Goal: Task Accomplishment & Management: Use online tool/utility

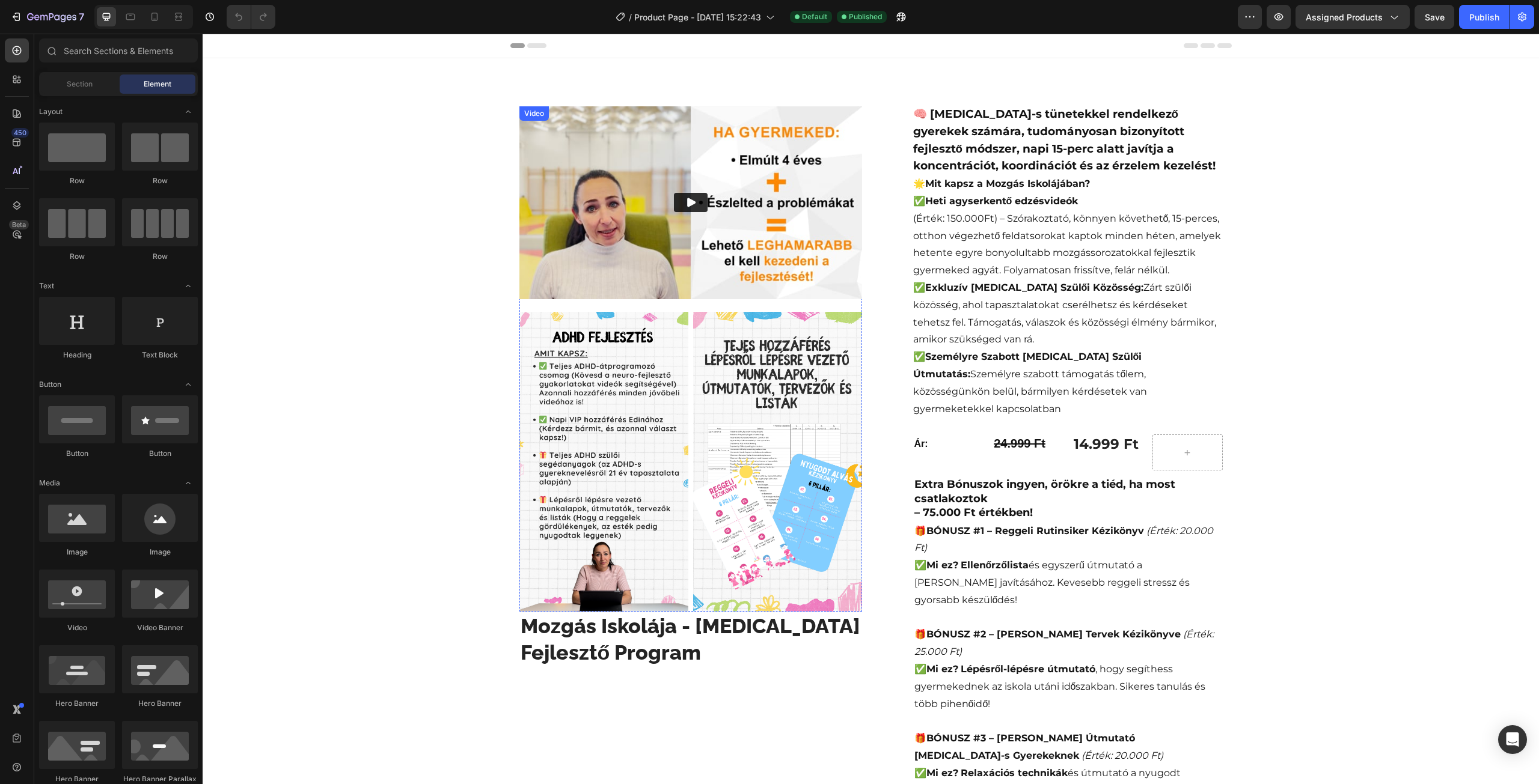
scroll to position [60, 0]
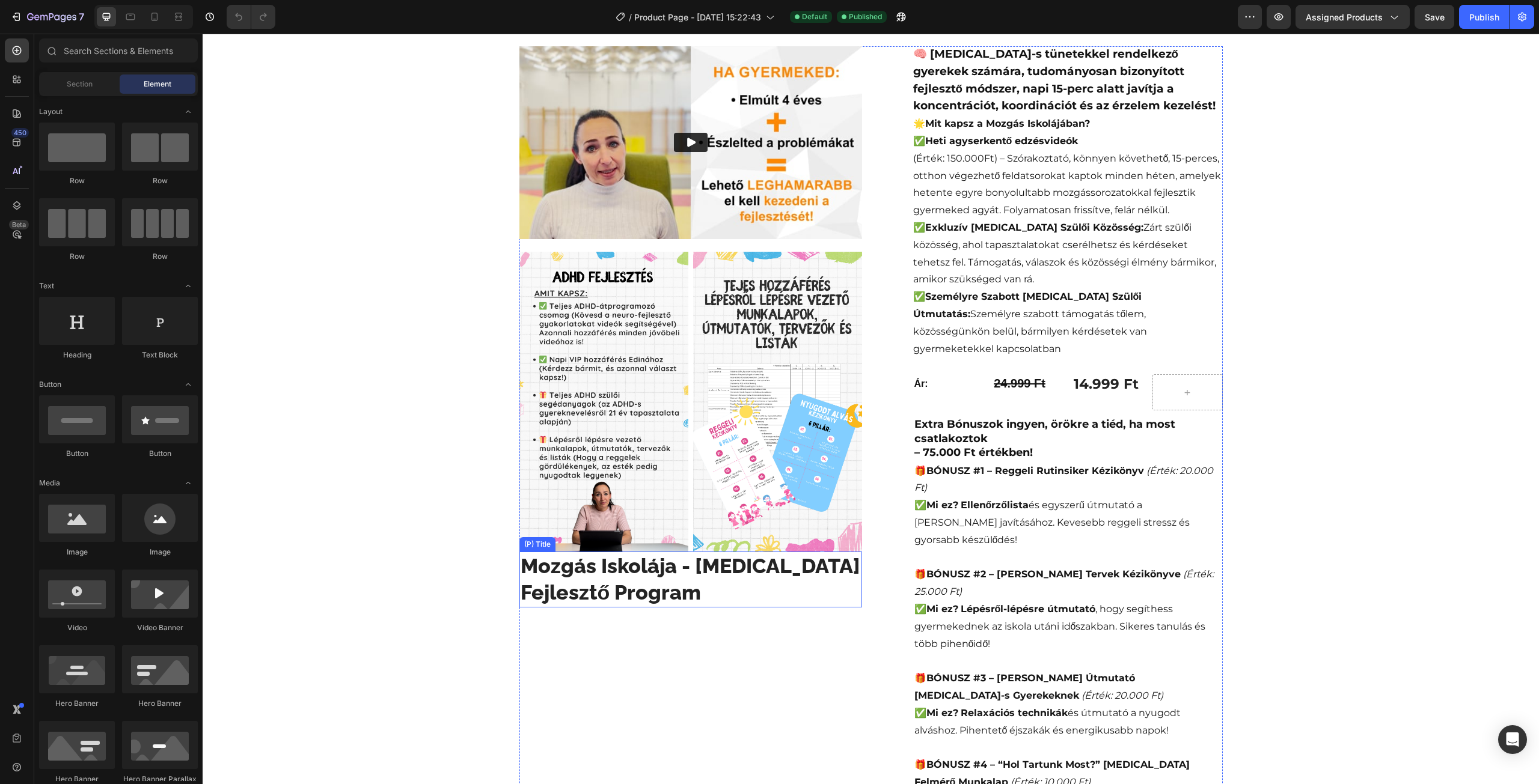
click at [624, 586] on h2 "Mozgás Iskolája - [MEDICAL_DATA] Fejlesztő Program" at bounding box center [690, 579] width 343 height 55
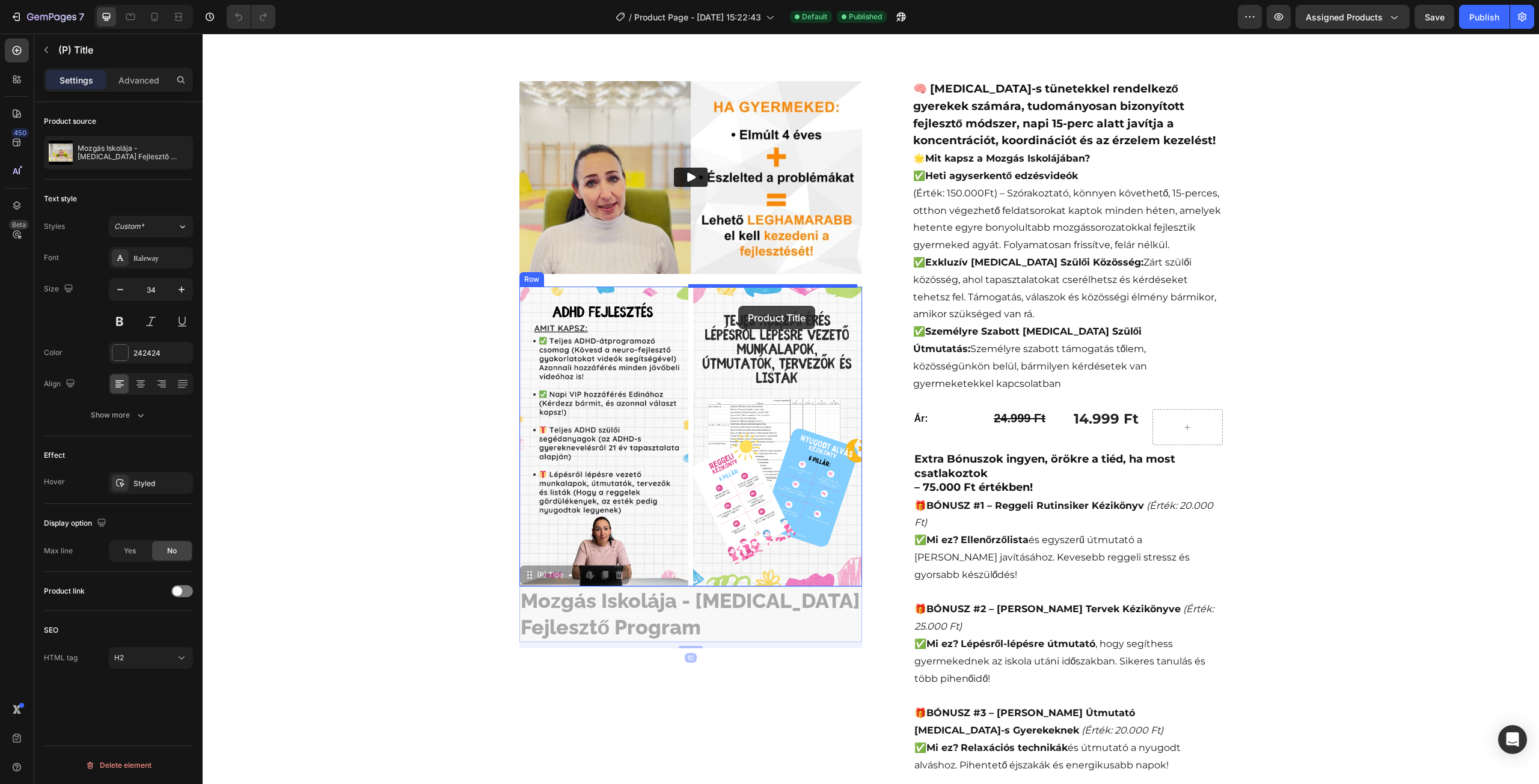
scroll to position [0, 0]
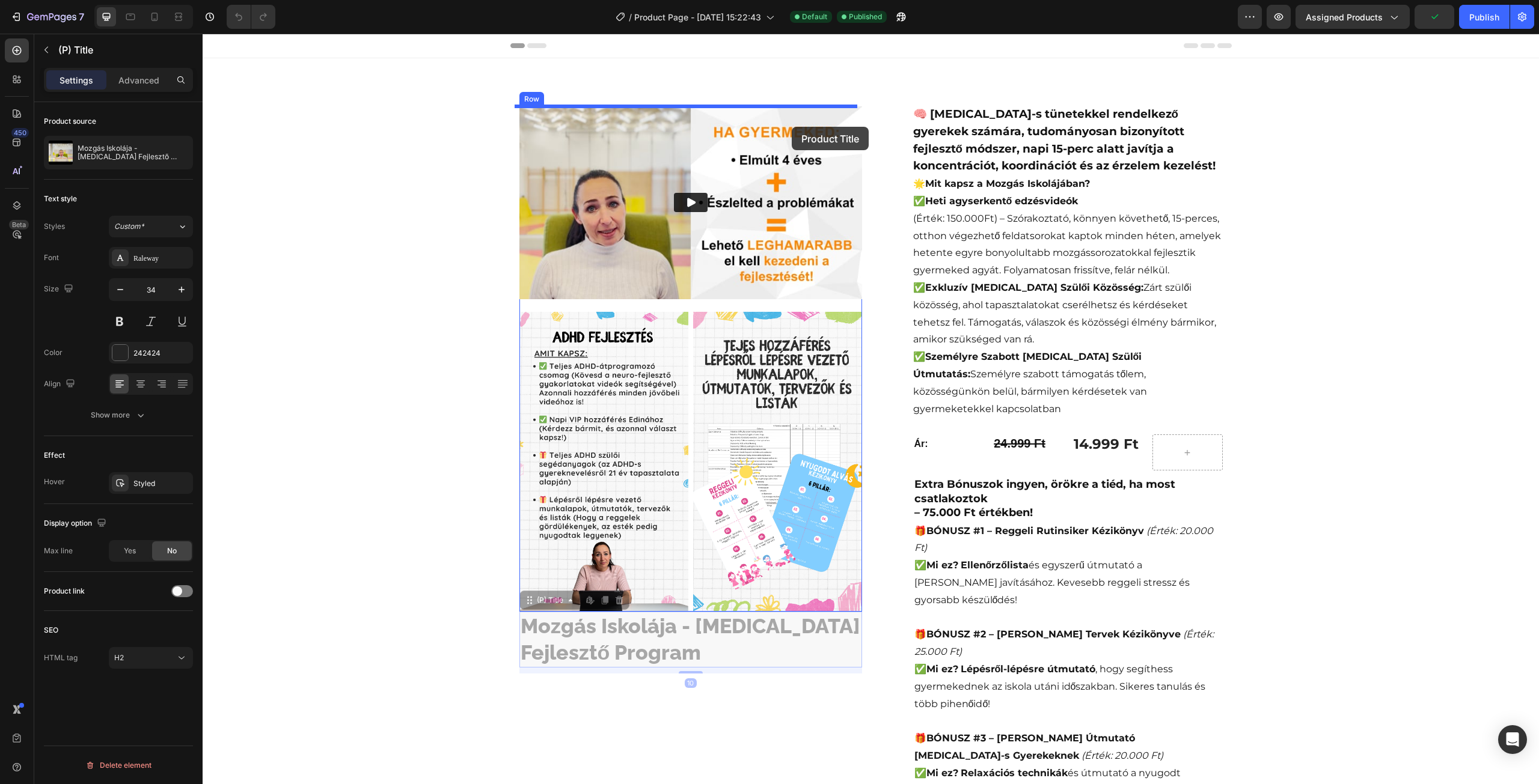
drag, startPoint x: 529, startPoint y: 544, endPoint x: 792, endPoint y: 127, distance: 493.0
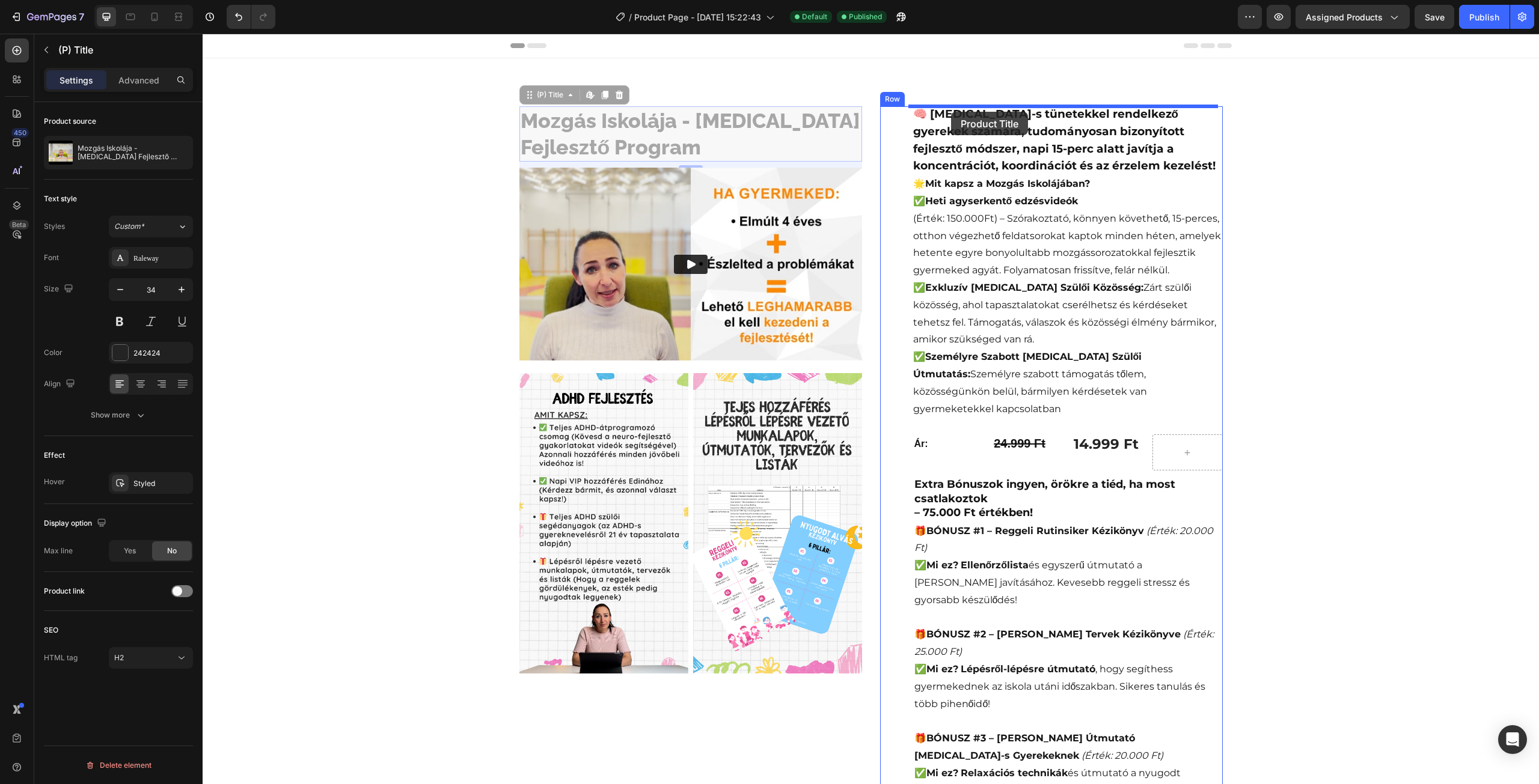
drag, startPoint x: 527, startPoint y: 99, endPoint x: 951, endPoint y: 112, distance: 424.2
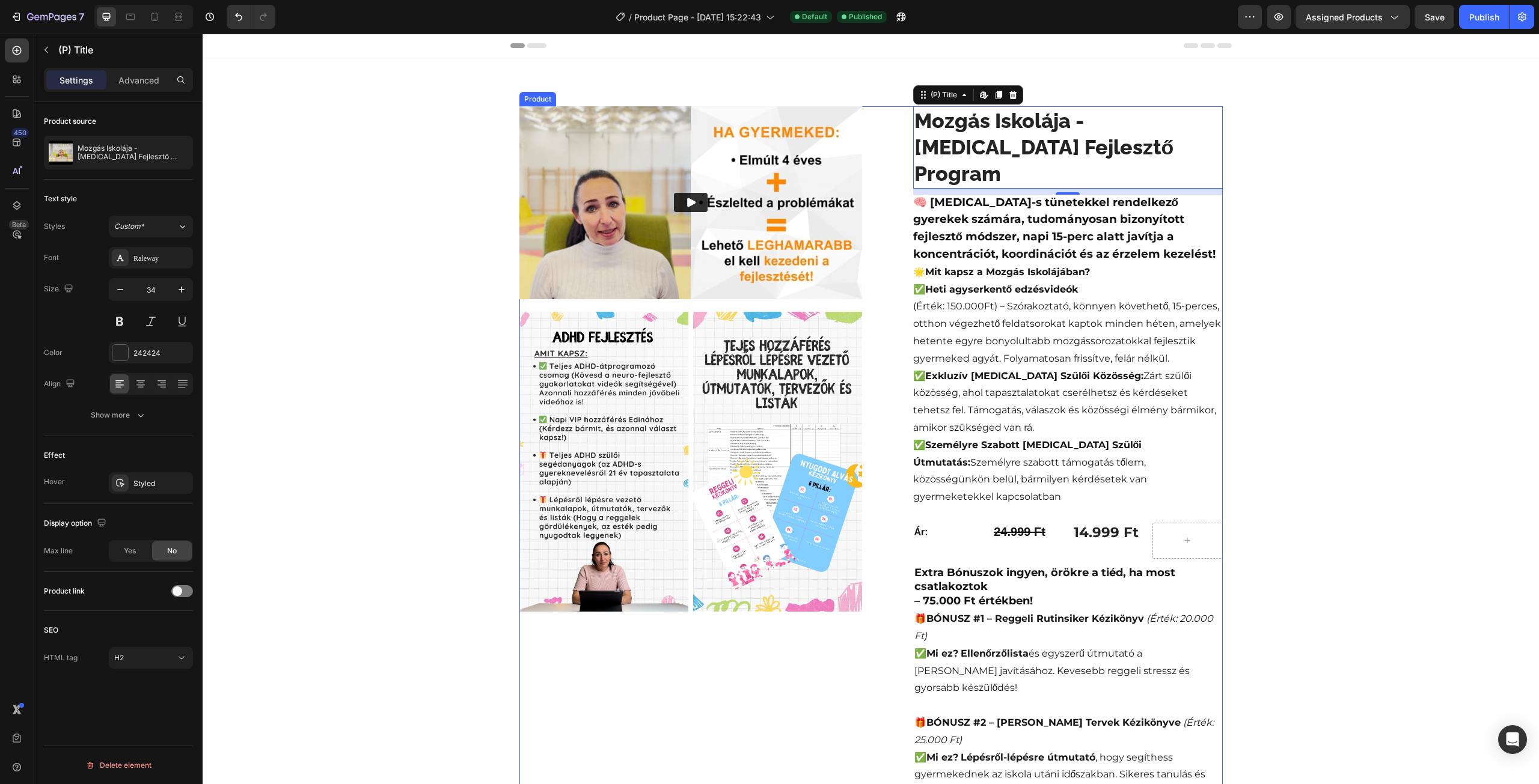
click at [788, 655] on div "Video Image Image Row Row Video" at bounding box center [690, 638] width 343 height 1063
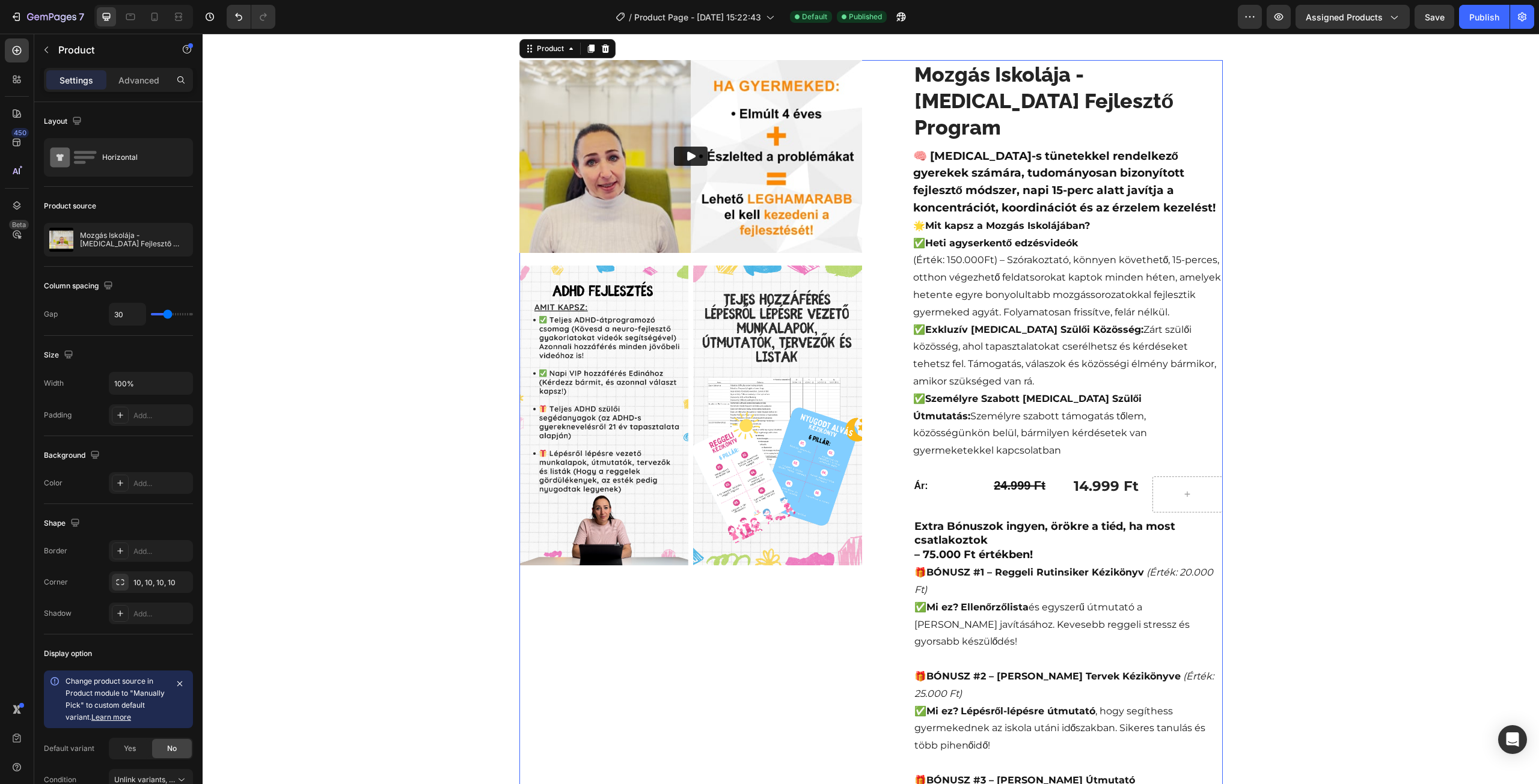
scroll to position [180, 0]
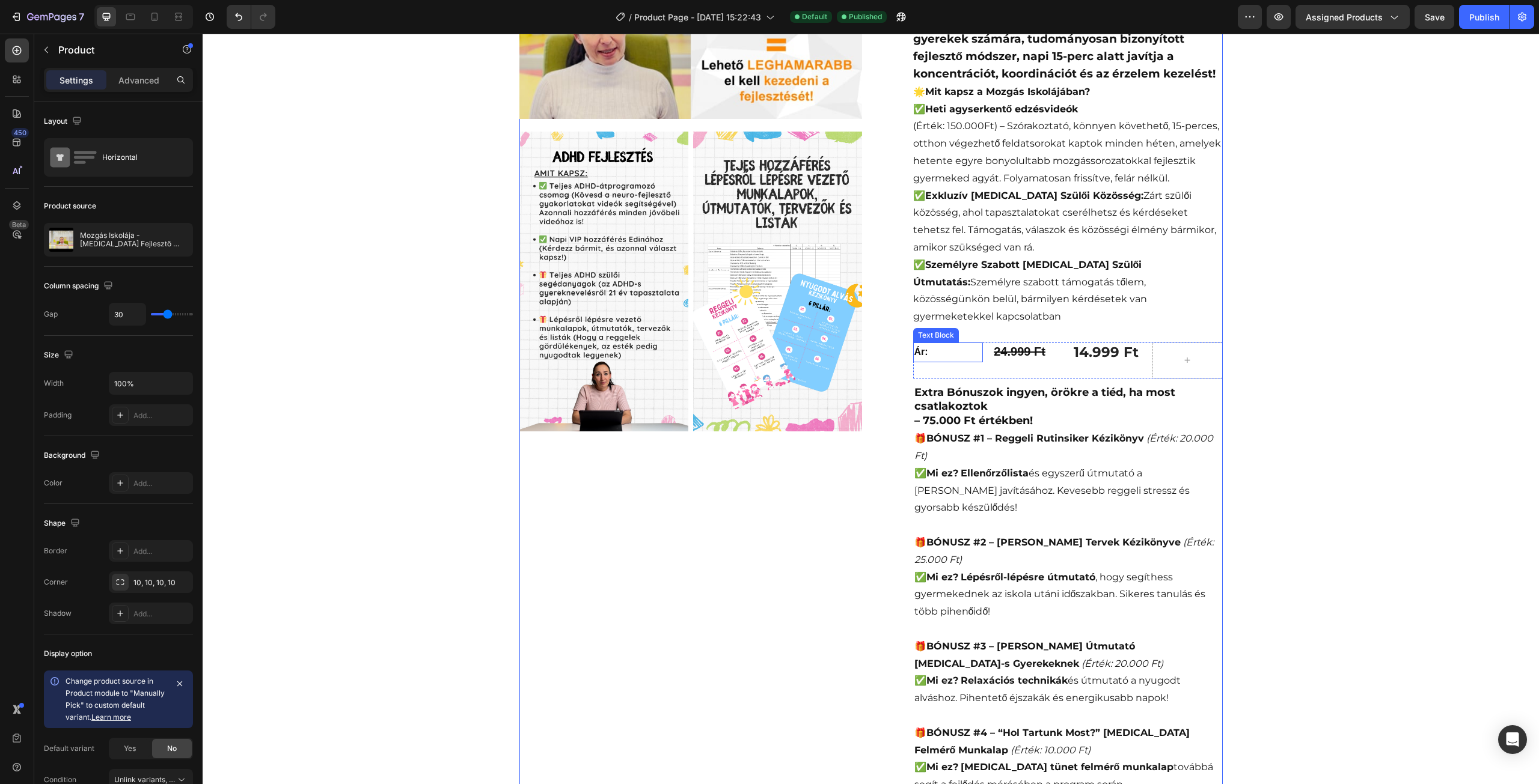
click at [951, 344] on p "Ár:" at bounding box center [948, 352] width 68 height 18
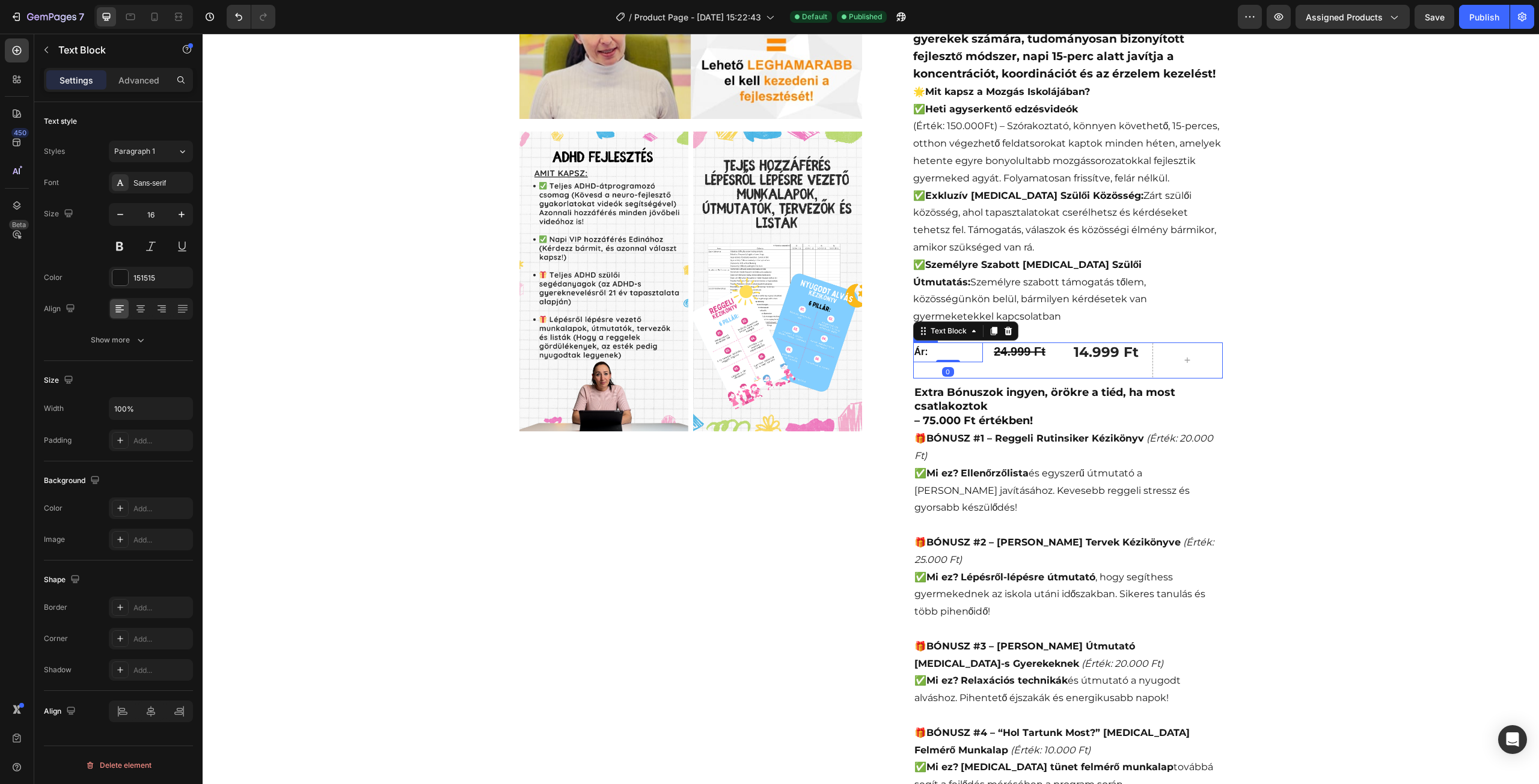
click at [958, 343] on div "Ár: Text Block 0" at bounding box center [947, 361] width 70 height 36
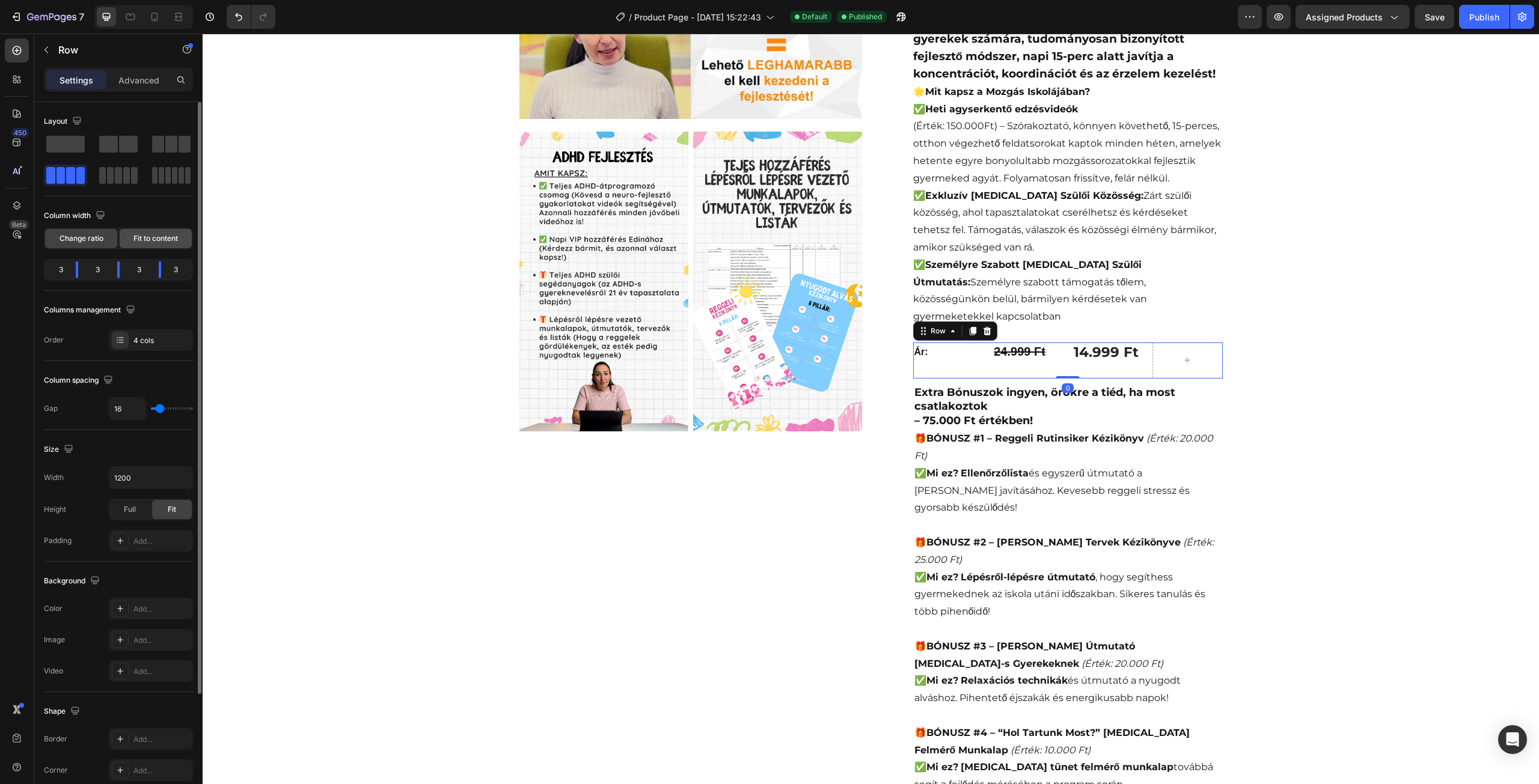
click at [153, 235] on span "Fit to content" at bounding box center [155, 238] width 44 height 11
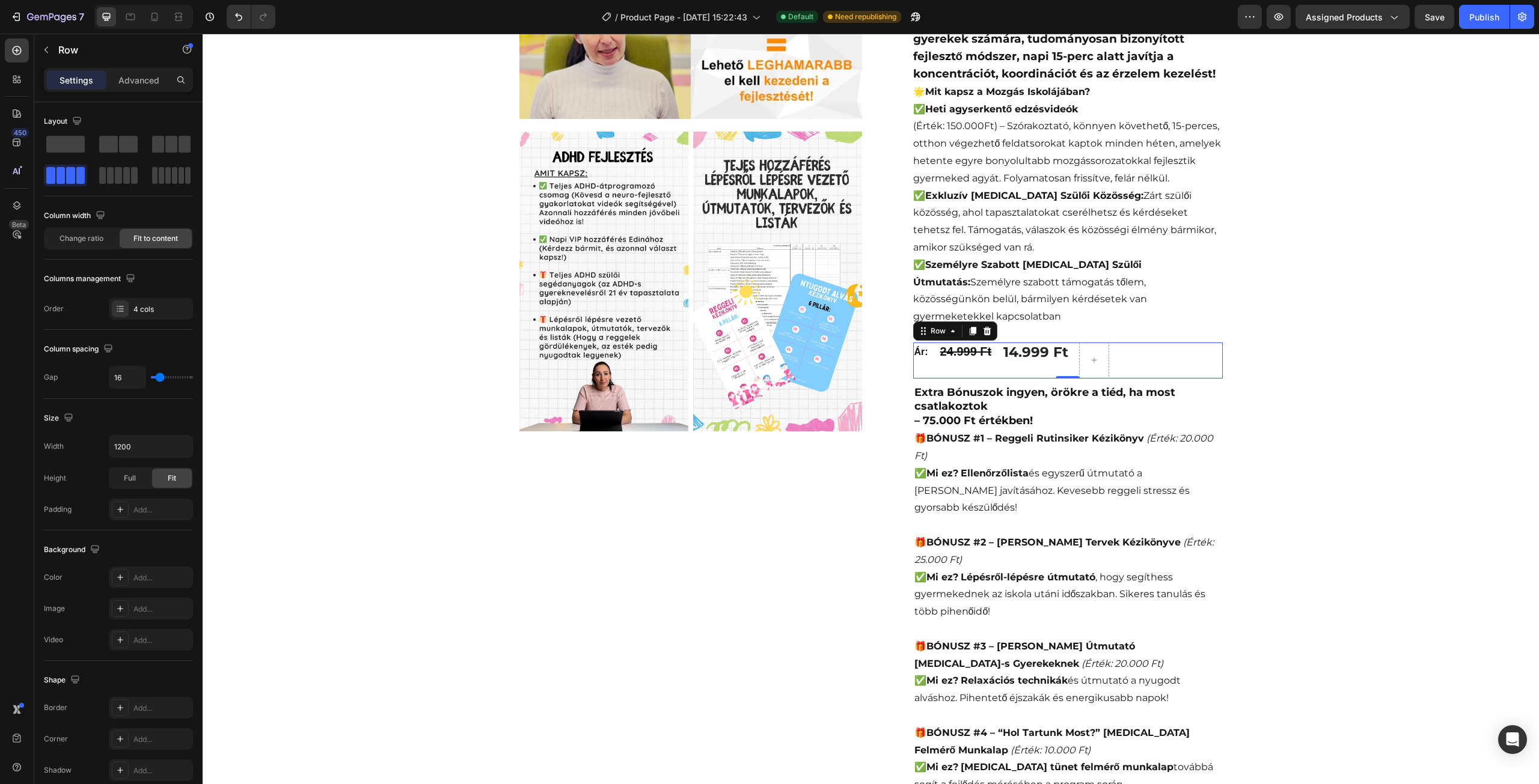
click at [1136, 343] on div "Ár: Text Block 24.999 Ft Product Price Product Price 14.999 Ft (P) Price (P) Pr…" at bounding box center [1068, 361] width 310 height 36
click at [815, 516] on div "Video Image Image Row Row Video" at bounding box center [690, 457] width 343 height 1063
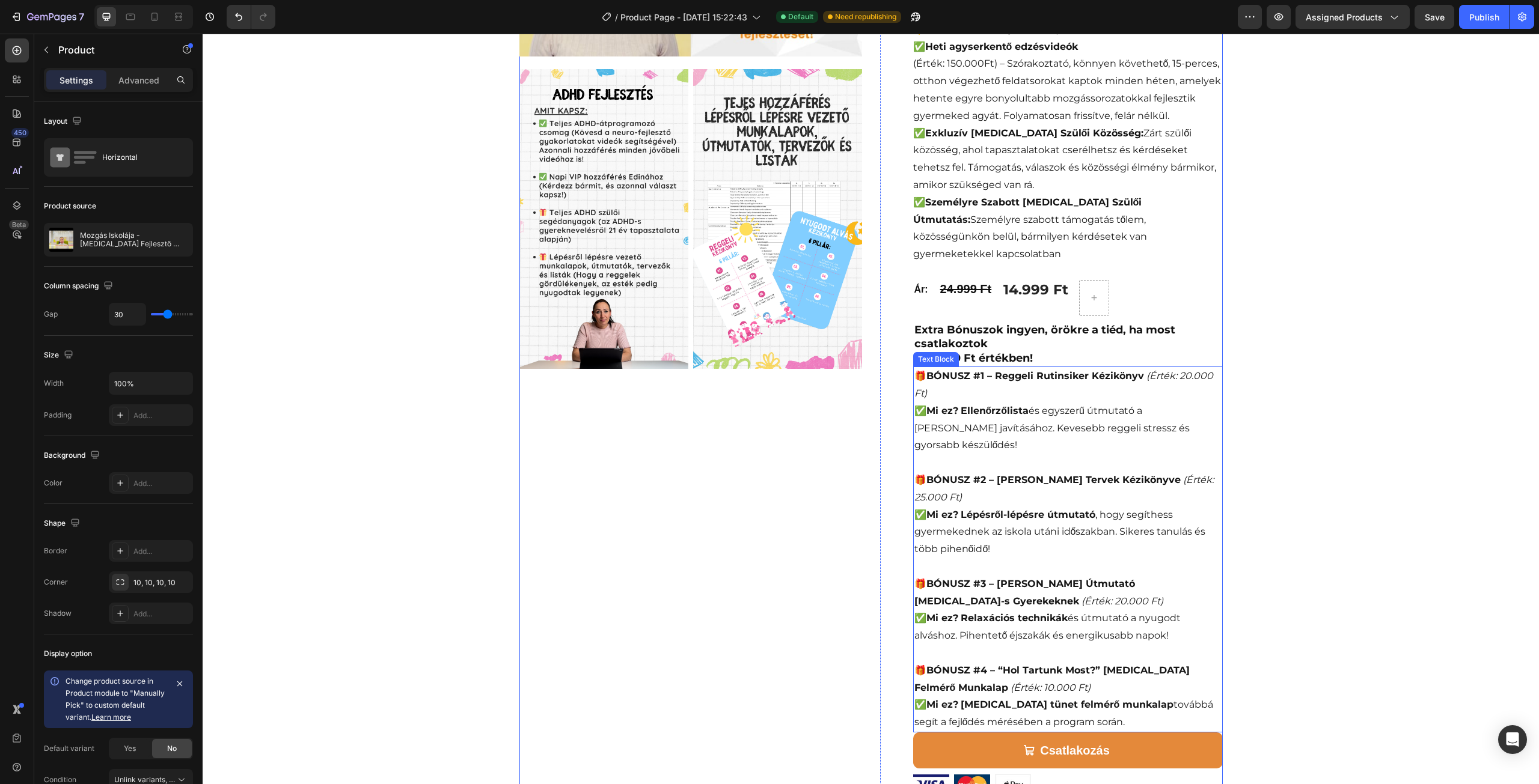
scroll to position [300, 0]
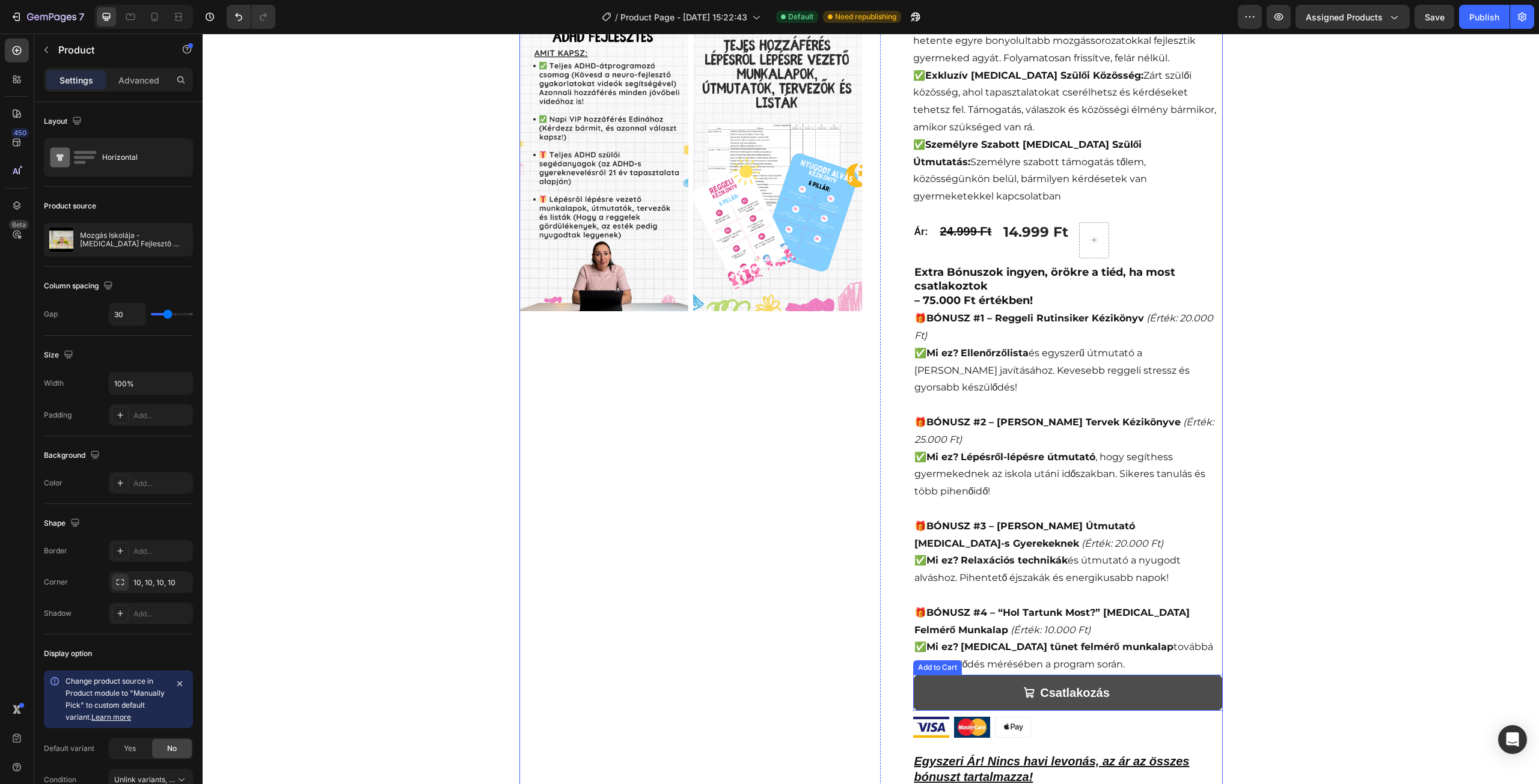
click at [952, 675] on button "Csatlakozás" at bounding box center [1068, 693] width 310 height 36
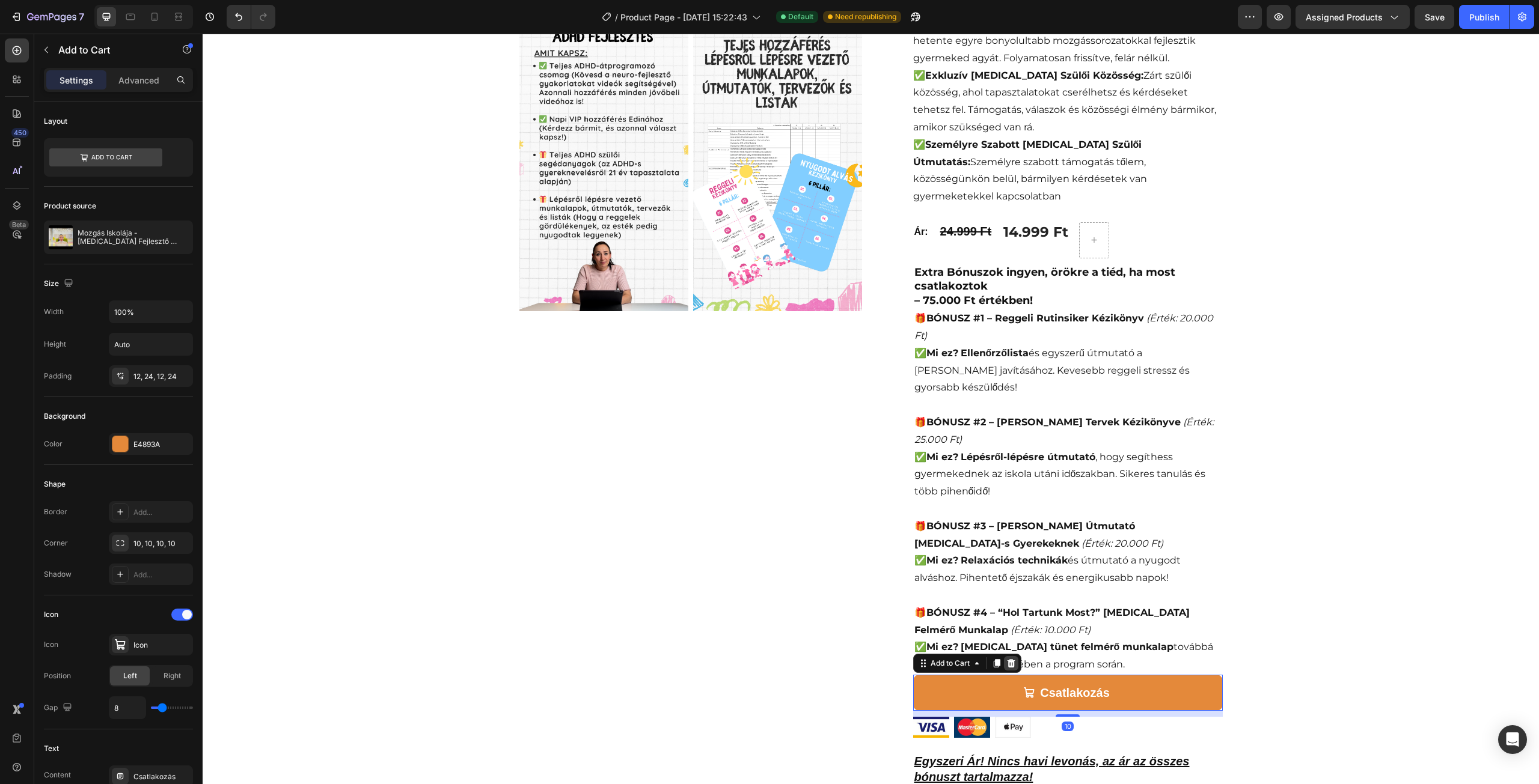
click at [1004, 656] on div at bounding box center [1010, 663] width 14 height 14
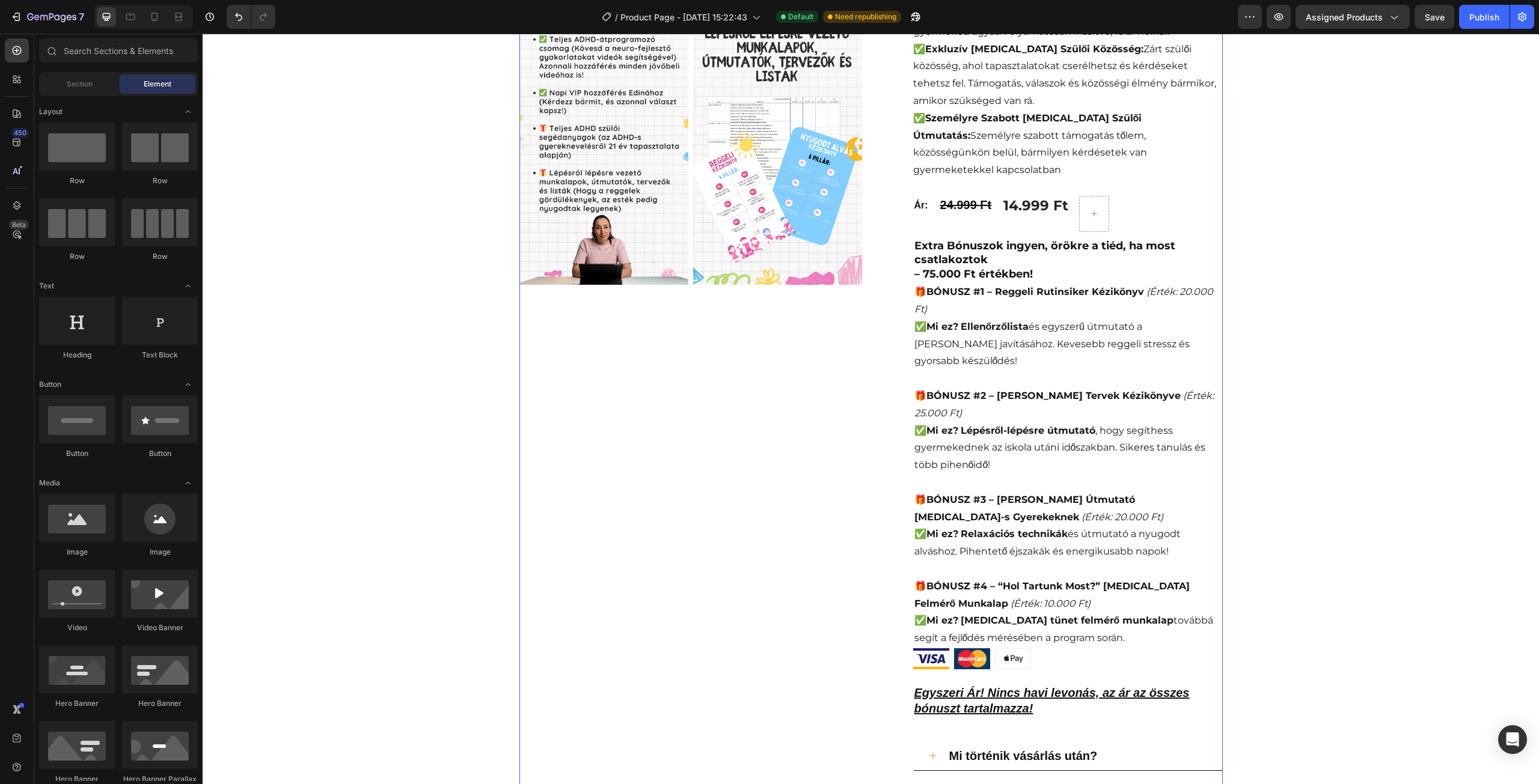
scroll to position [361, 0]
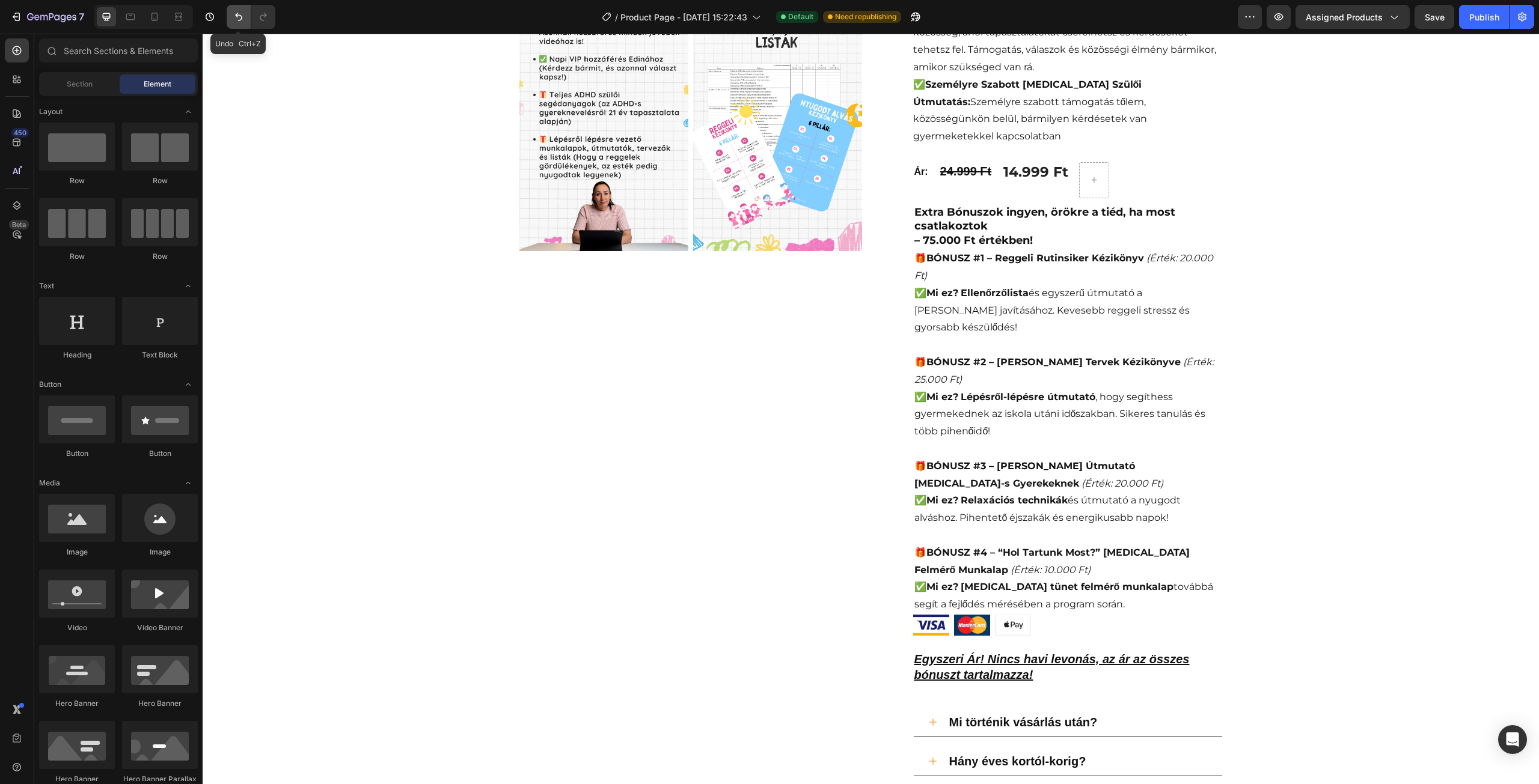
drag, startPoint x: 230, startPoint y: 20, endPoint x: 523, endPoint y: 132, distance: 313.7
click at [230, 20] on button "Undo/Redo" at bounding box center [239, 17] width 24 height 24
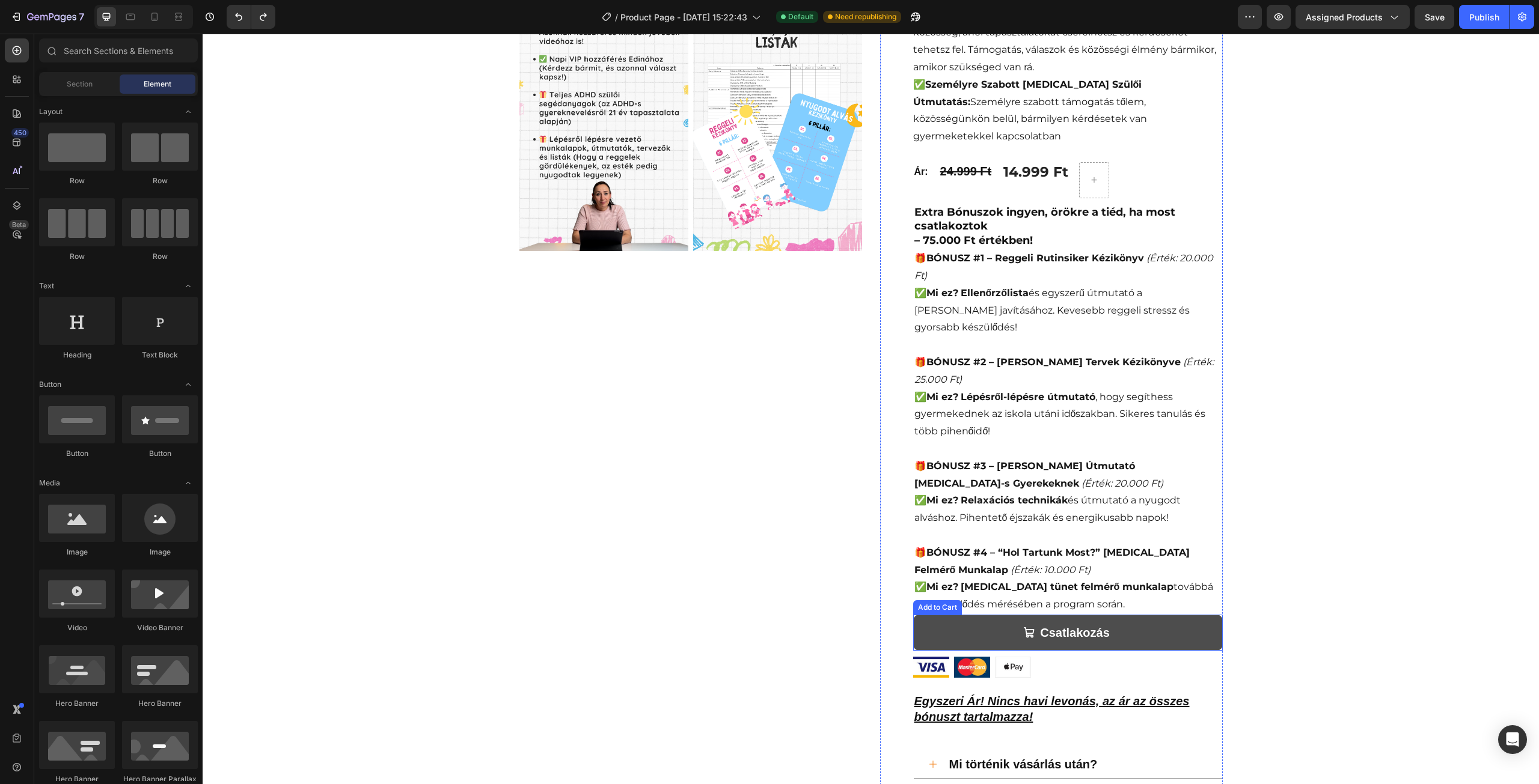
click at [1002, 615] on button "Csatlakozás" at bounding box center [1068, 633] width 310 height 36
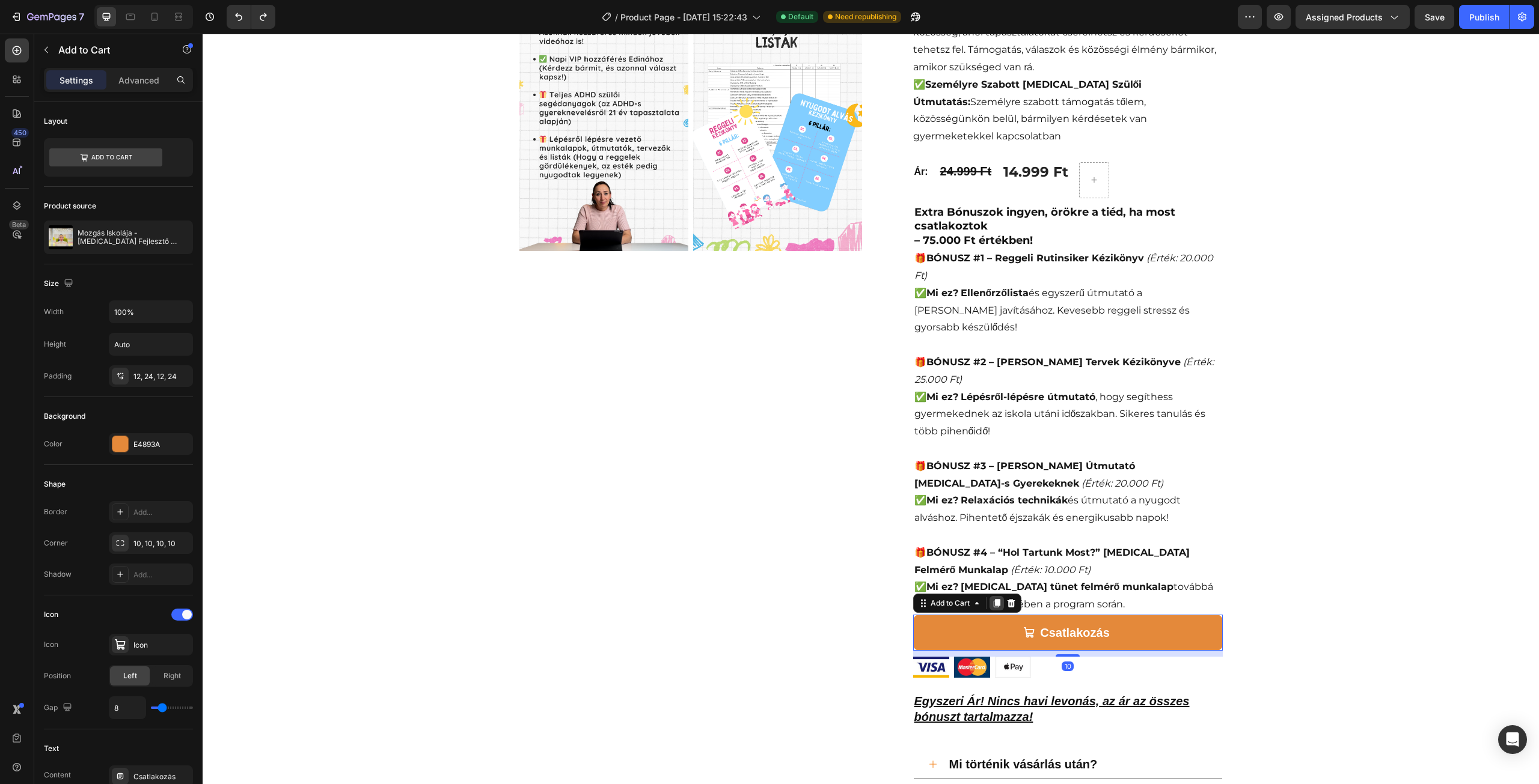
click at [995, 599] on icon at bounding box center [996, 604] width 9 height 9
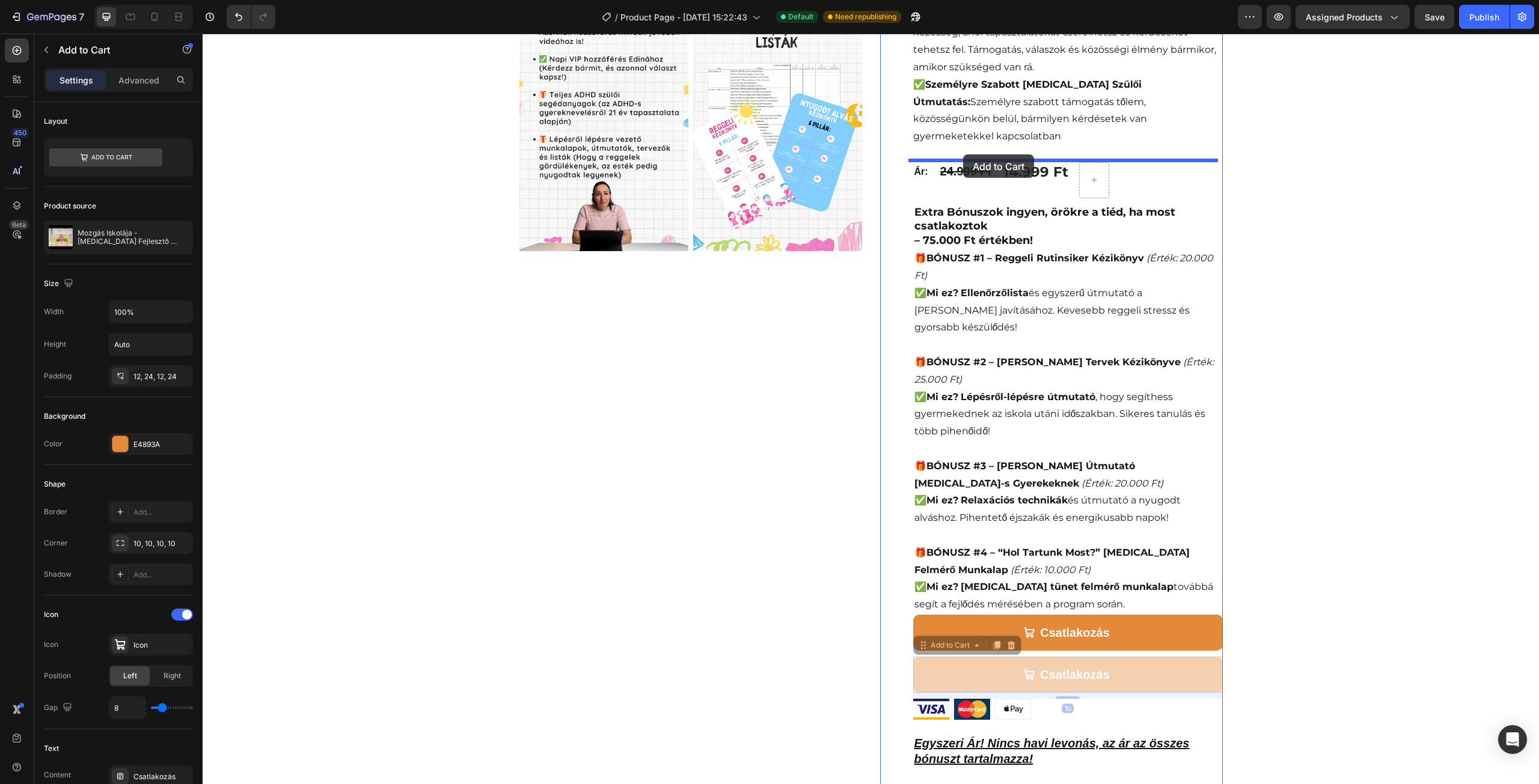
drag, startPoint x: 926, startPoint y: 586, endPoint x: 963, endPoint y: 155, distance: 432.6
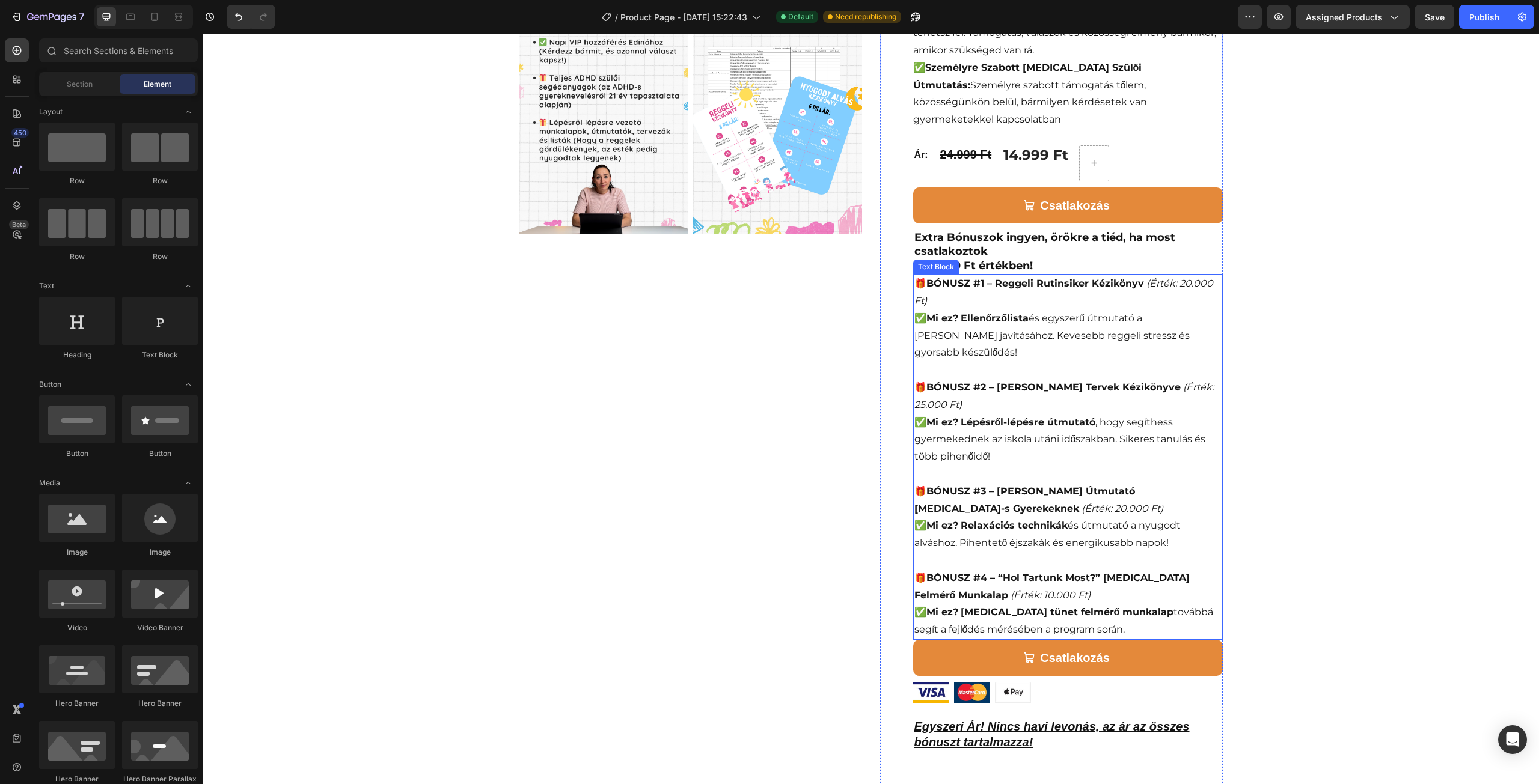
scroll to position [421, 0]
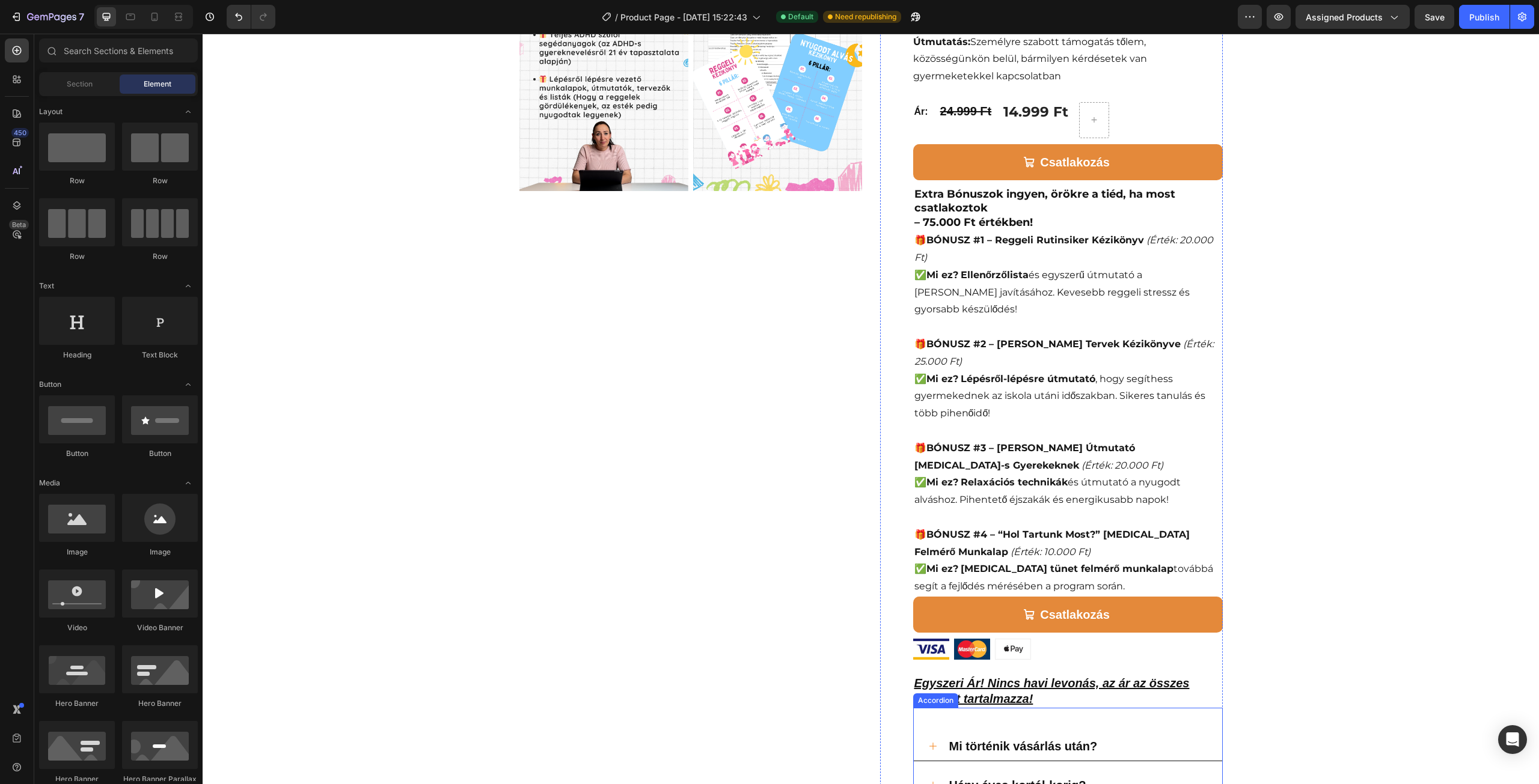
click at [940, 708] on div "Mi történik vásárlás után? Hány éves kortól-korig? Accordion" at bounding box center [1068, 754] width 310 height 93
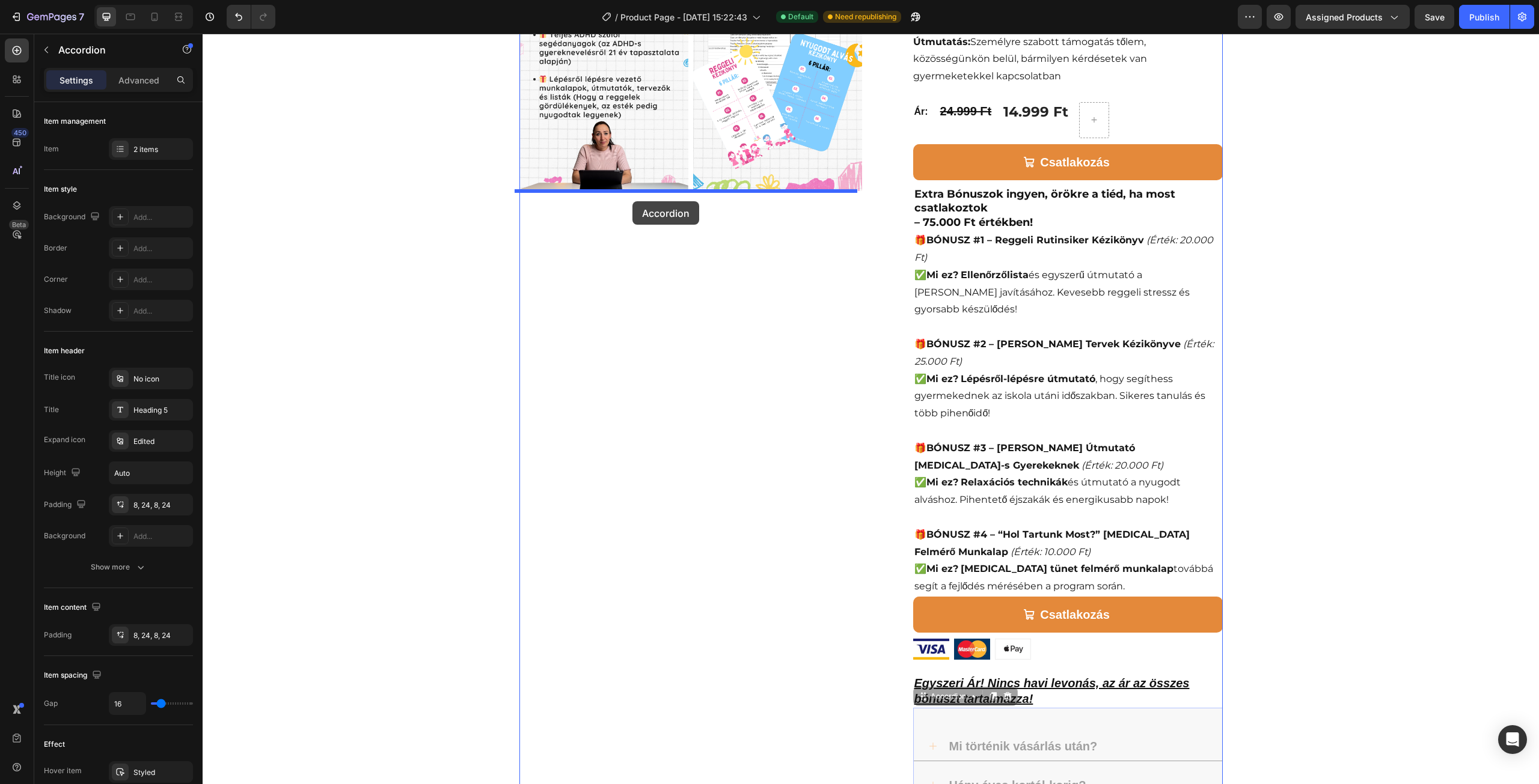
drag, startPoint x: 919, startPoint y: 637, endPoint x: 632, endPoint y: 201, distance: 522.0
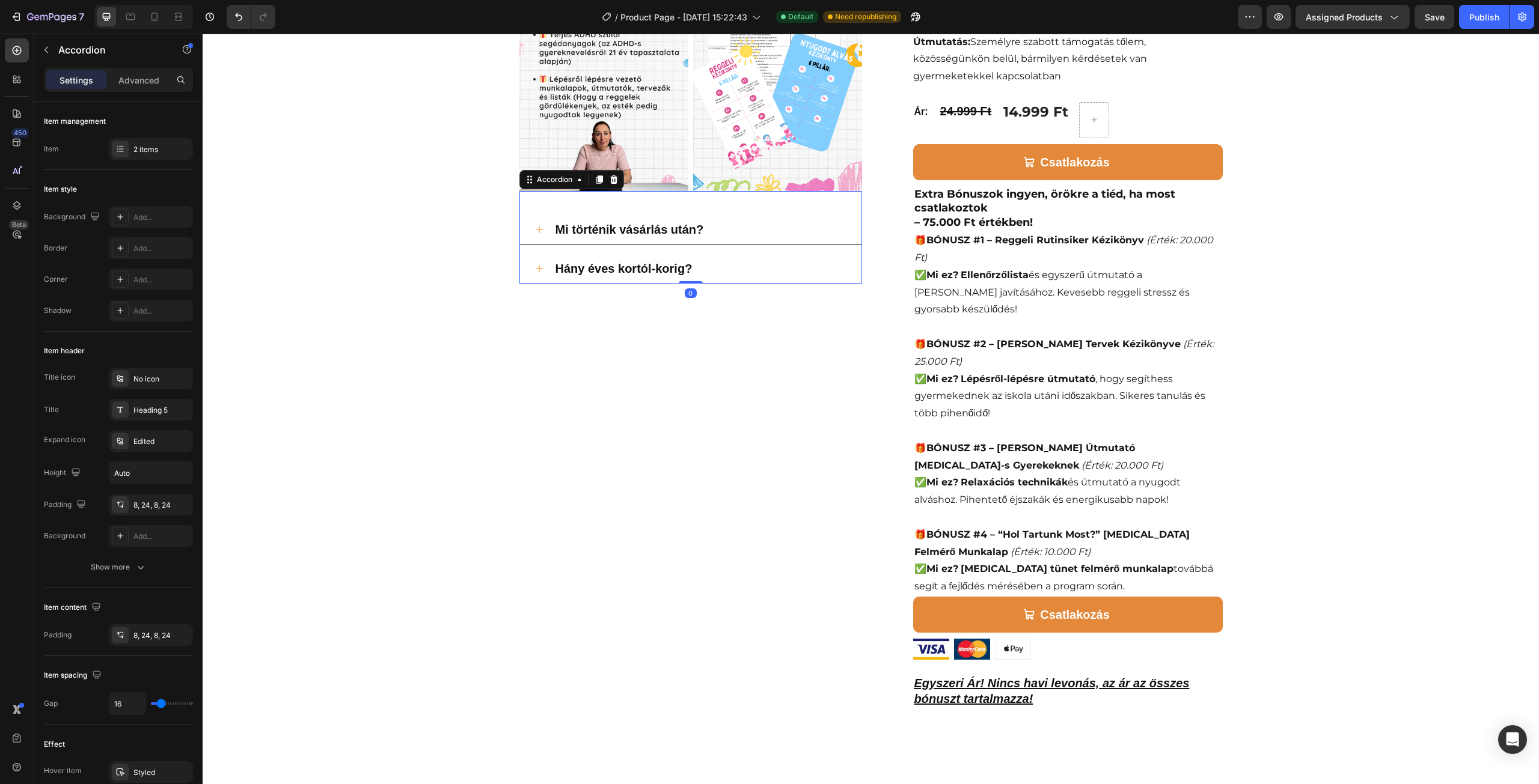
click at [707, 362] on div "Video Image Image Row Row Mi történik vásárlás után? Hány éves kortól-korig? Ac…" at bounding box center [690, 202] width 343 height 1033
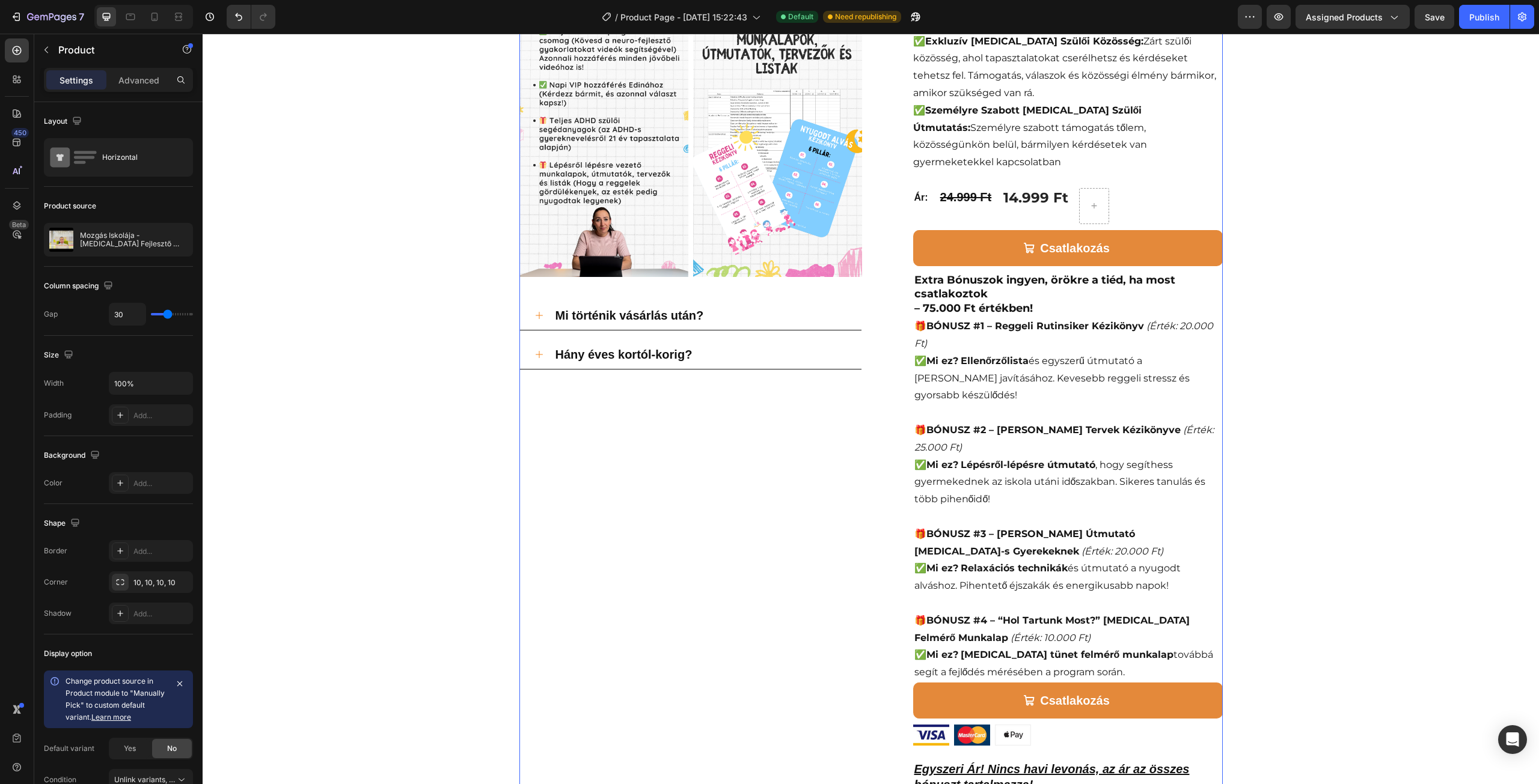
scroll to position [240, 0]
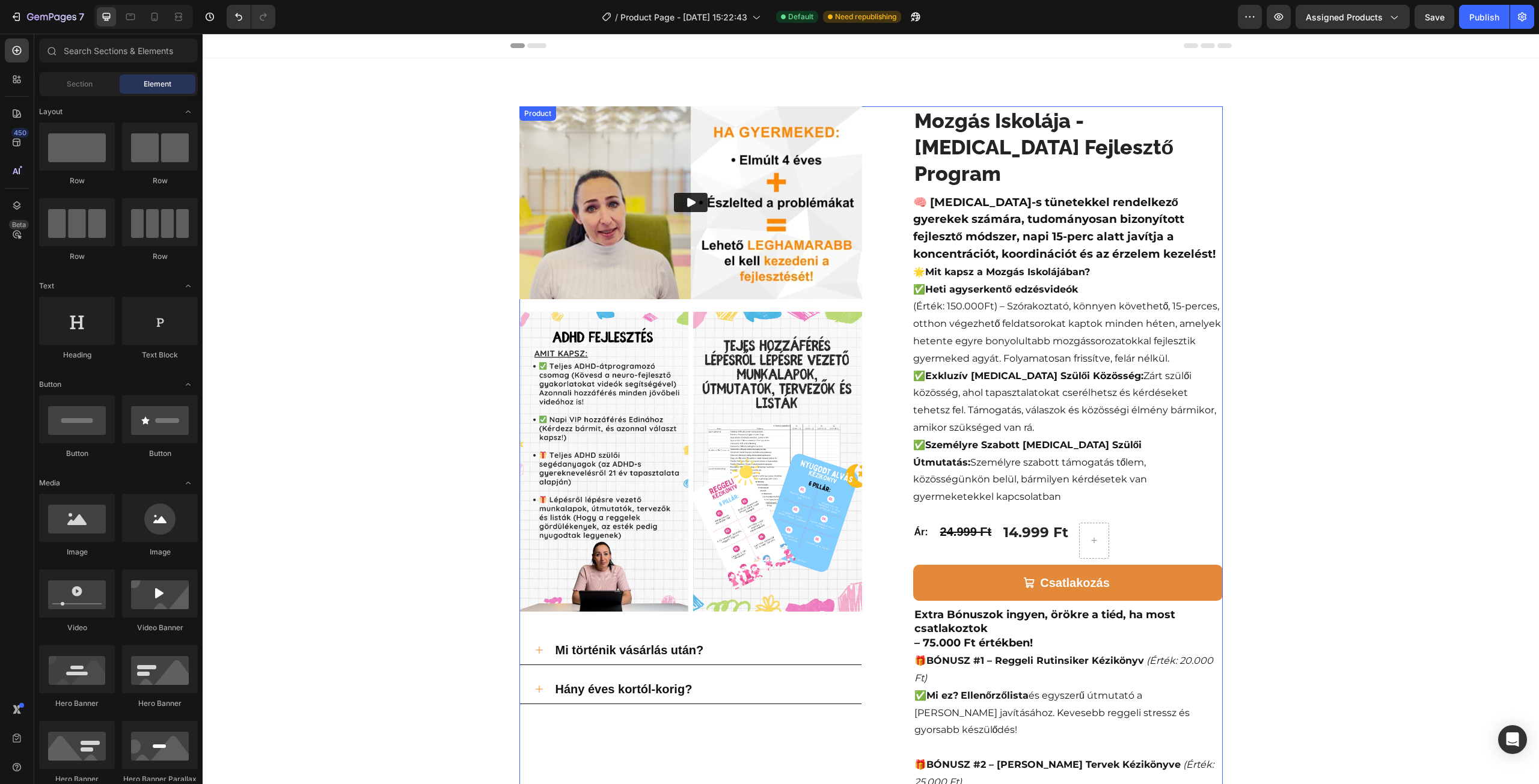
scroll to position [0, 0]
click at [154, 16] on icon at bounding box center [154, 17] width 12 height 12
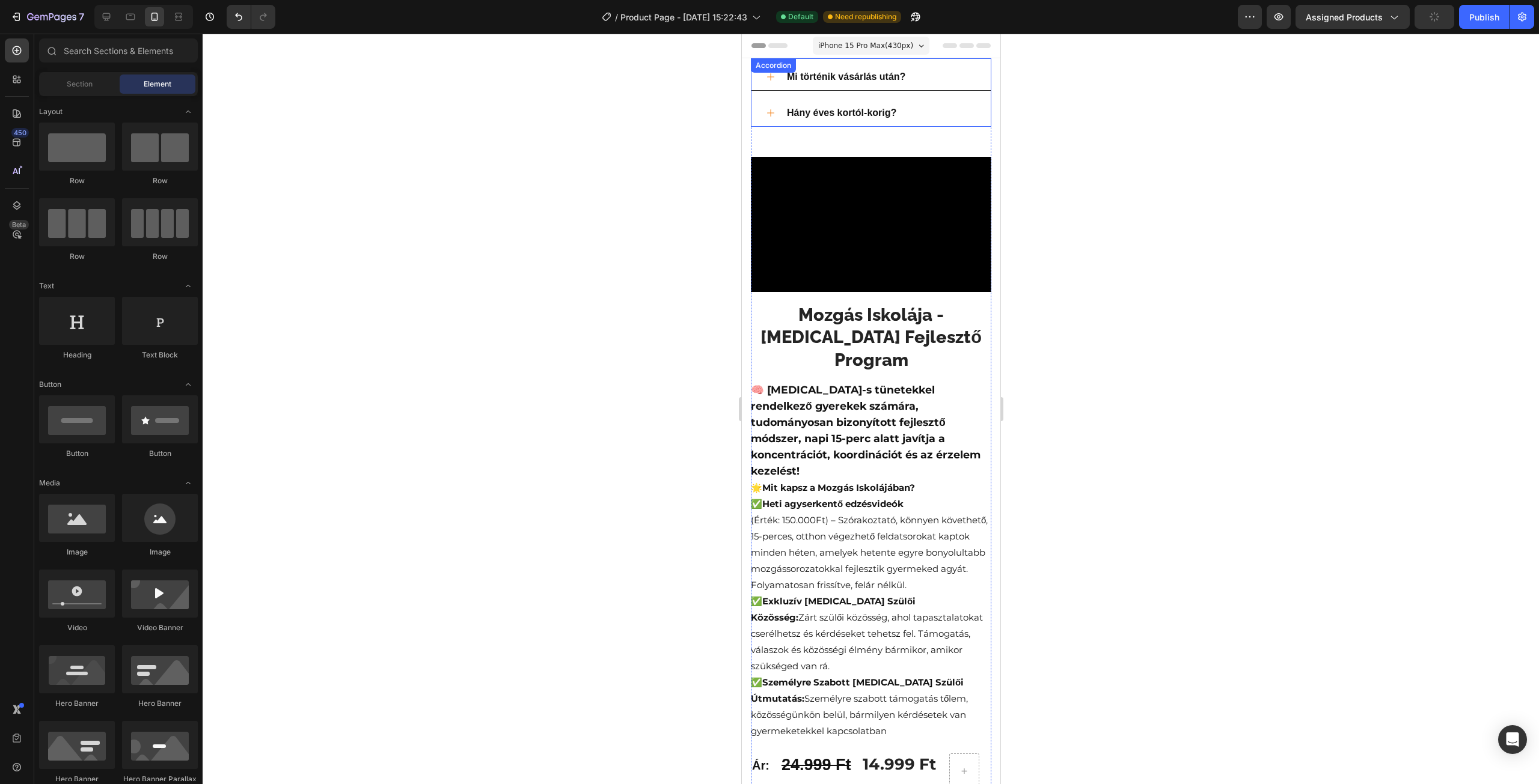
click at [771, 90] on div "Mi történik vásárlás után? Hány éves kortól-korig?" at bounding box center [870, 95] width 240 height 63
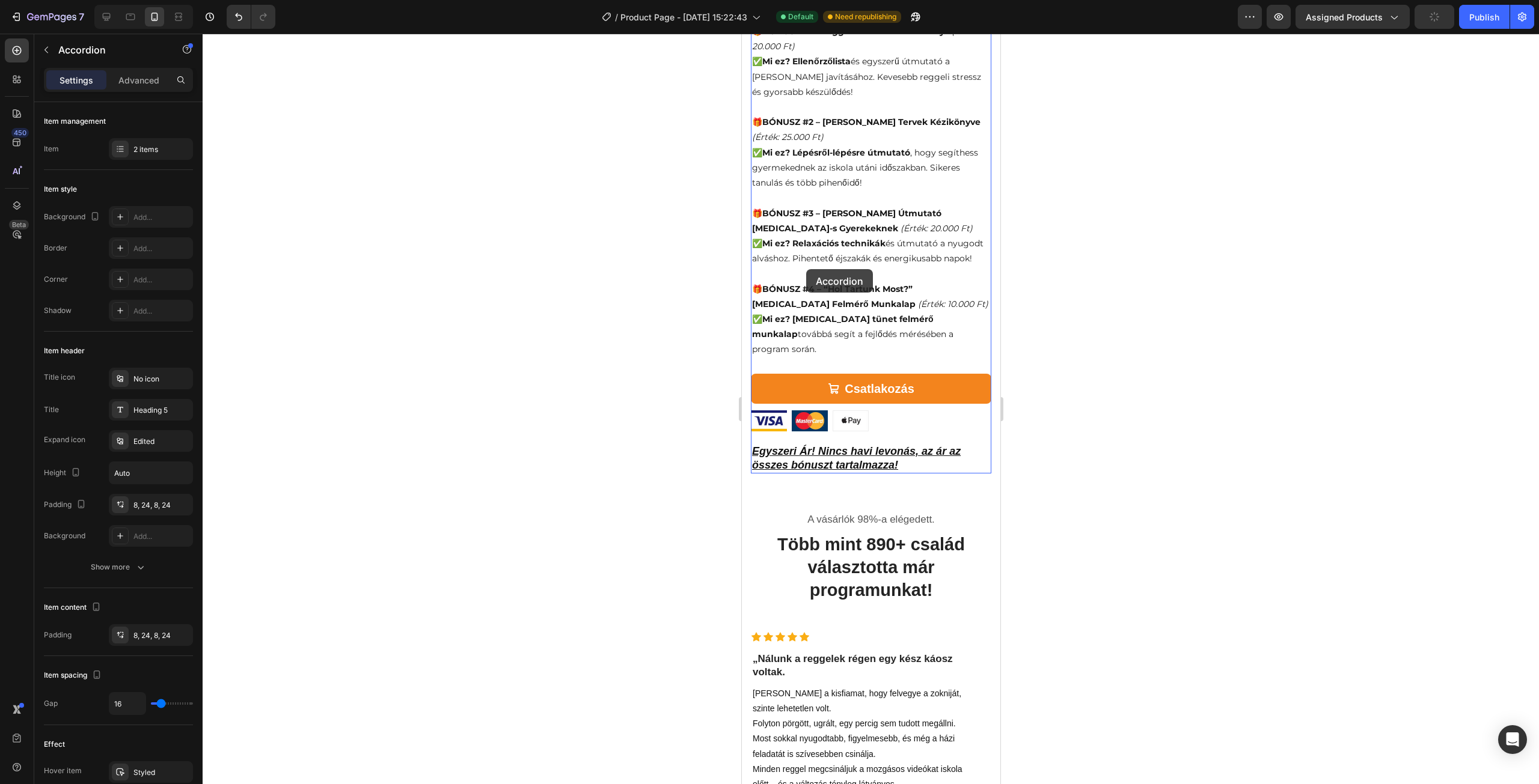
scroll to position [1082, 0]
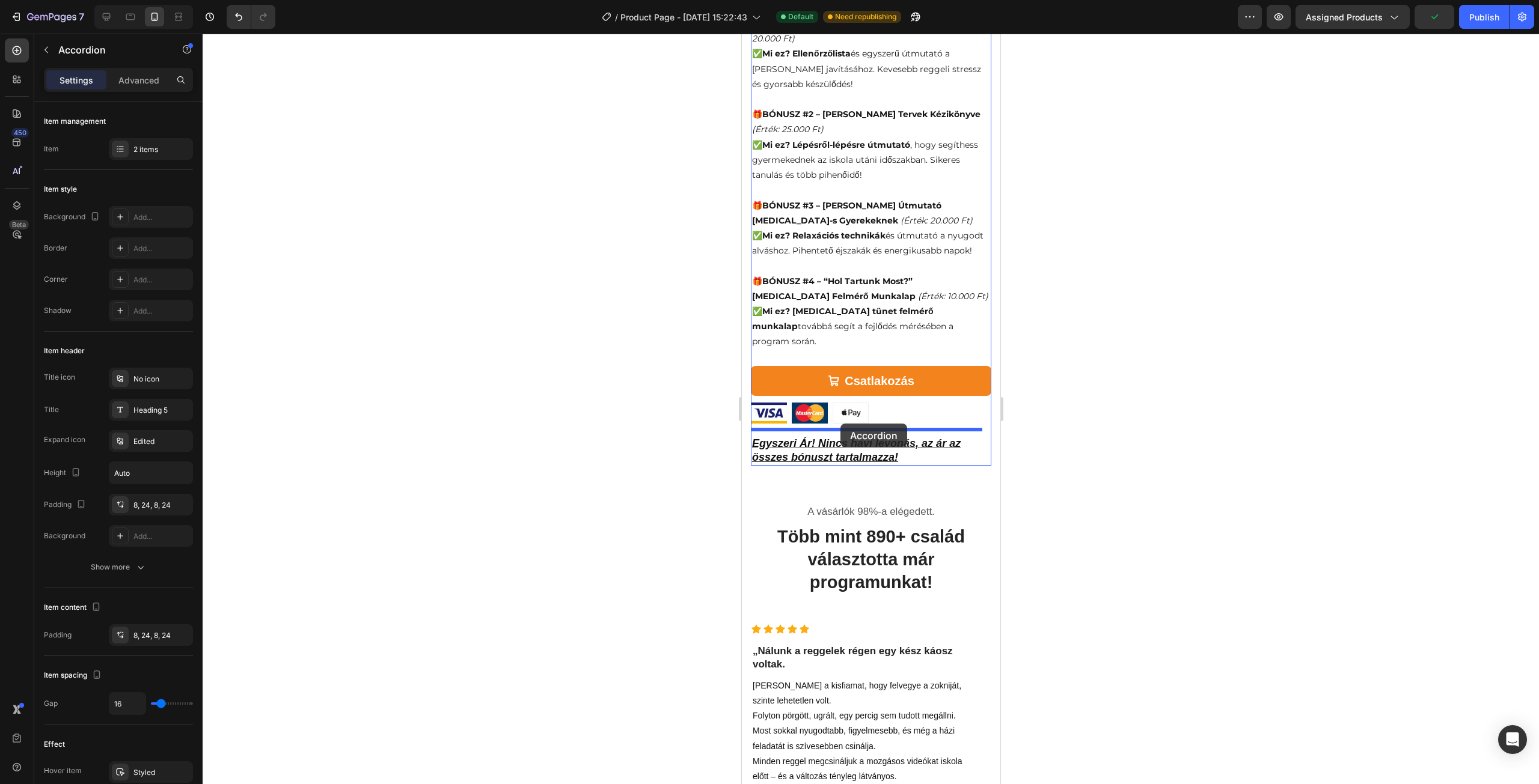
drag, startPoint x: 761, startPoint y: 72, endPoint x: 839, endPoint y: 423, distance: 359.6
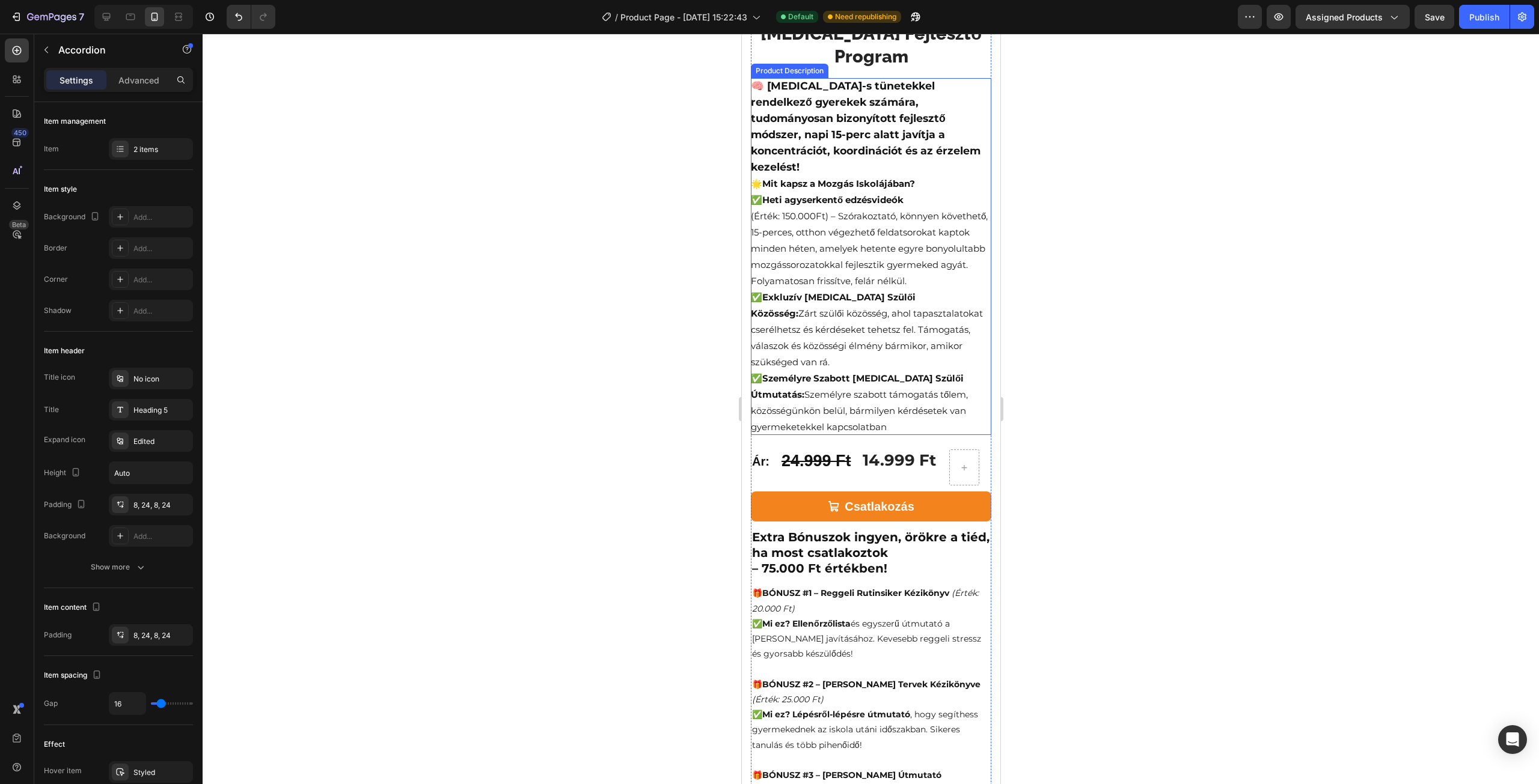
scroll to position [510, 0]
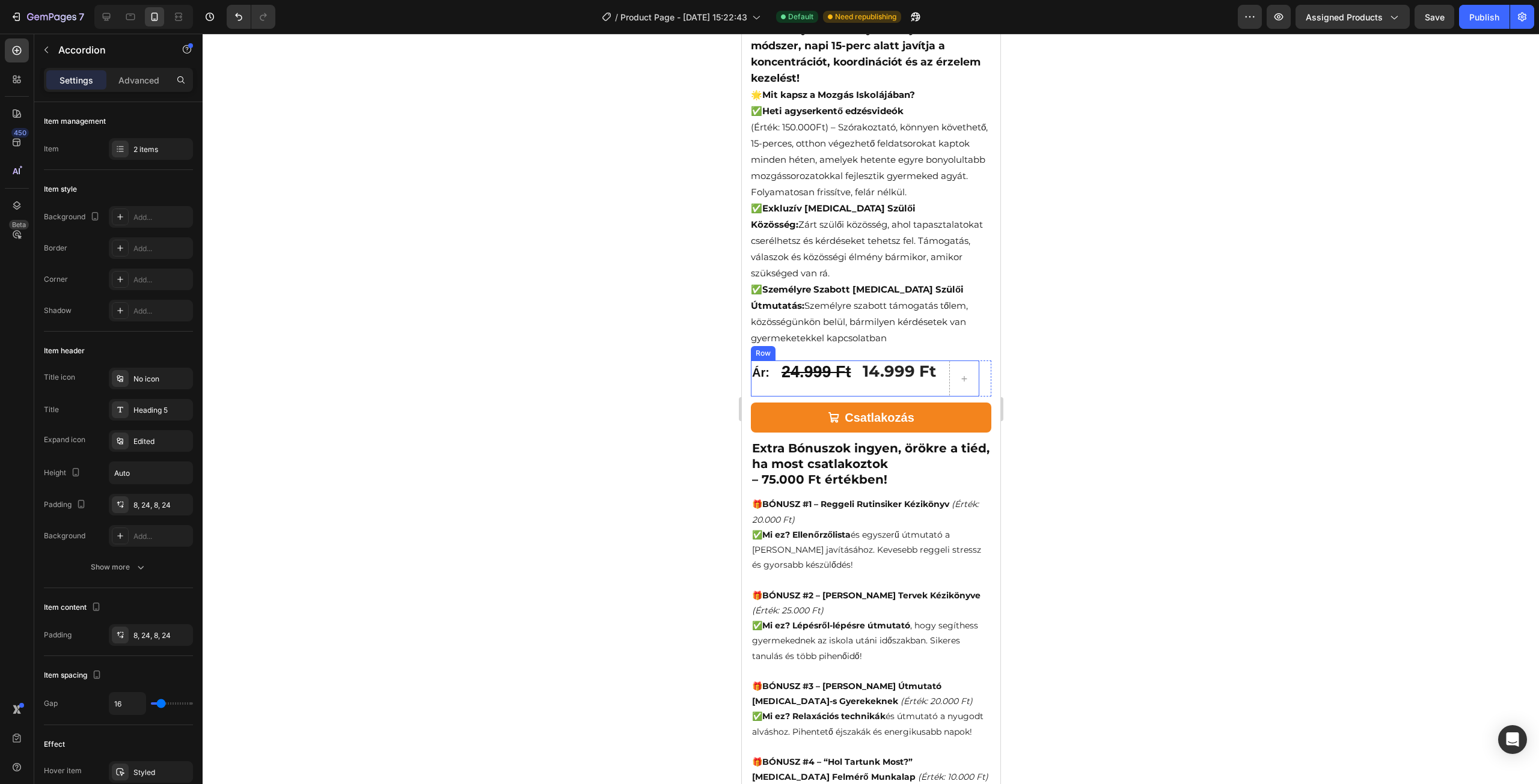
click at [822, 361] on div "24.999 Ft Product Price Product Price" at bounding box center [815, 378] width 72 height 36
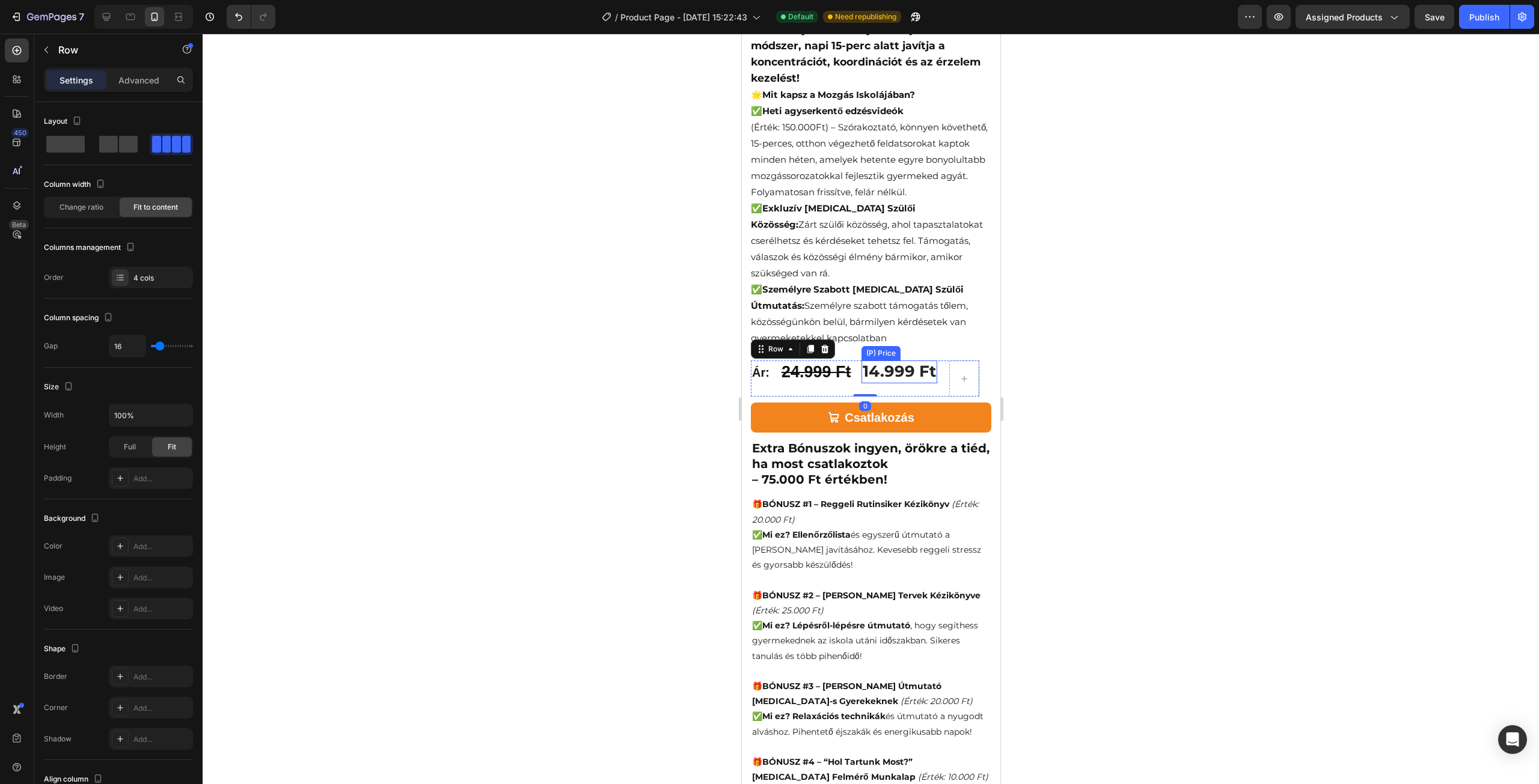
click at [880, 361] on div "14.999 Ft" at bounding box center [899, 372] width 76 height 23
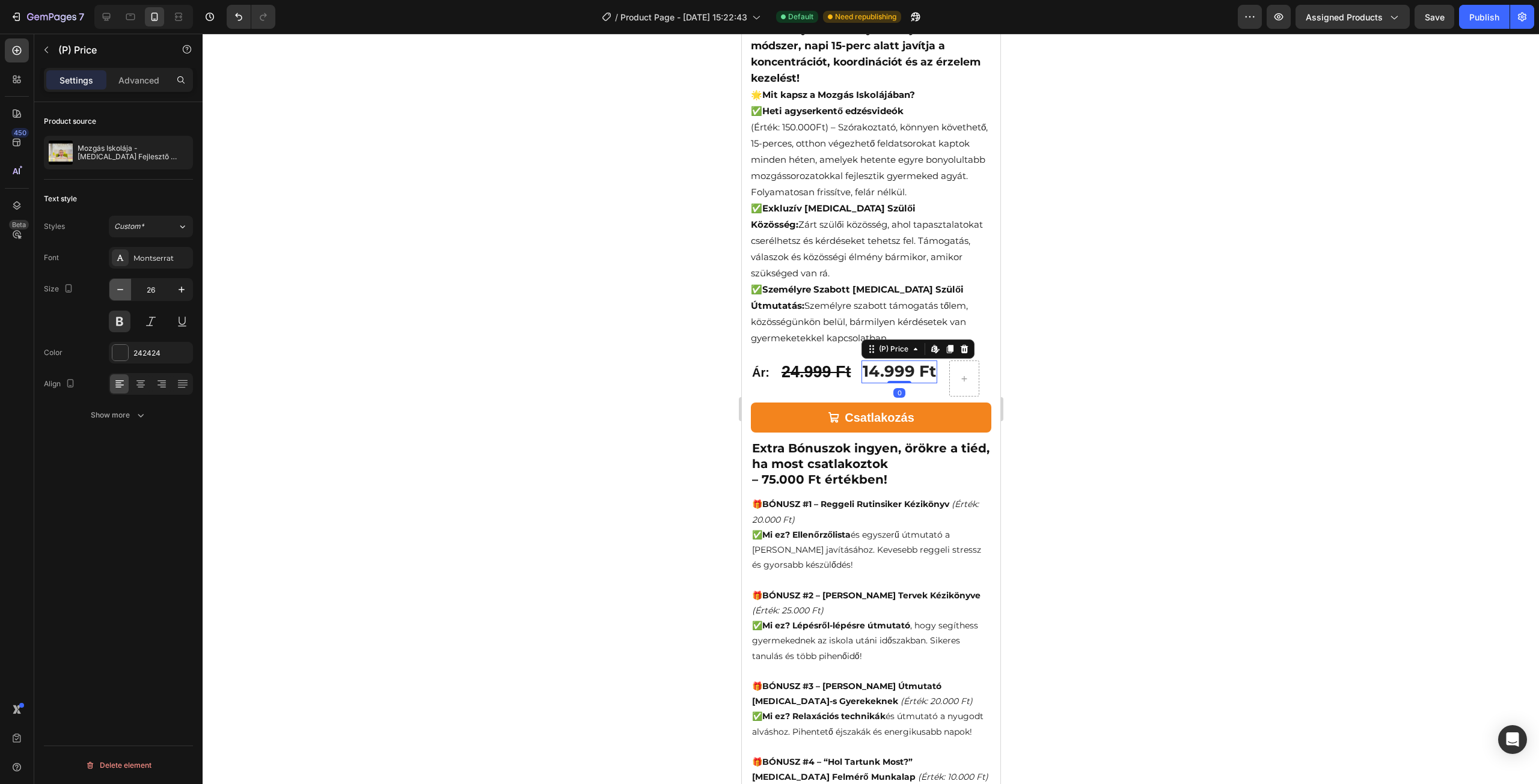
click at [130, 287] on button "button" at bounding box center [120, 289] width 22 height 22
click at [120, 287] on icon "button" at bounding box center [120, 289] width 12 height 12
type input "24"
click at [824, 361] on div "24.999 Ft" at bounding box center [815, 372] width 72 height 23
click at [123, 290] on icon "button" at bounding box center [120, 289] width 12 height 12
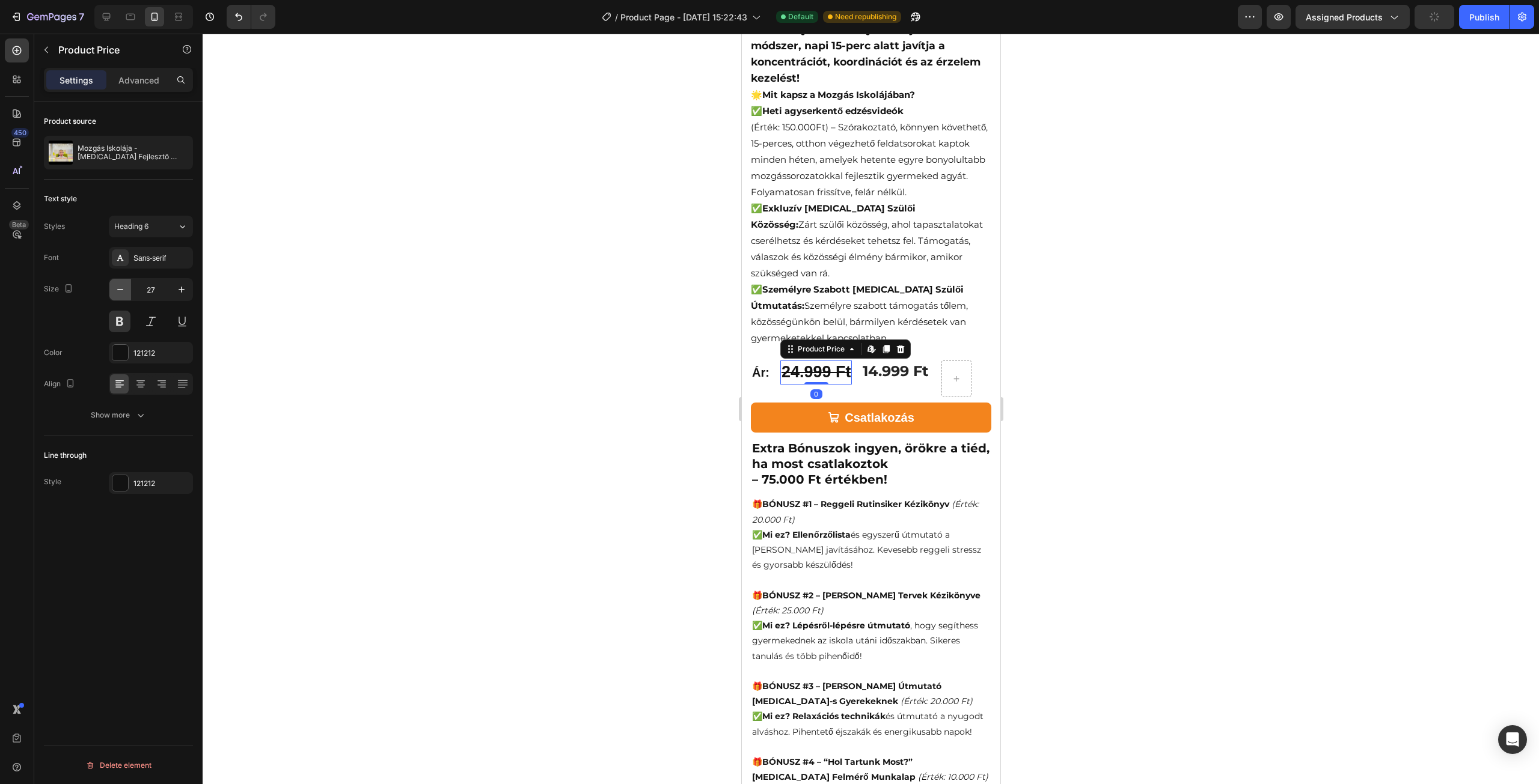
click at [123, 290] on icon "button" at bounding box center [120, 289] width 12 height 12
click at [173, 290] on button "button" at bounding box center [181, 289] width 22 height 22
type input "25"
click at [446, 286] on div at bounding box center [870, 409] width 1336 height 751
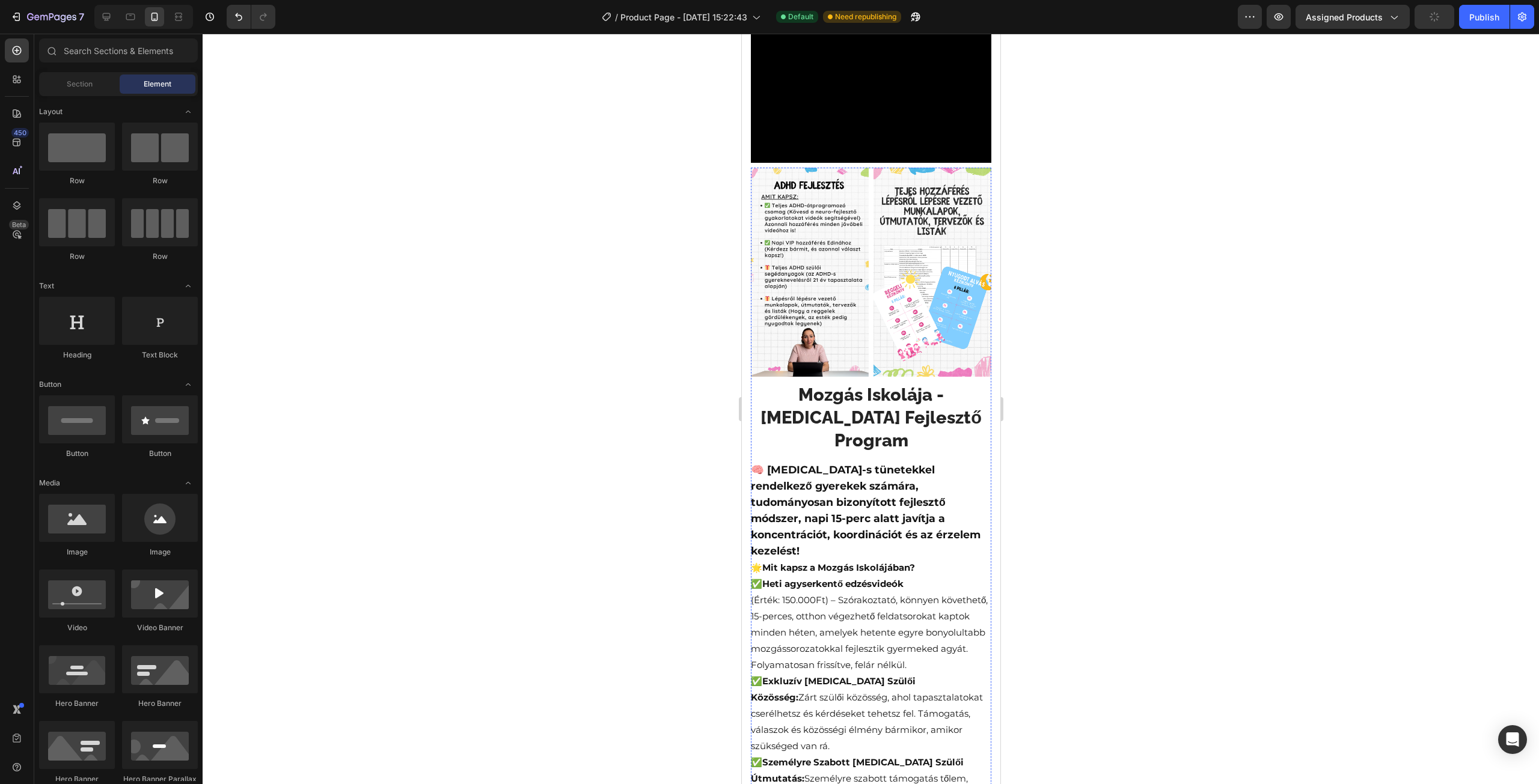
scroll to position [29, 0]
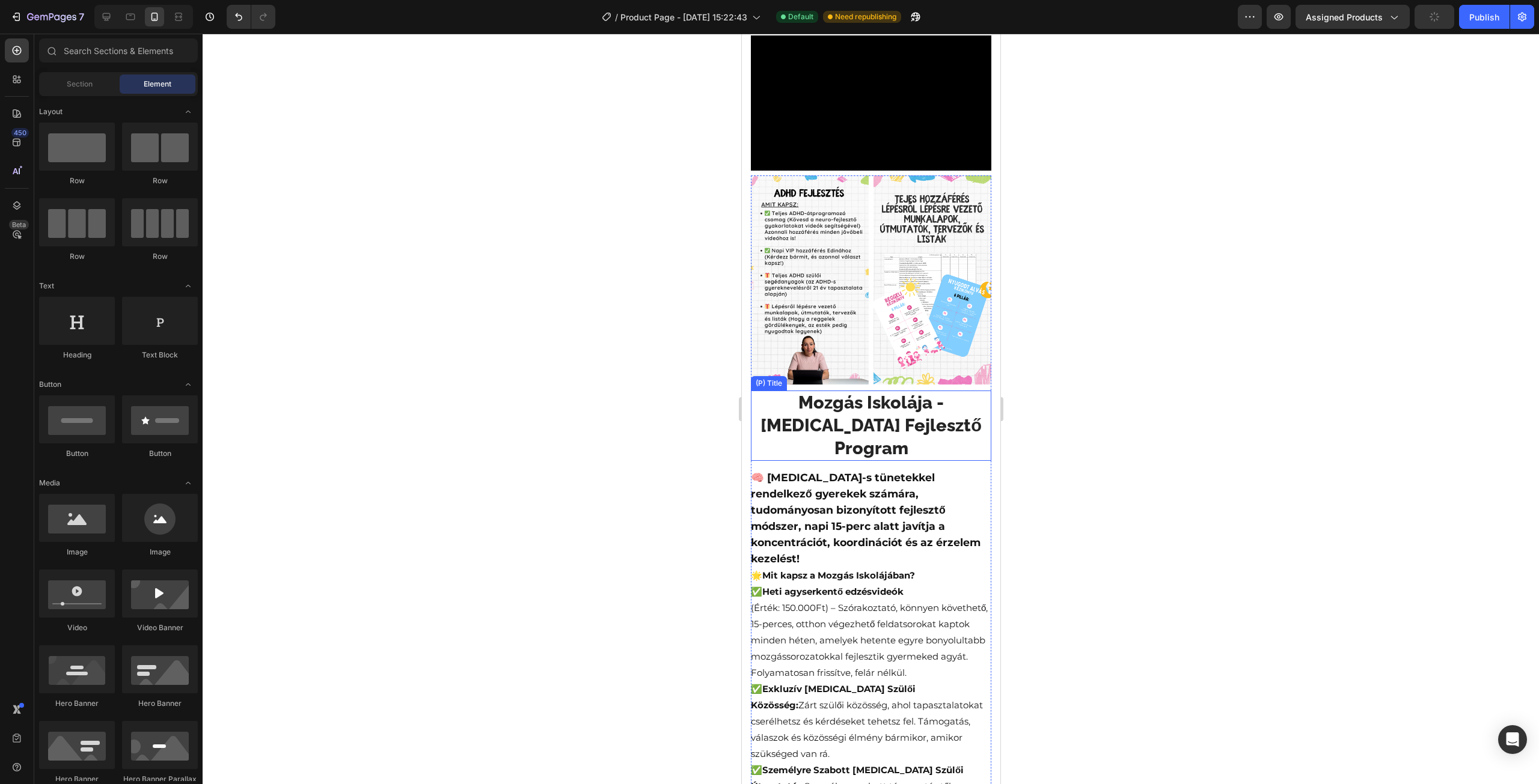
click at [816, 393] on h2 "Mozgás Iskolája - [MEDICAL_DATA] Fejlesztő Program" at bounding box center [870, 425] width 240 height 70
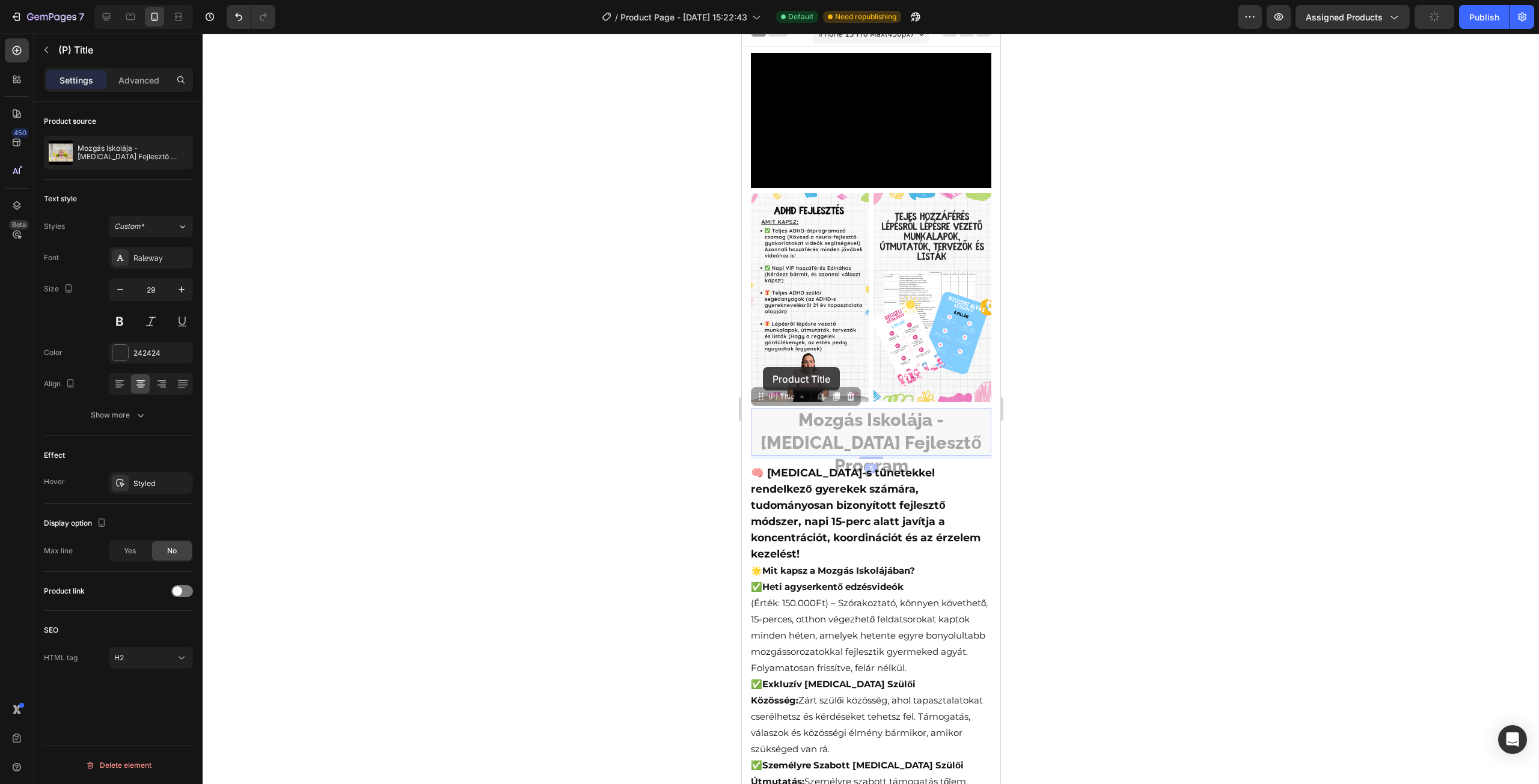
scroll to position [0, 0]
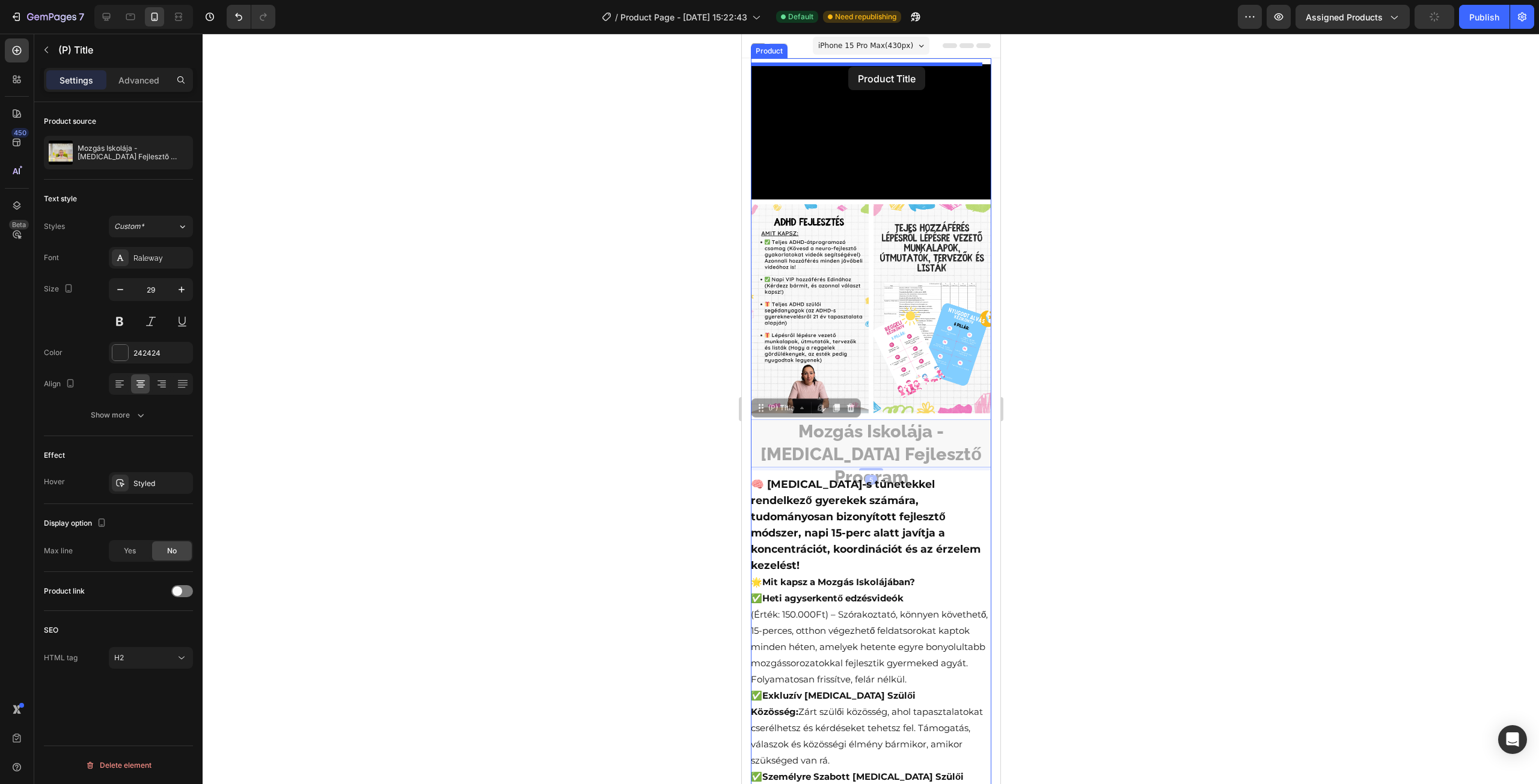
drag, startPoint x: 762, startPoint y: 367, endPoint x: 848, endPoint y: 67, distance: 312.1
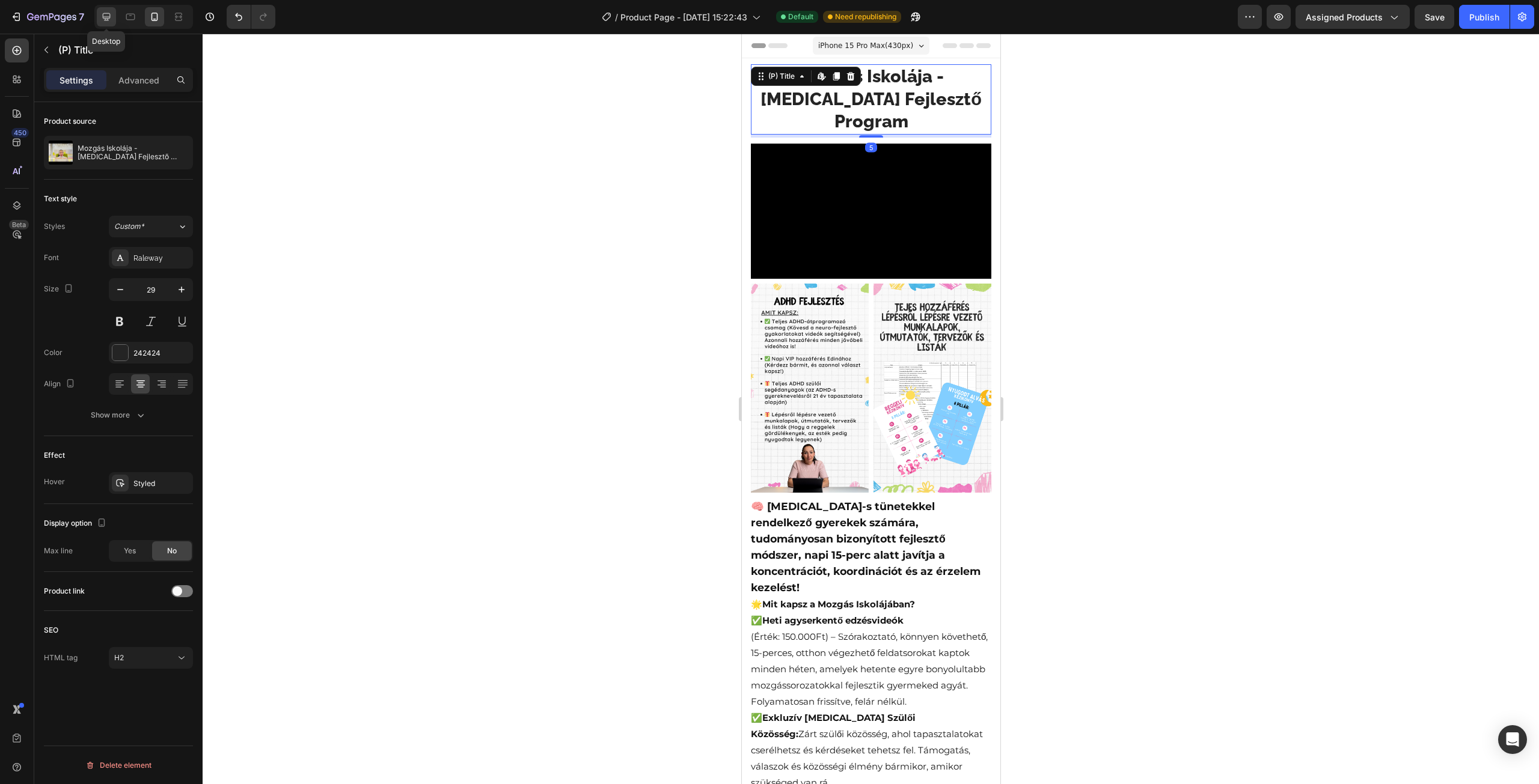
click at [108, 14] on icon at bounding box center [106, 17] width 12 height 12
type input "34"
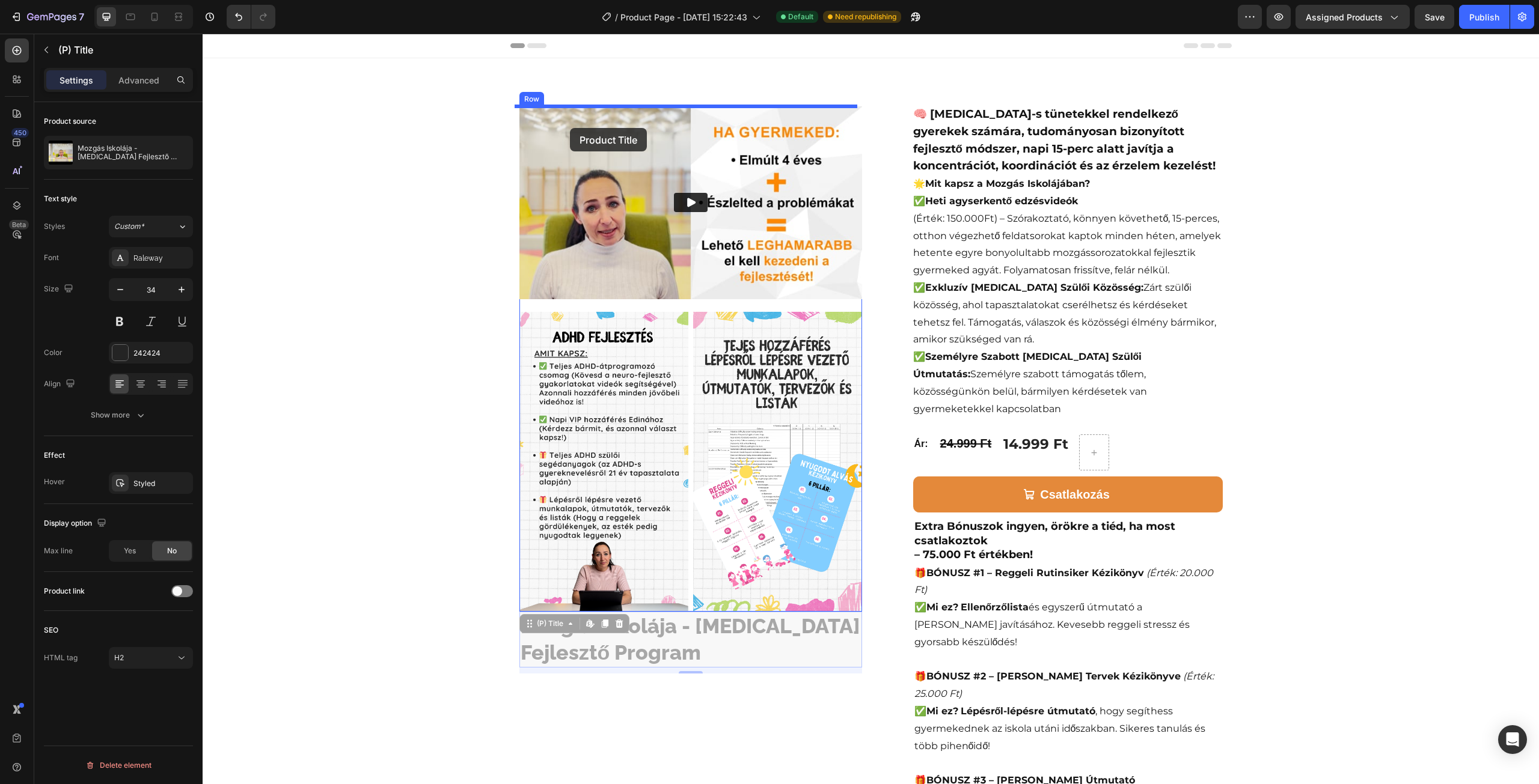
drag, startPoint x: 527, startPoint y: 625, endPoint x: 573, endPoint y: 125, distance: 502.1
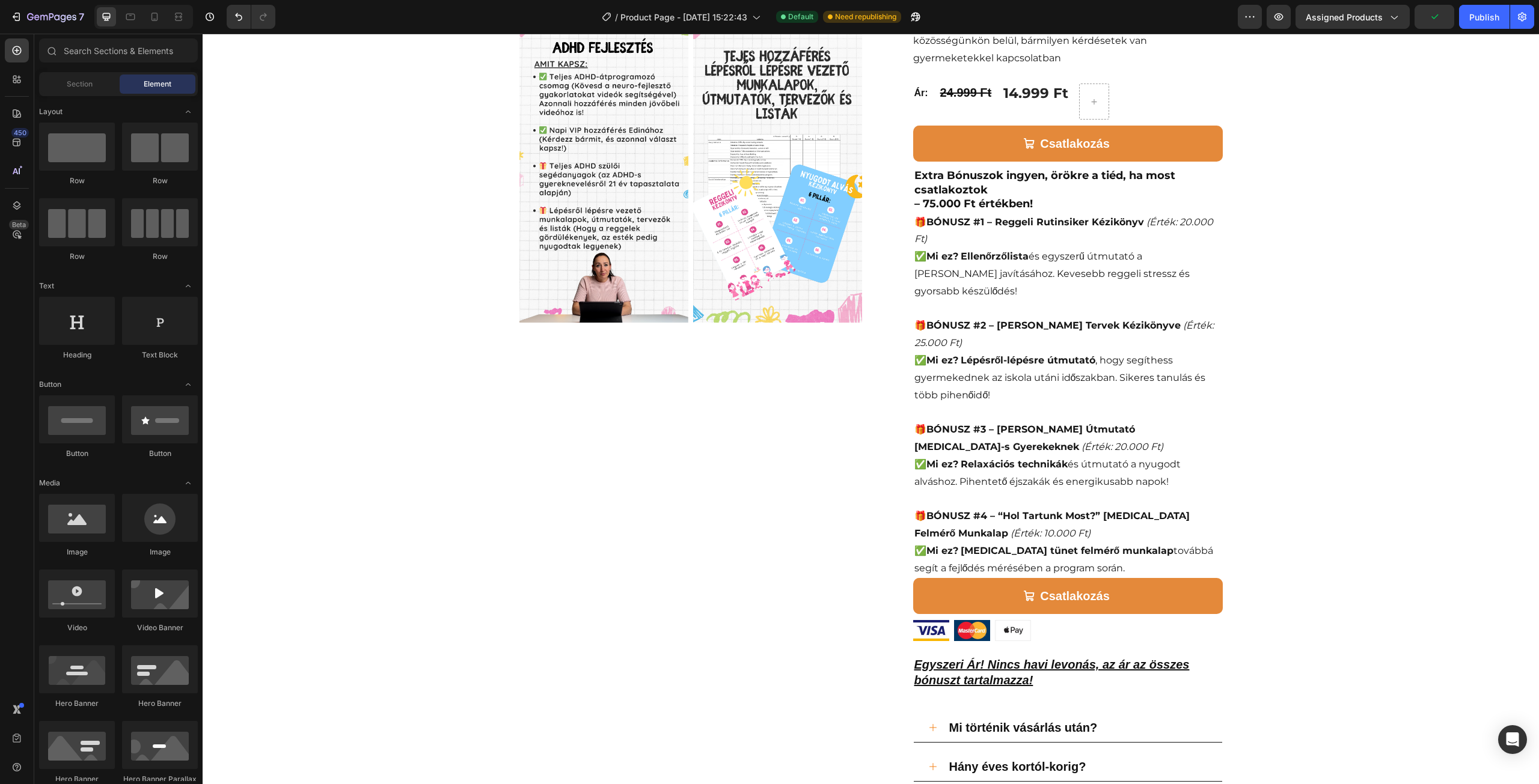
scroll to position [421, 0]
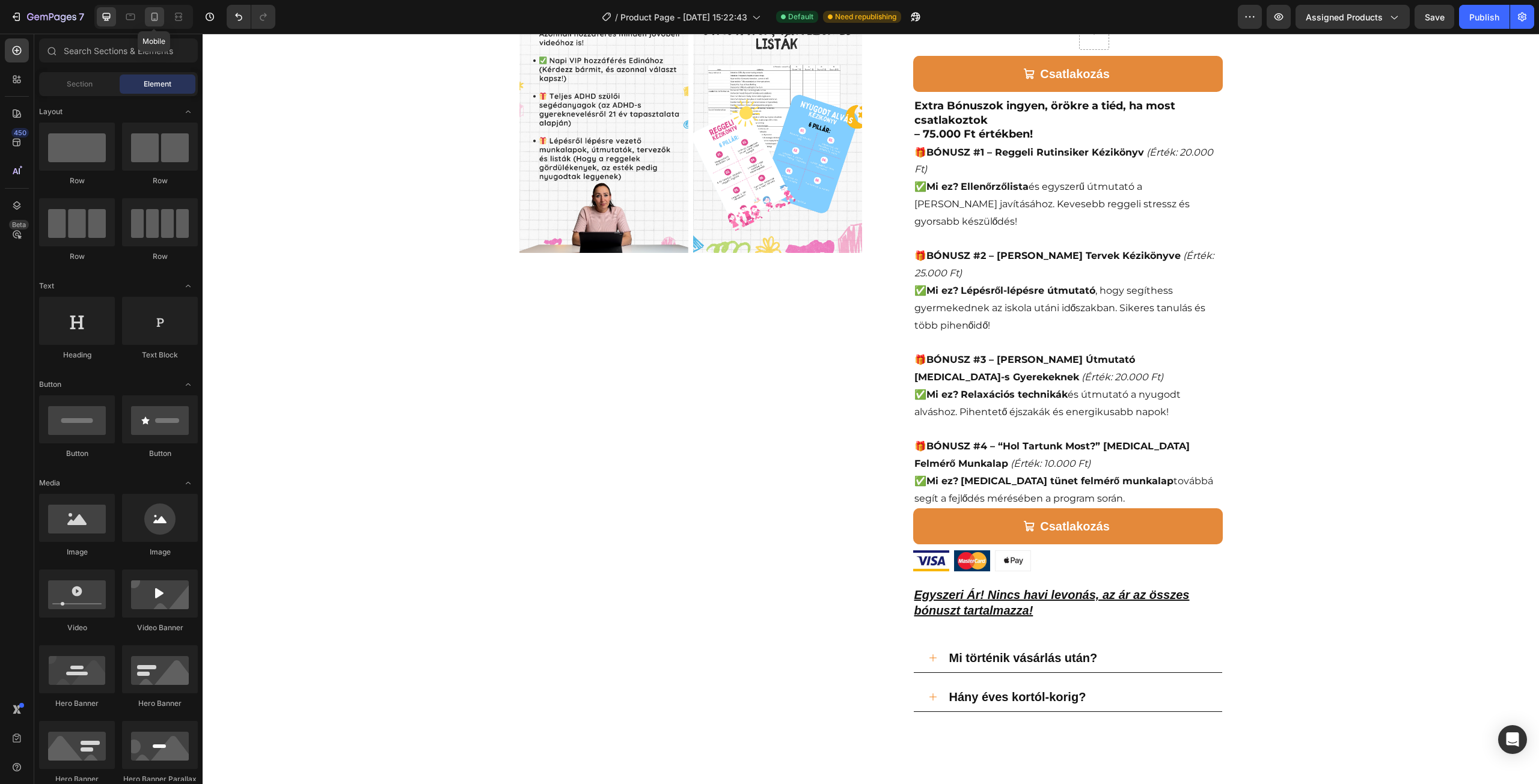
click at [149, 16] on icon at bounding box center [154, 17] width 12 height 12
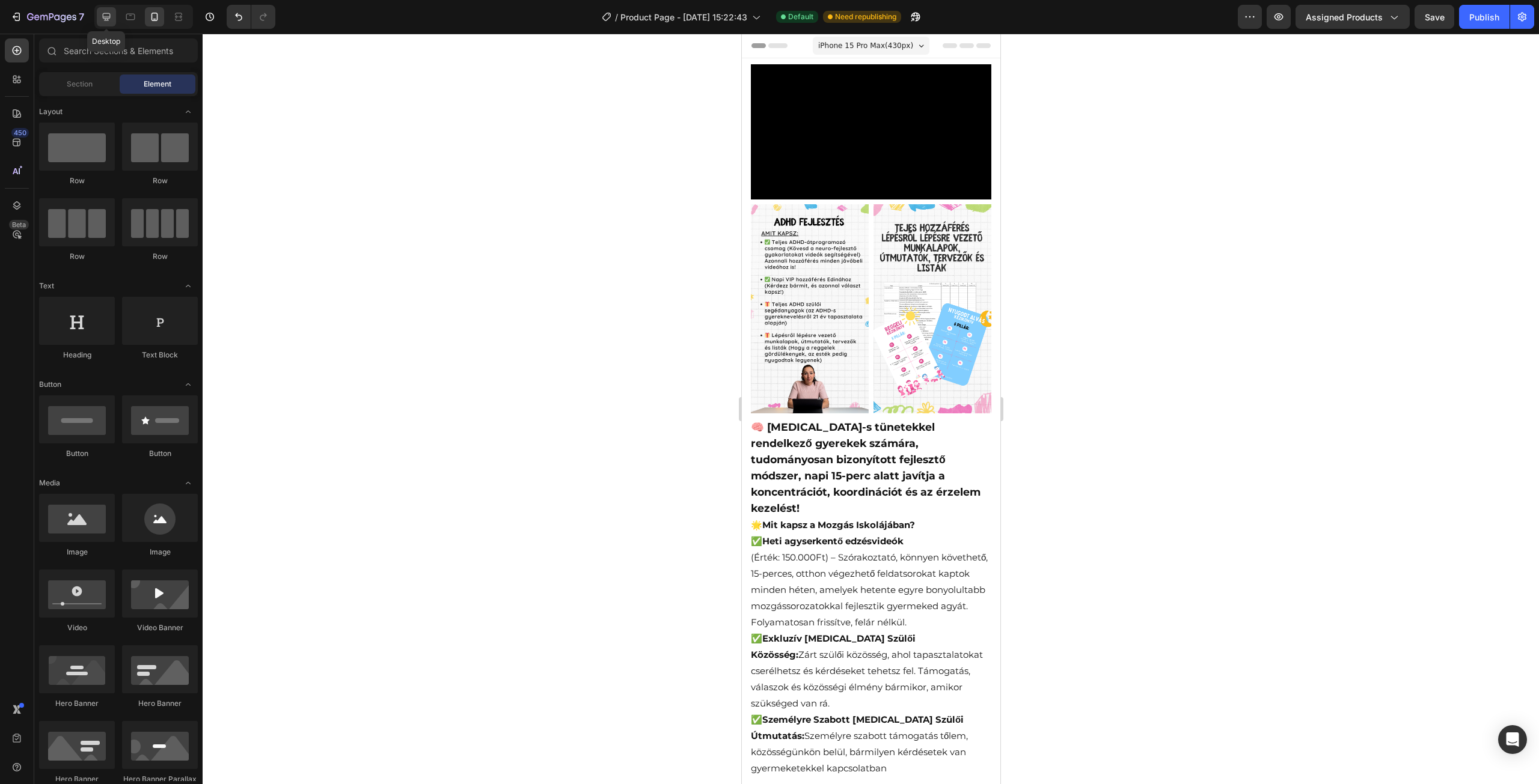
click at [107, 15] on icon at bounding box center [106, 17] width 12 height 12
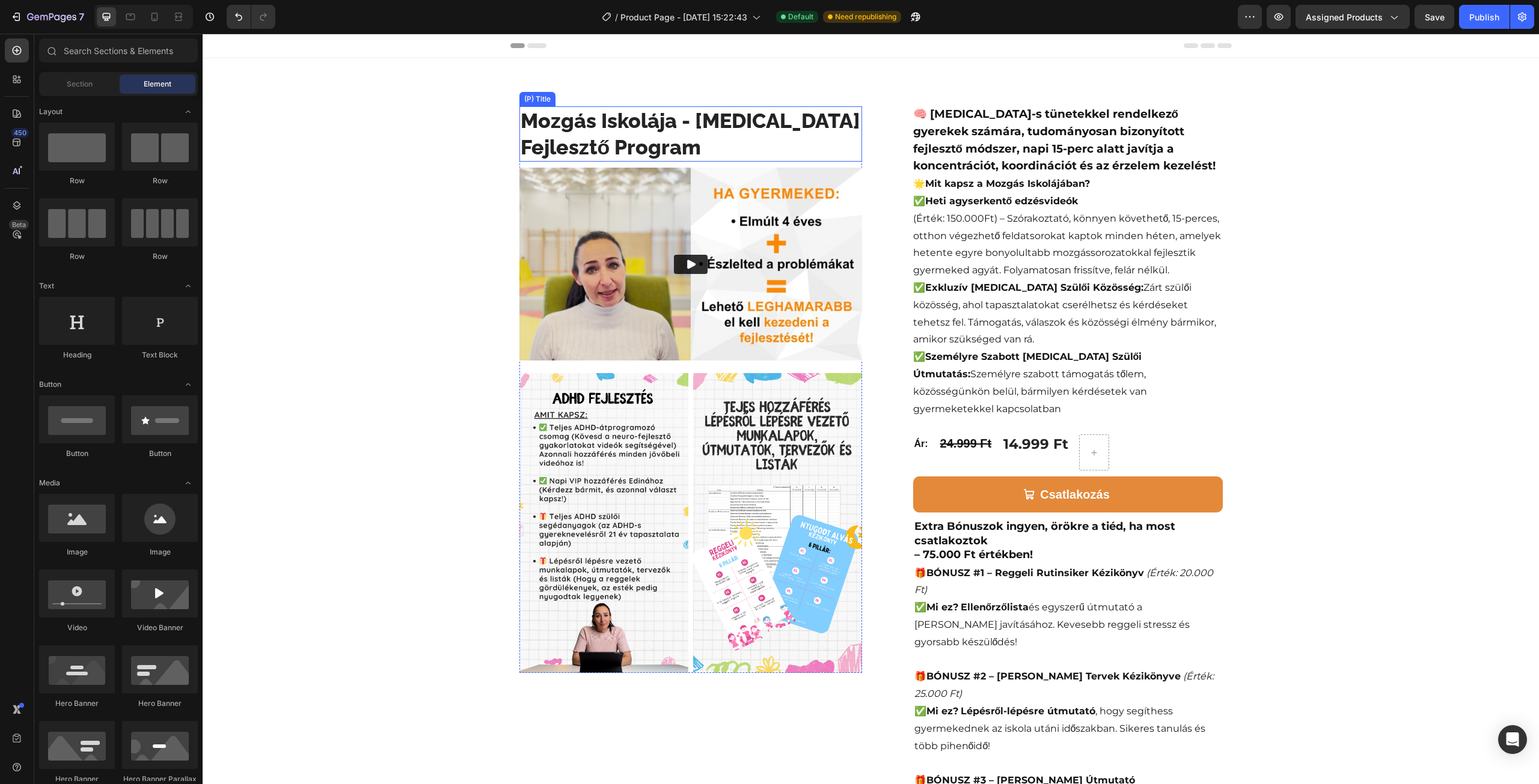
click at [724, 131] on h2 "Mozgás Iskolája - [MEDICAL_DATA] Fejlesztő Program" at bounding box center [690, 133] width 343 height 55
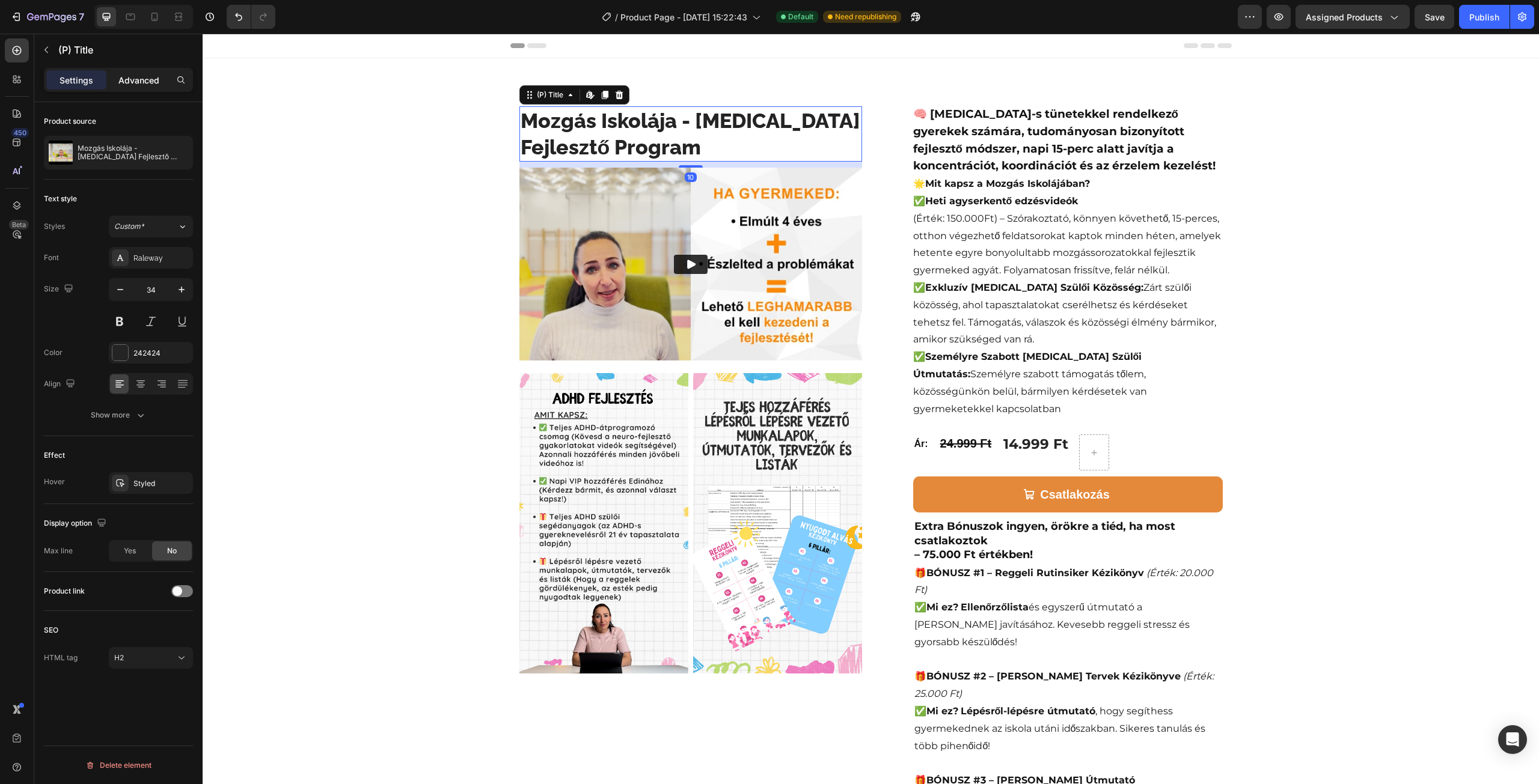
click at [151, 85] on p "Advanced" at bounding box center [139, 80] width 41 height 12
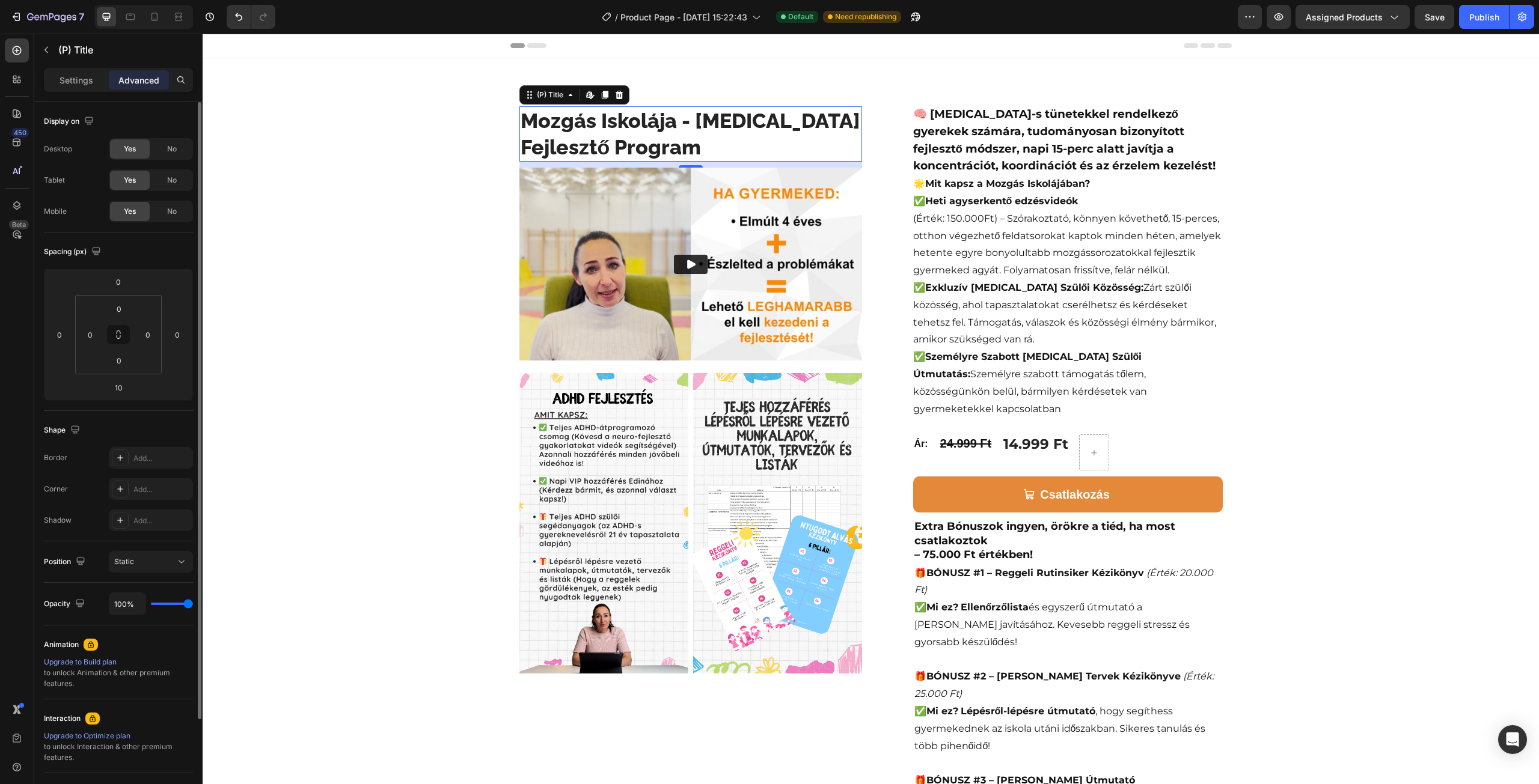
click at [128, 211] on span "Yes" at bounding box center [130, 212] width 12 height 11
click at [171, 211] on span "No" at bounding box center [172, 212] width 9 height 11
click at [127, 209] on span "Yes" at bounding box center [130, 212] width 12 height 11
click at [151, 18] on icon at bounding box center [154, 16] width 7 height 8
type input "10"
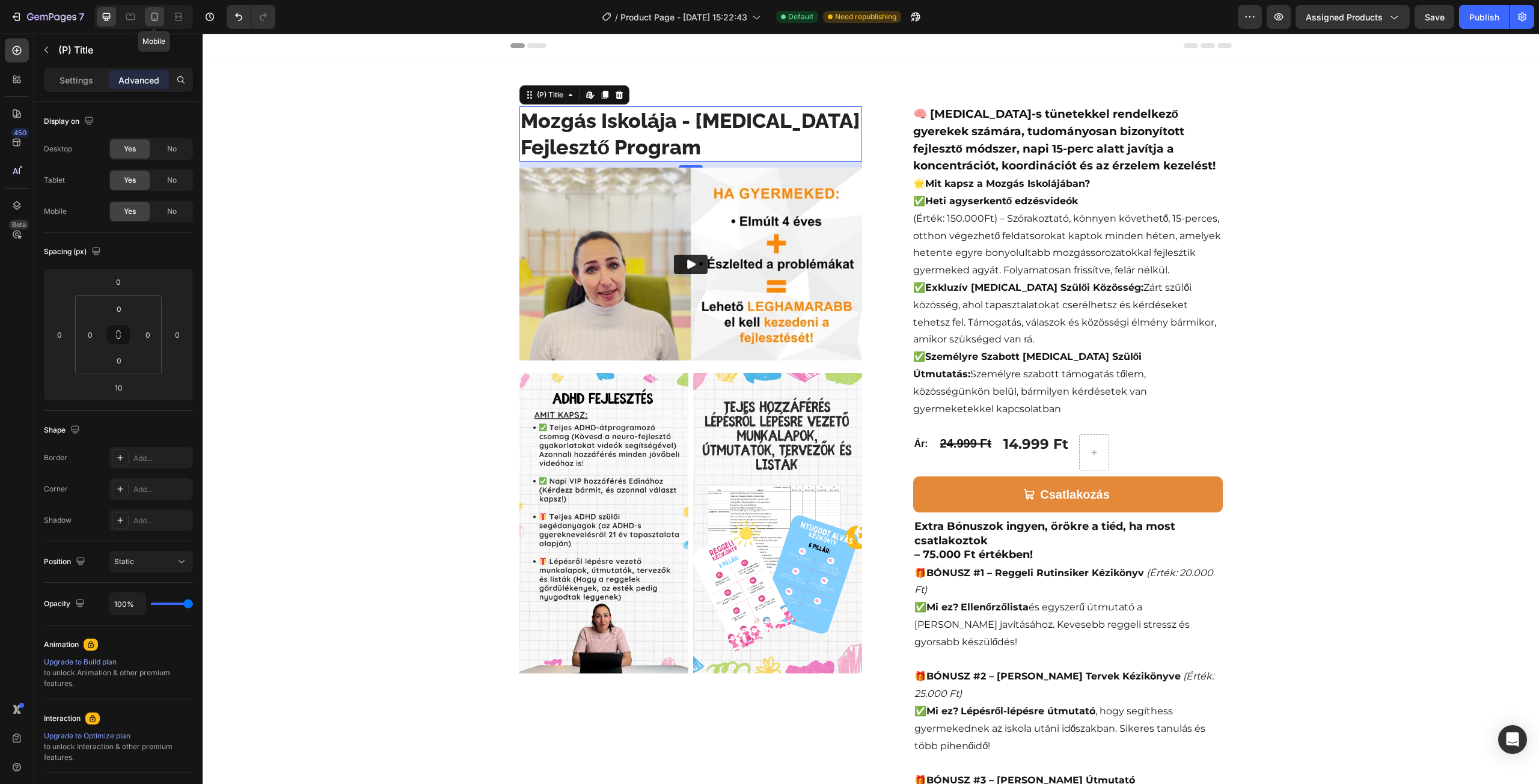
type input "5"
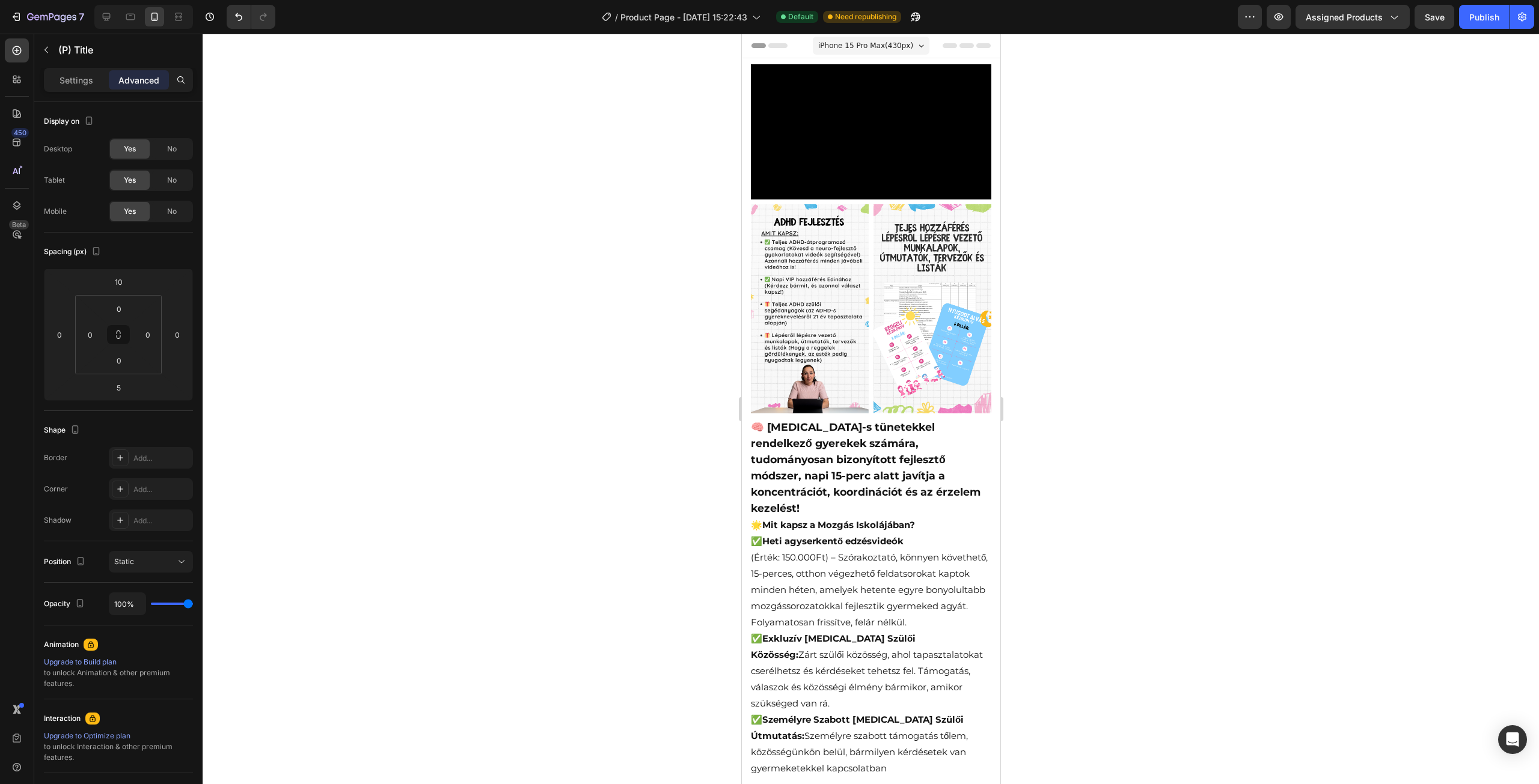
click at [1115, 225] on div at bounding box center [870, 409] width 1336 height 751
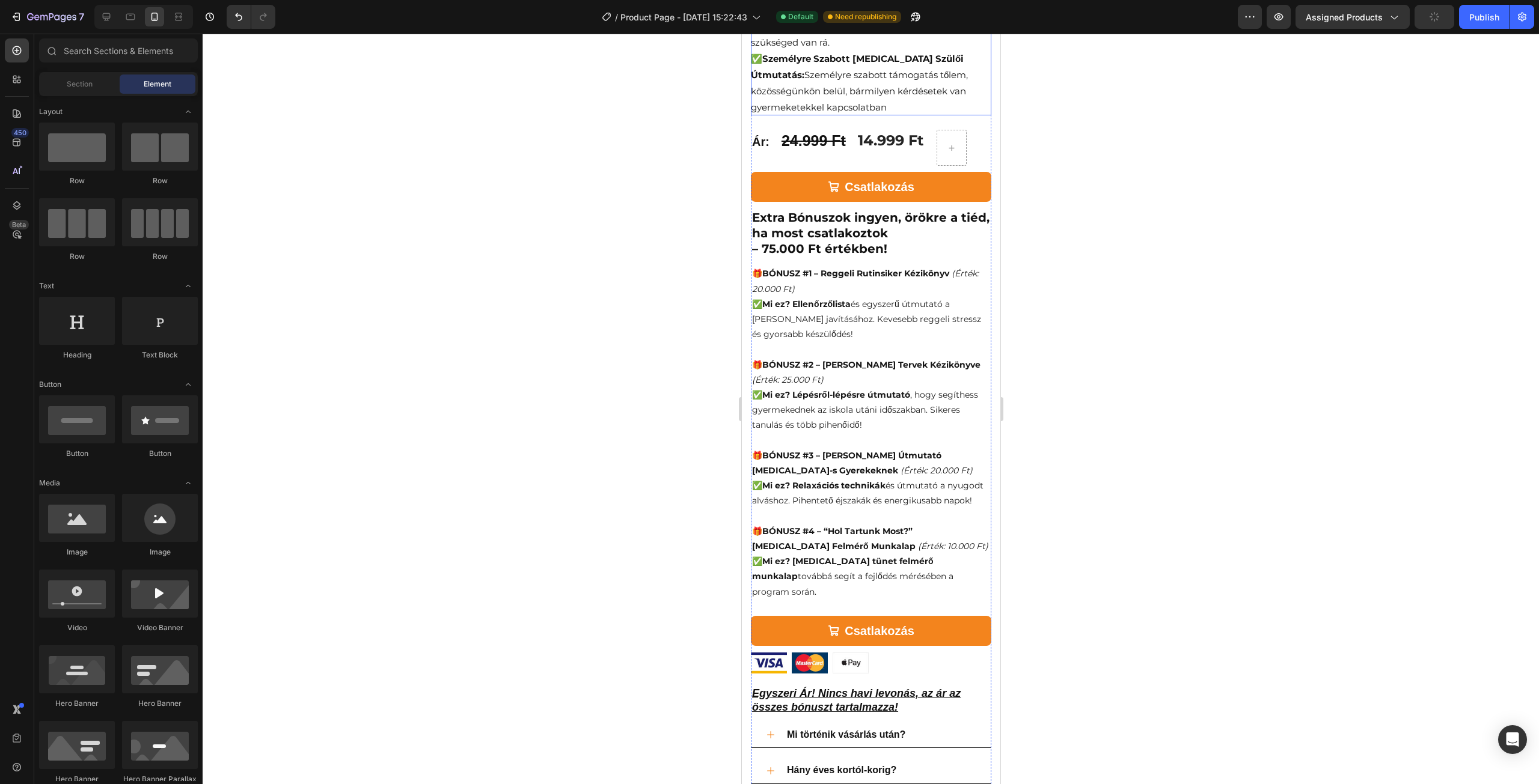
scroll to position [901, 0]
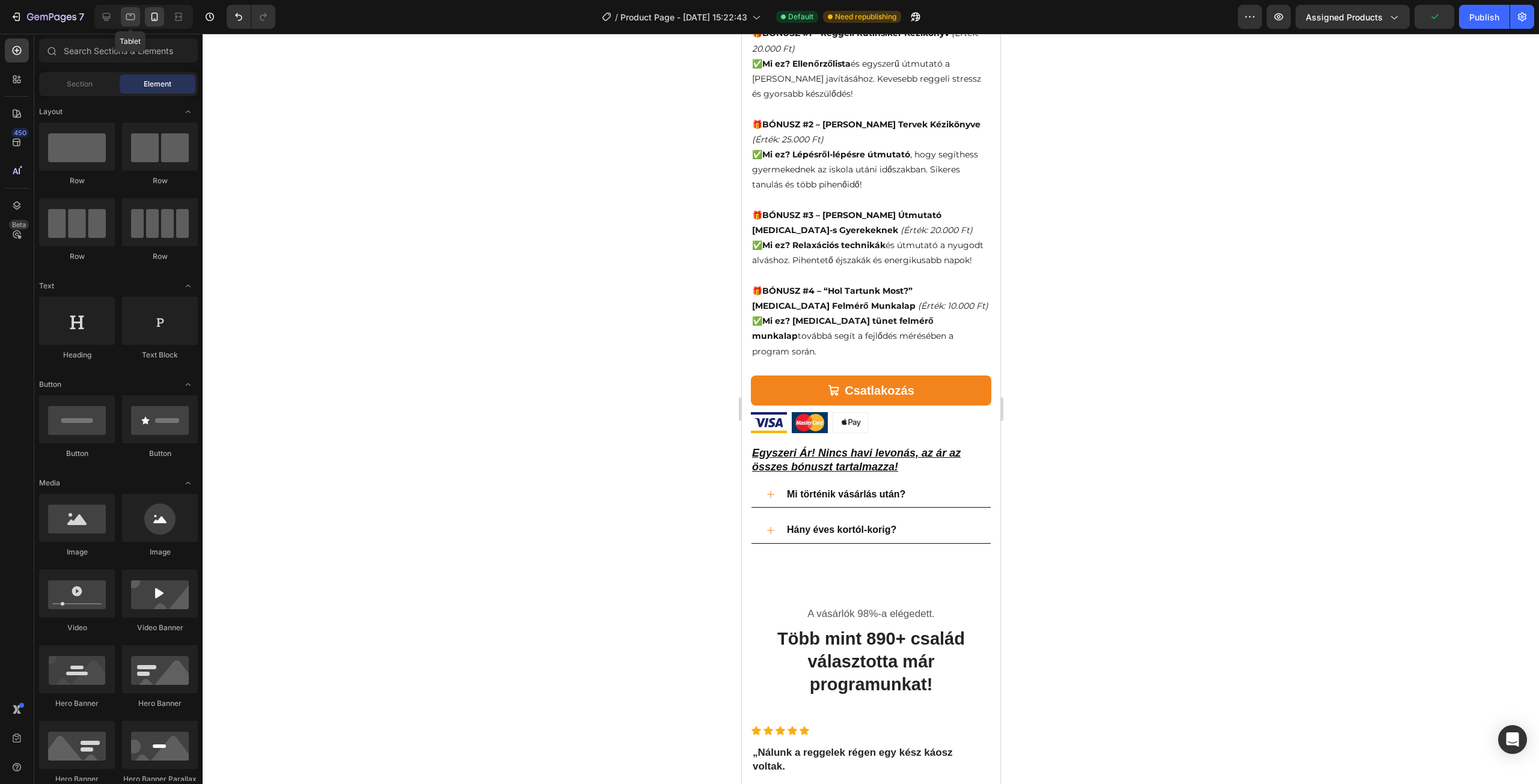
click at [137, 20] on div at bounding box center [131, 17] width 19 height 19
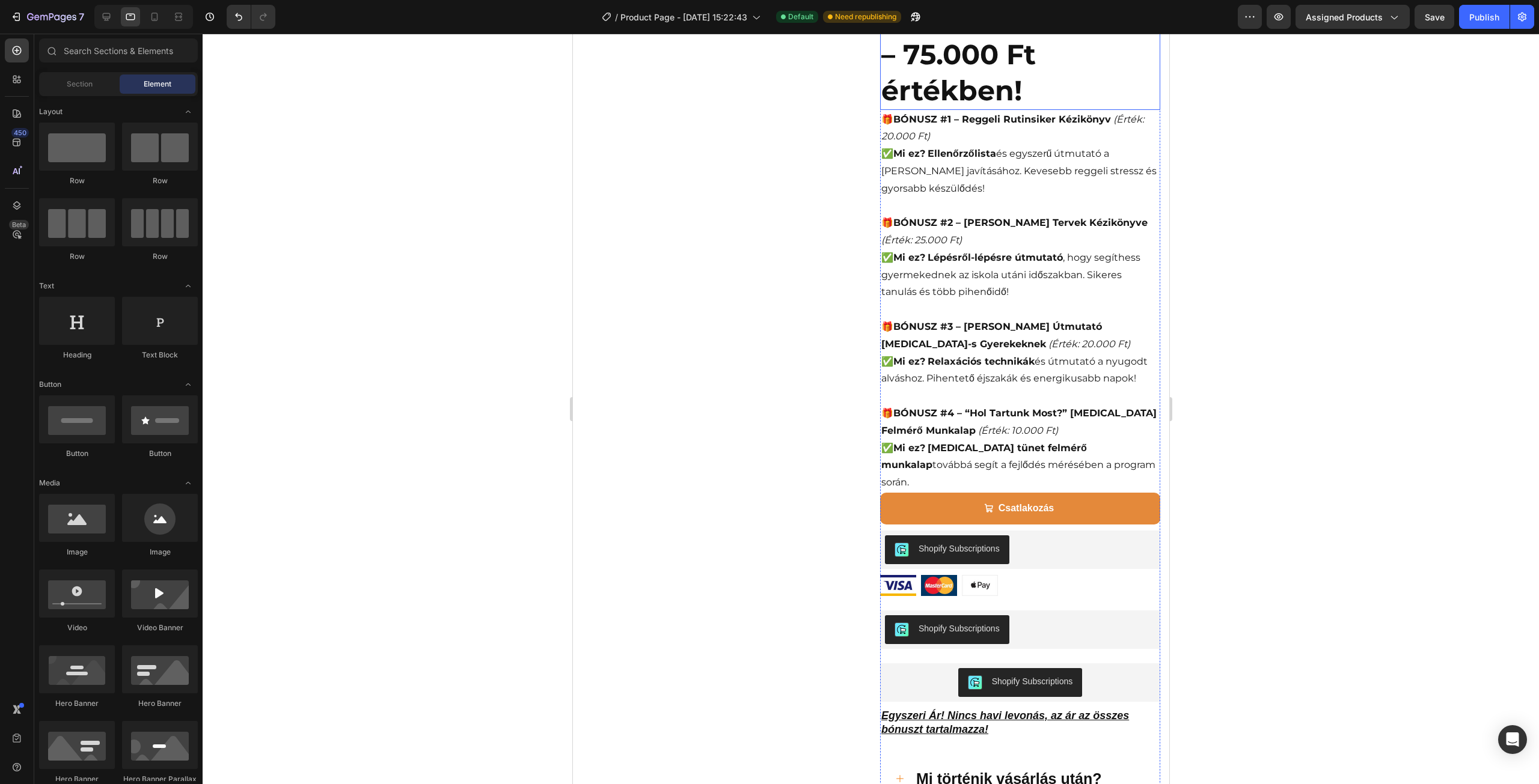
scroll to position [833, 0]
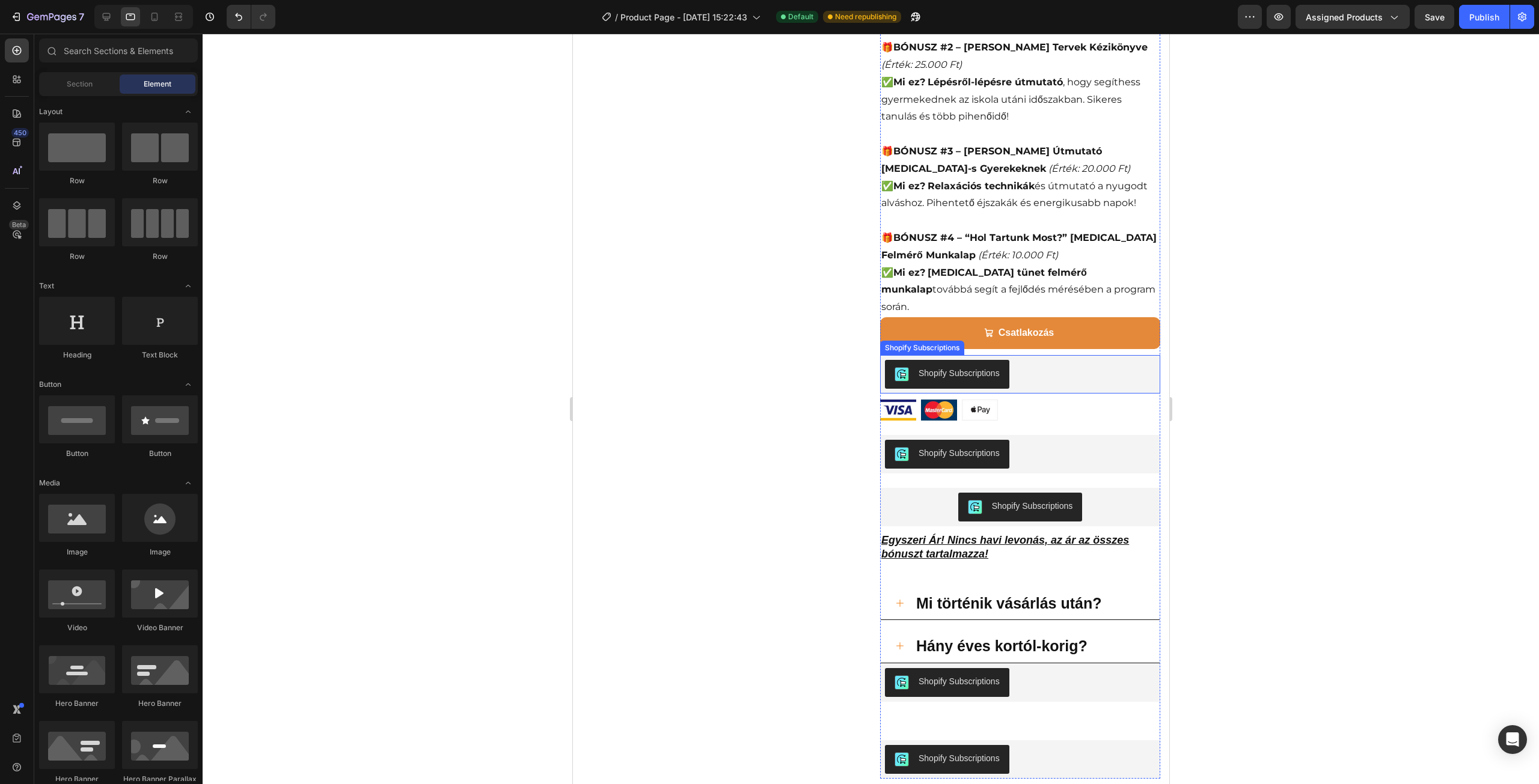
click at [1035, 360] on div "Shopify Subscriptions" at bounding box center [1020, 374] width 270 height 29
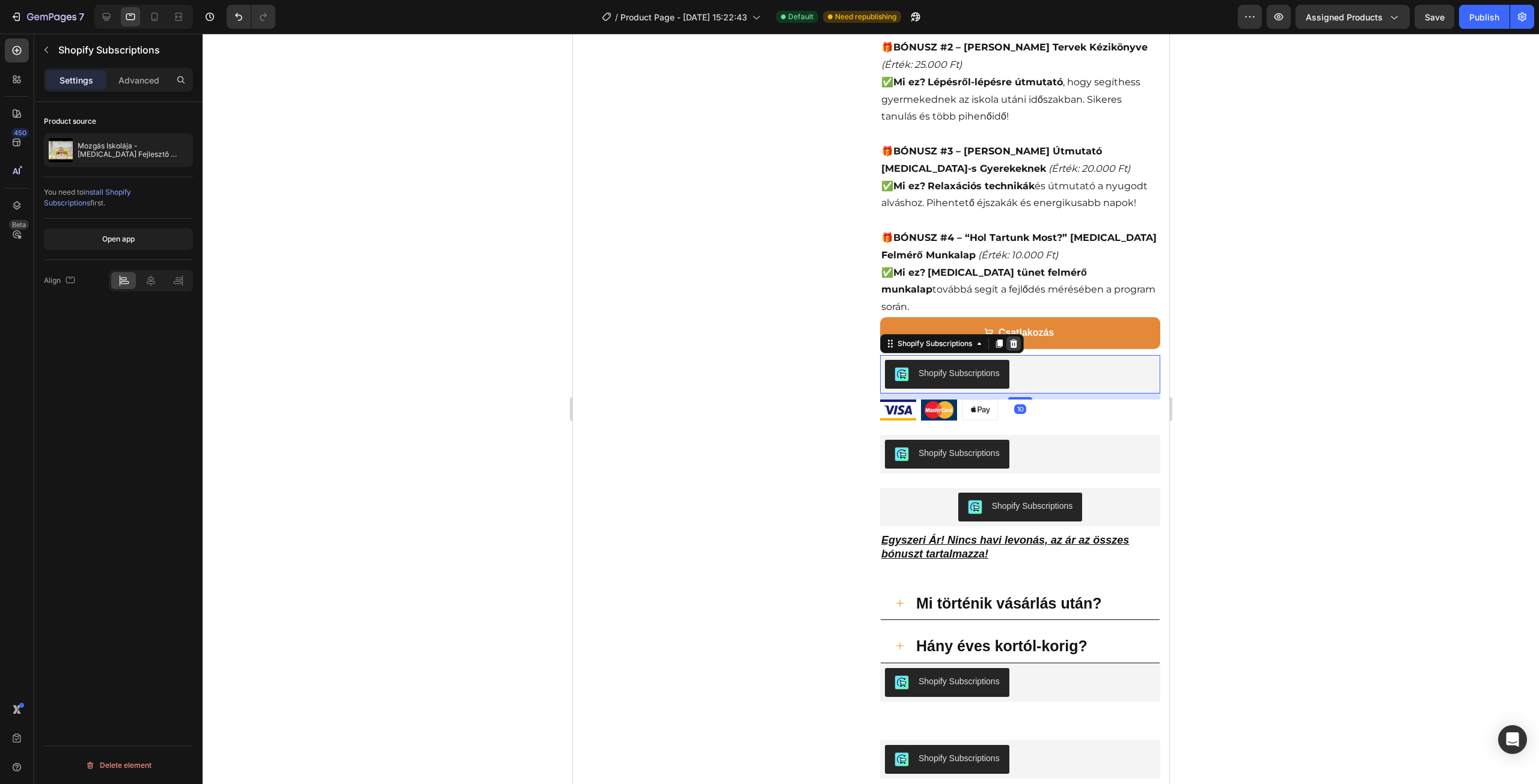
click at [1011, 339] on icon at bounding box center [1013, 344] width 9 height 9
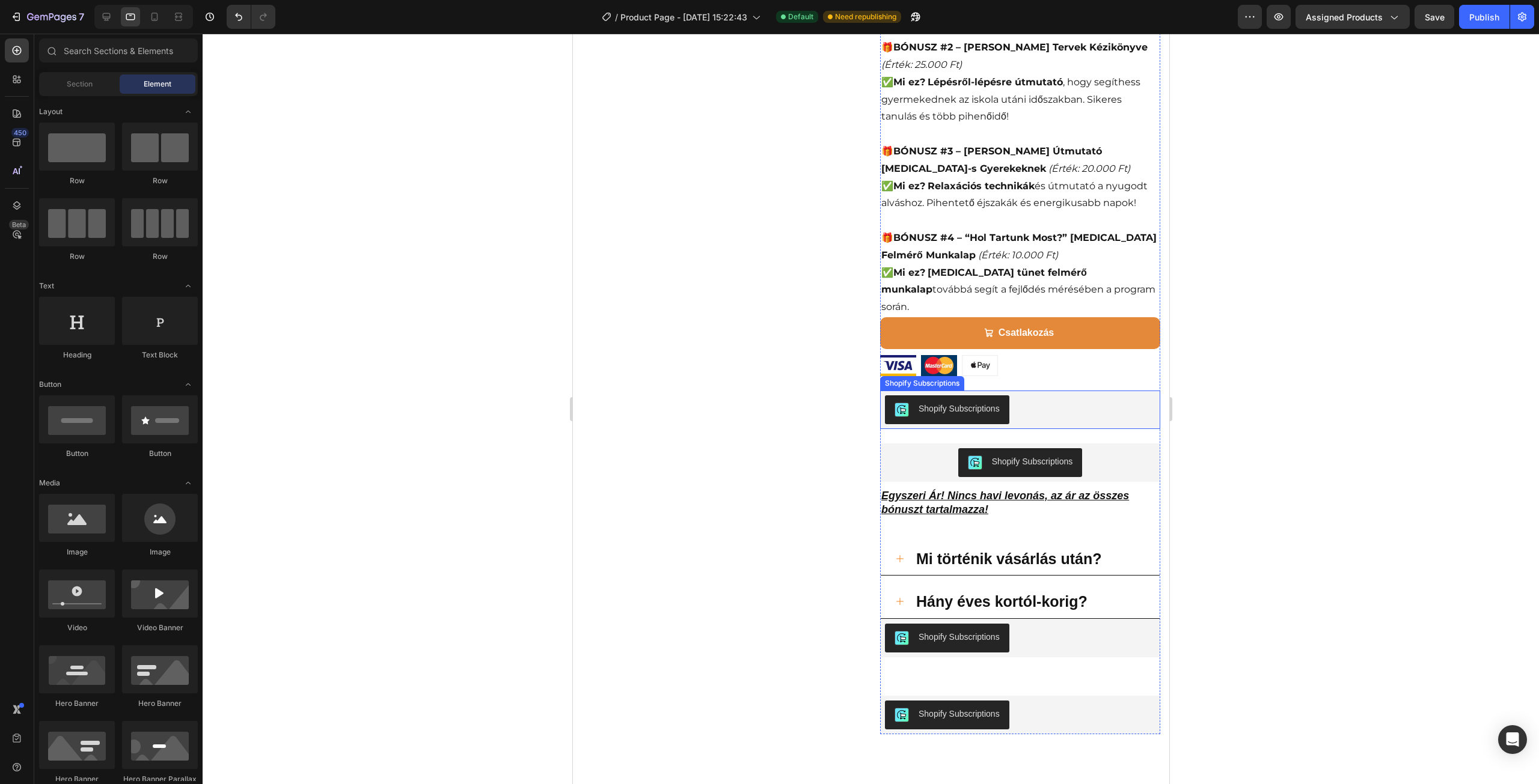
click at [1037, 395] on div "Shopify Subscriptions" at bounding box center [1020, 409] width 270 height 29
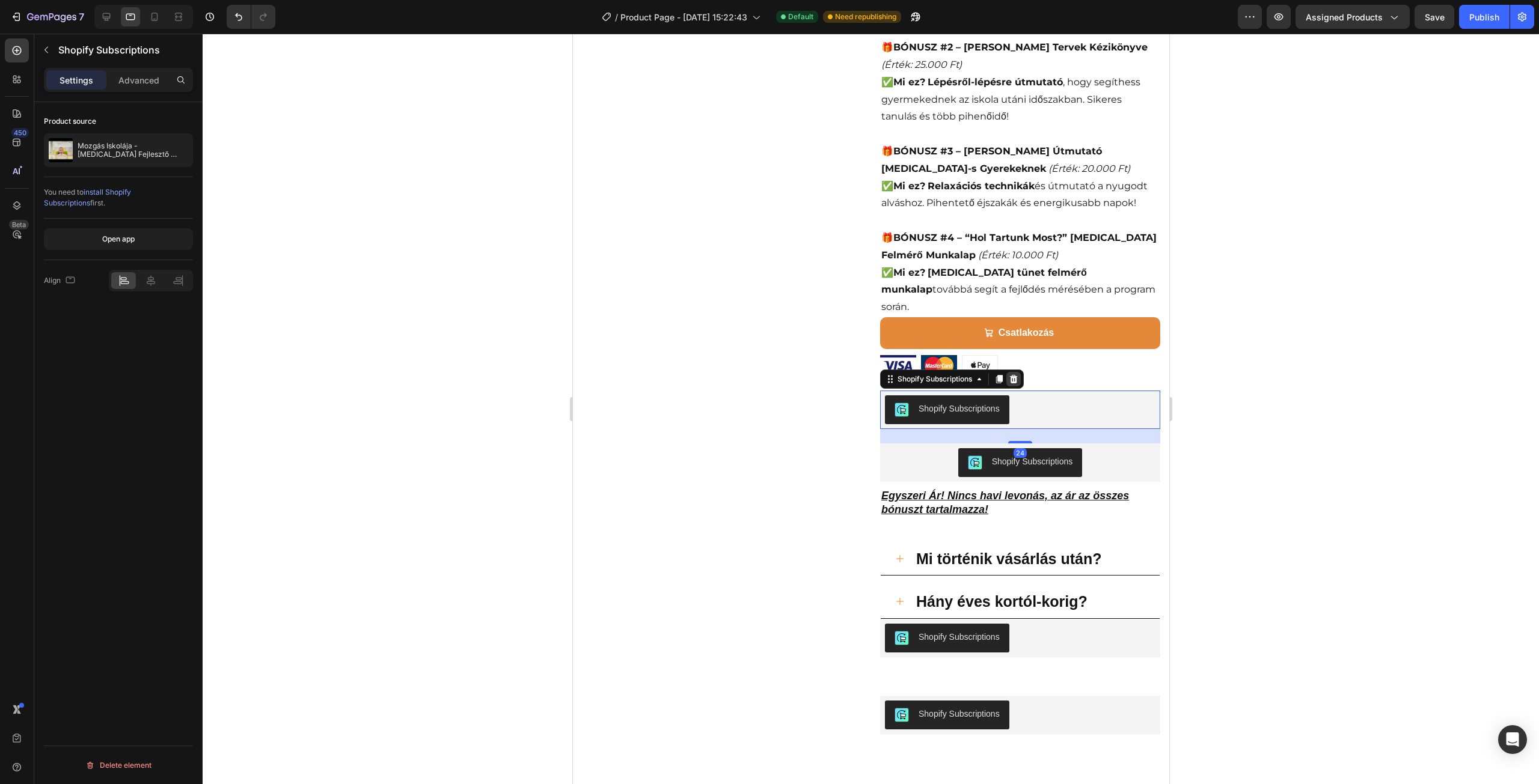
click at [1010, 375] on icon at bounding box center [1013, 378] width 8 height 8
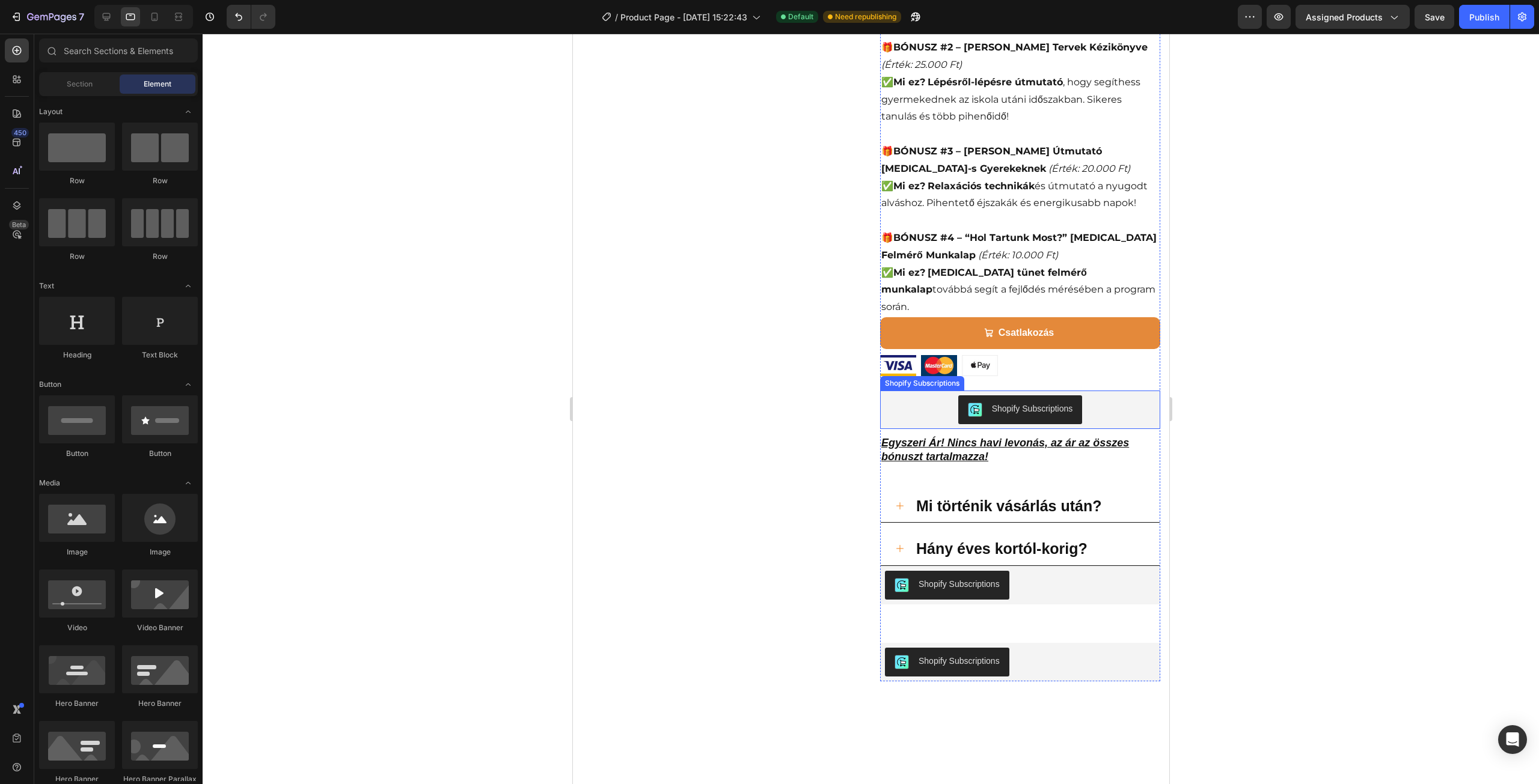
click at [998, 403] on div "Shopify Subscriptions" at bounding box center [1032, 408] width 81 height 12
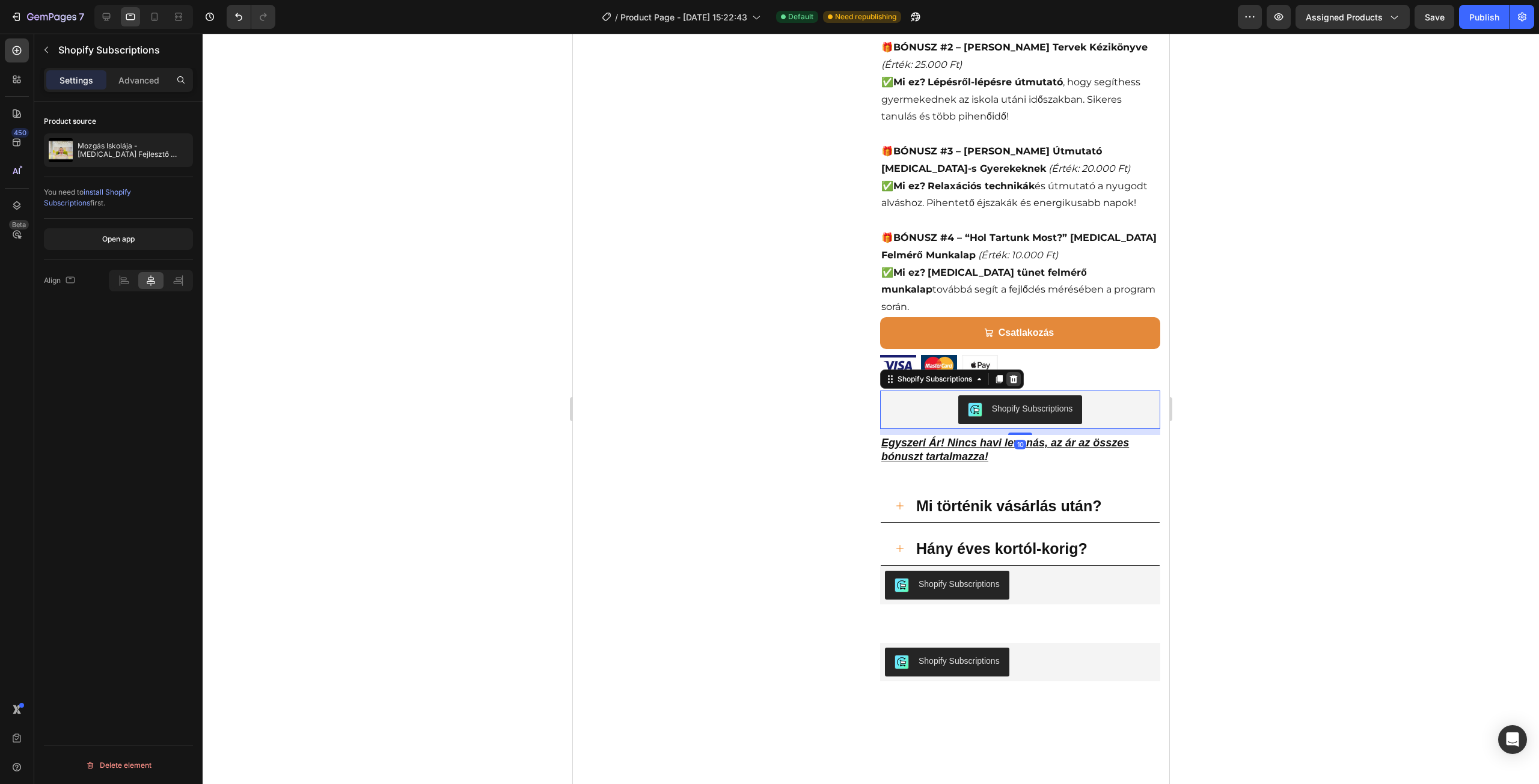
click at [1015, 372] on div at bounding box center [1012, 378] width 14 height 14
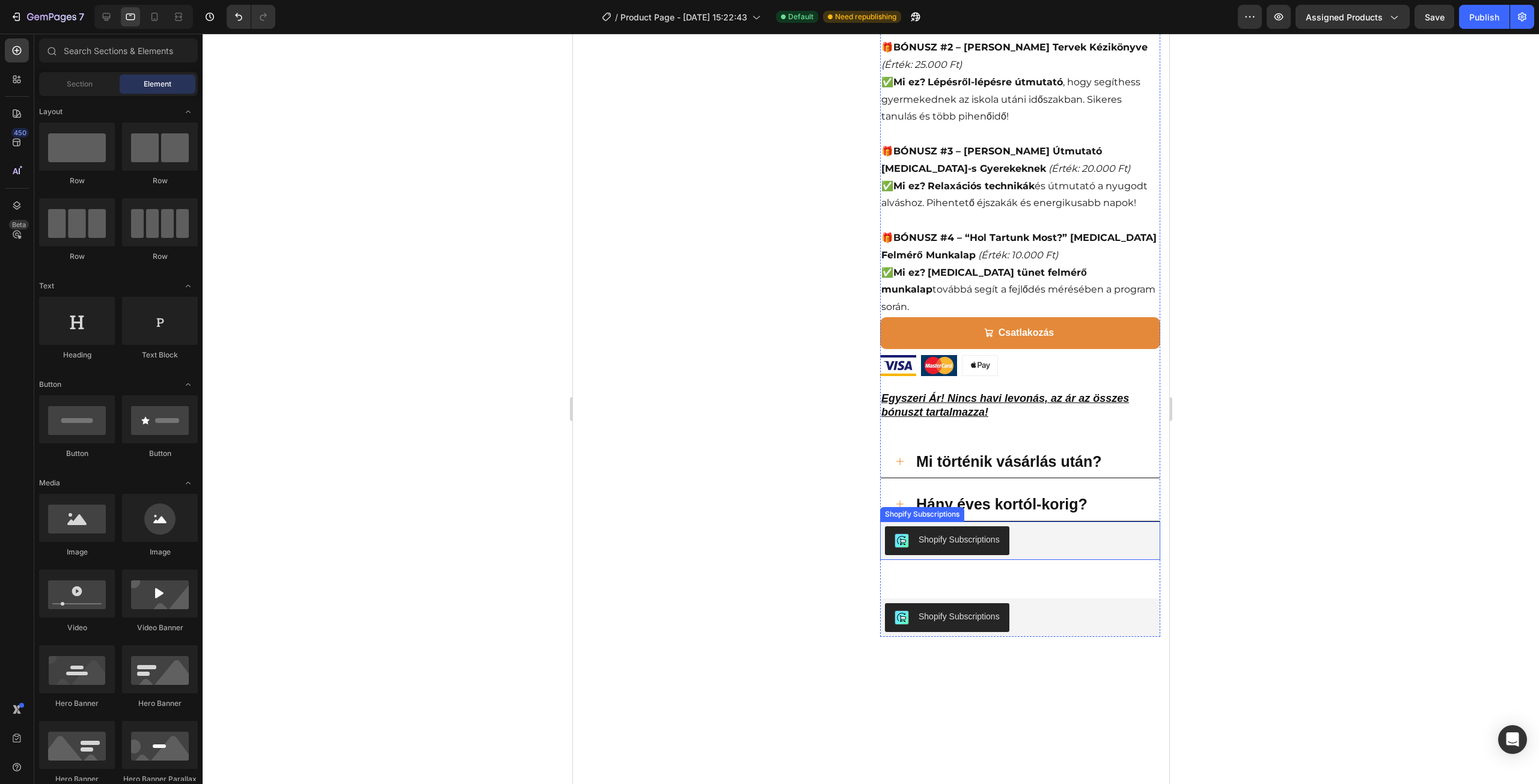
click at [1012, 527] on div "Shopify Subscriptions" at bounding box center [1020, 541] width 270 height 29
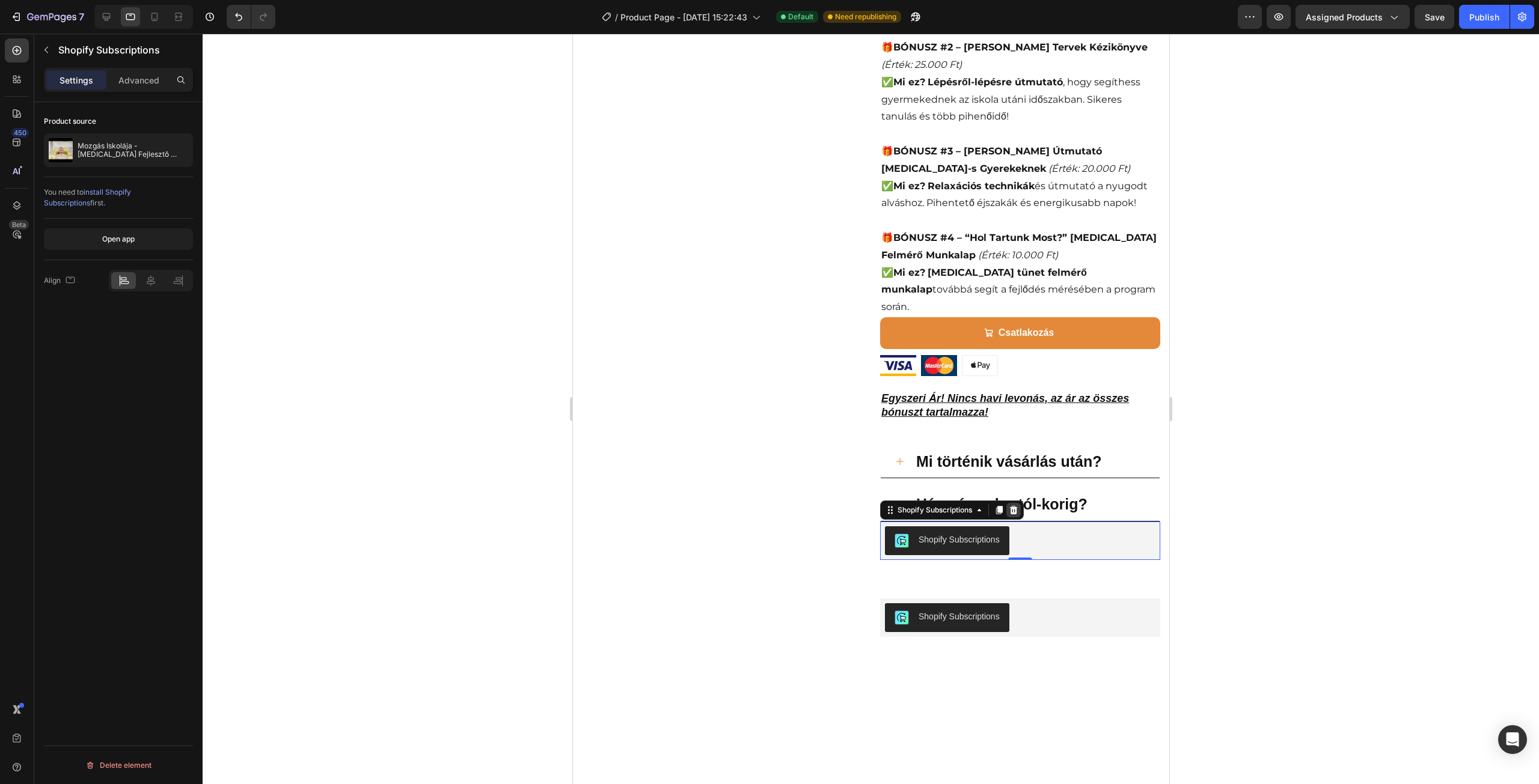
click at [1013, 505] on icon at bounding box center [1013, 510] width 9 height 9
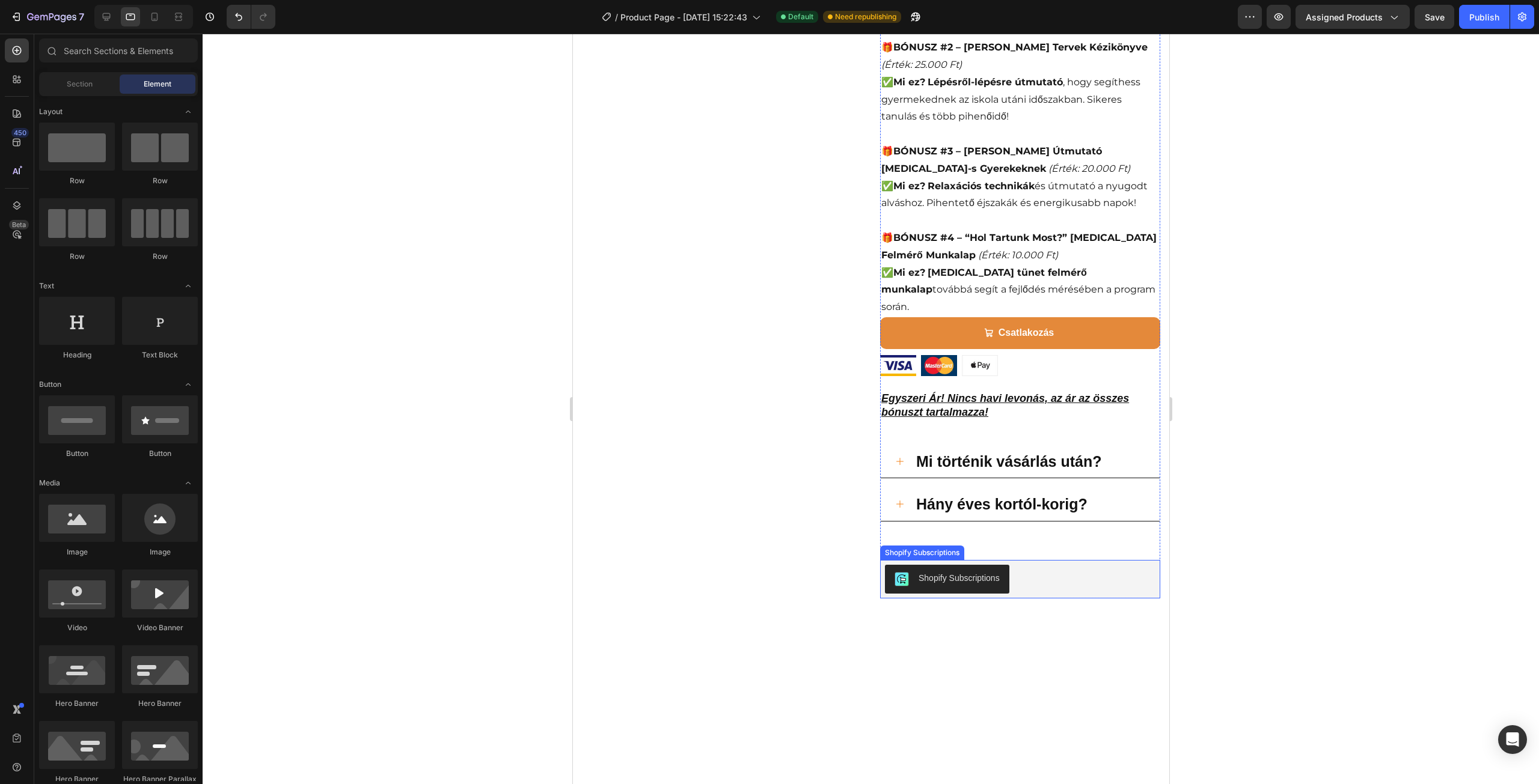
click at [1016, 561] on div "Shopify Subscriptions" at bounding box center [1020, 579] width 280 height 38
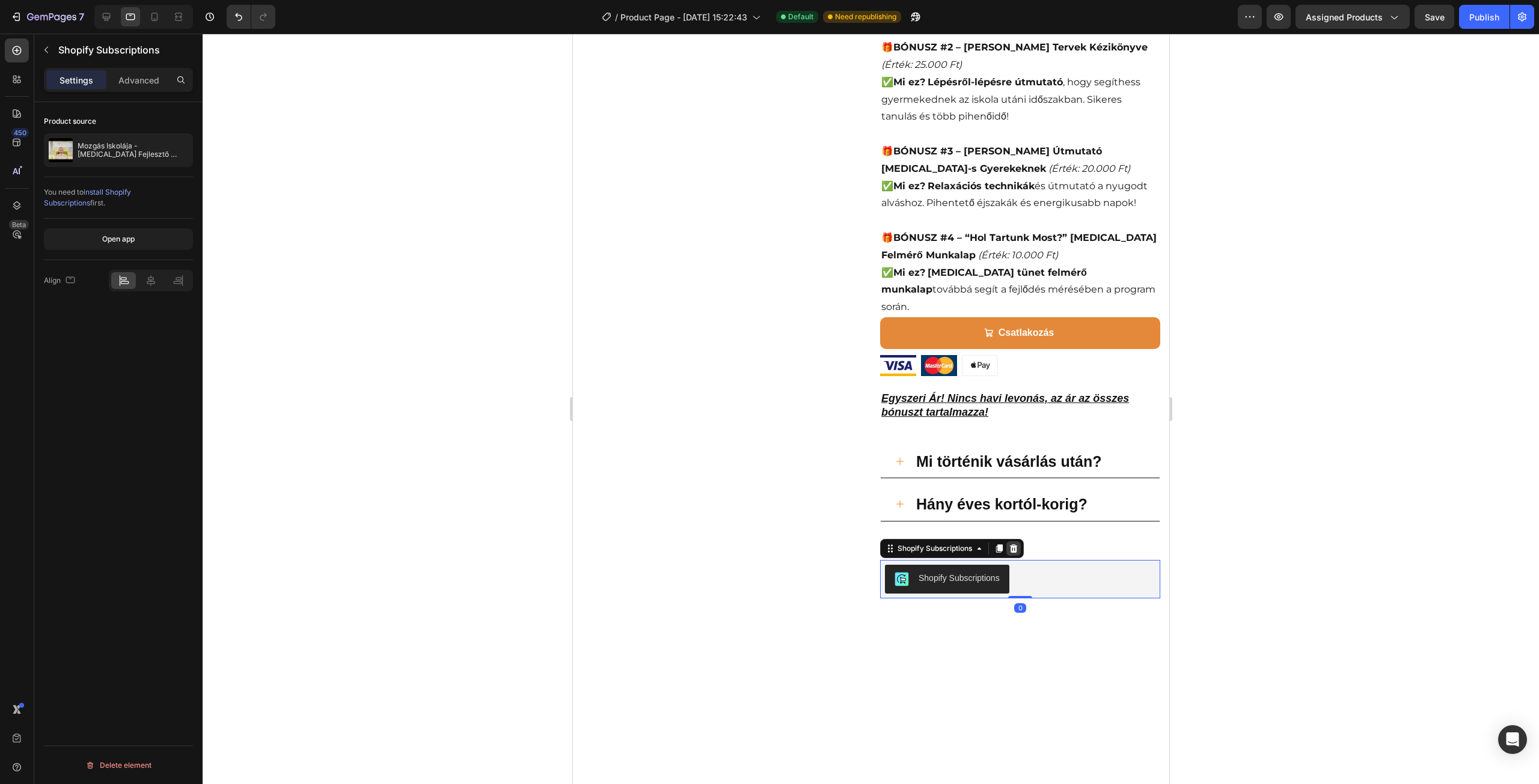
click at [1008, 544] on icon at bounding box center [1013, 548] width 9 height 9
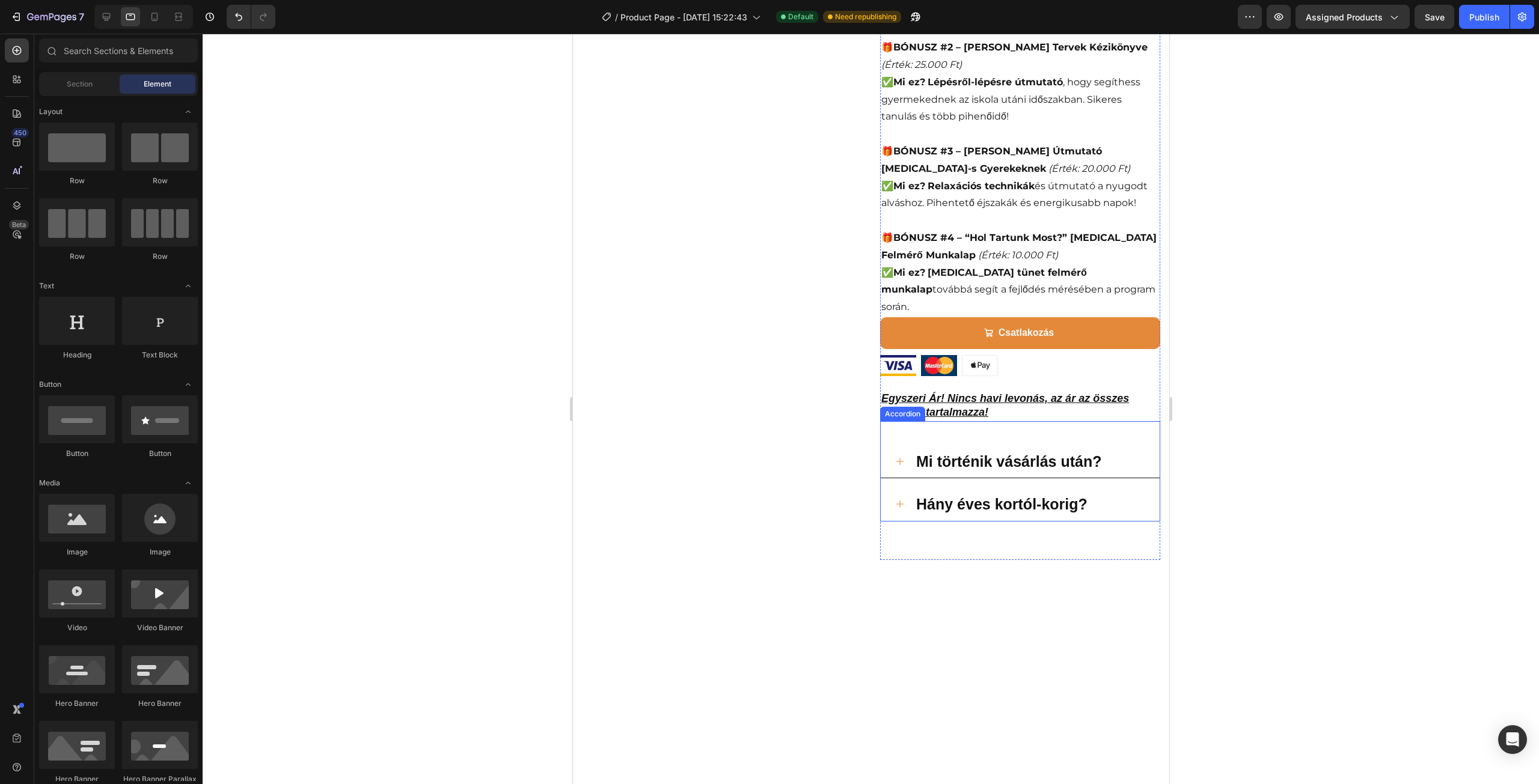
click at [922, 426] on div "Mi történik vásárlás után? Hány éves kortól-korig? Accordion" at bounding box center [1020, 471] width 280 height 100
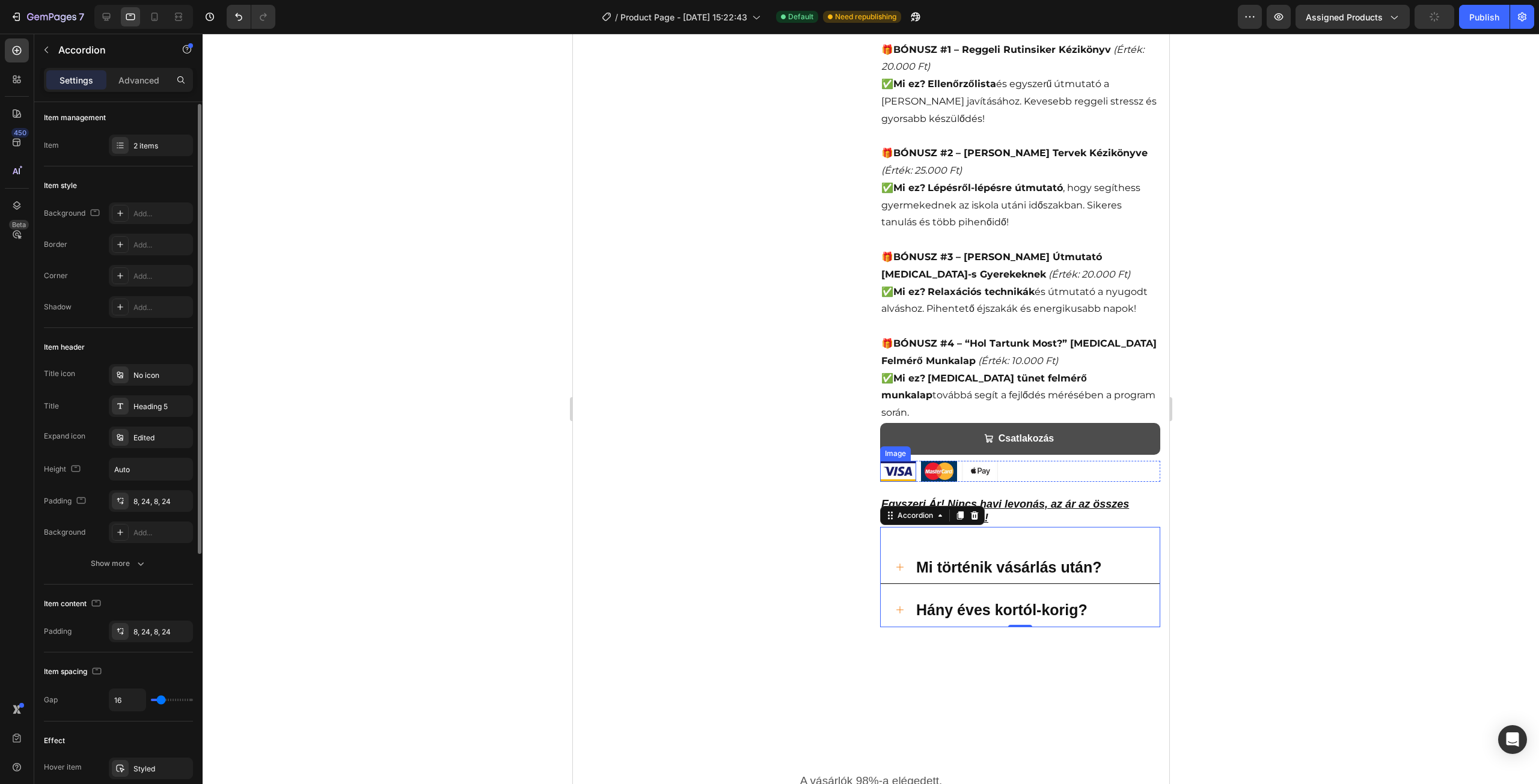
scroll to position [713, 0]
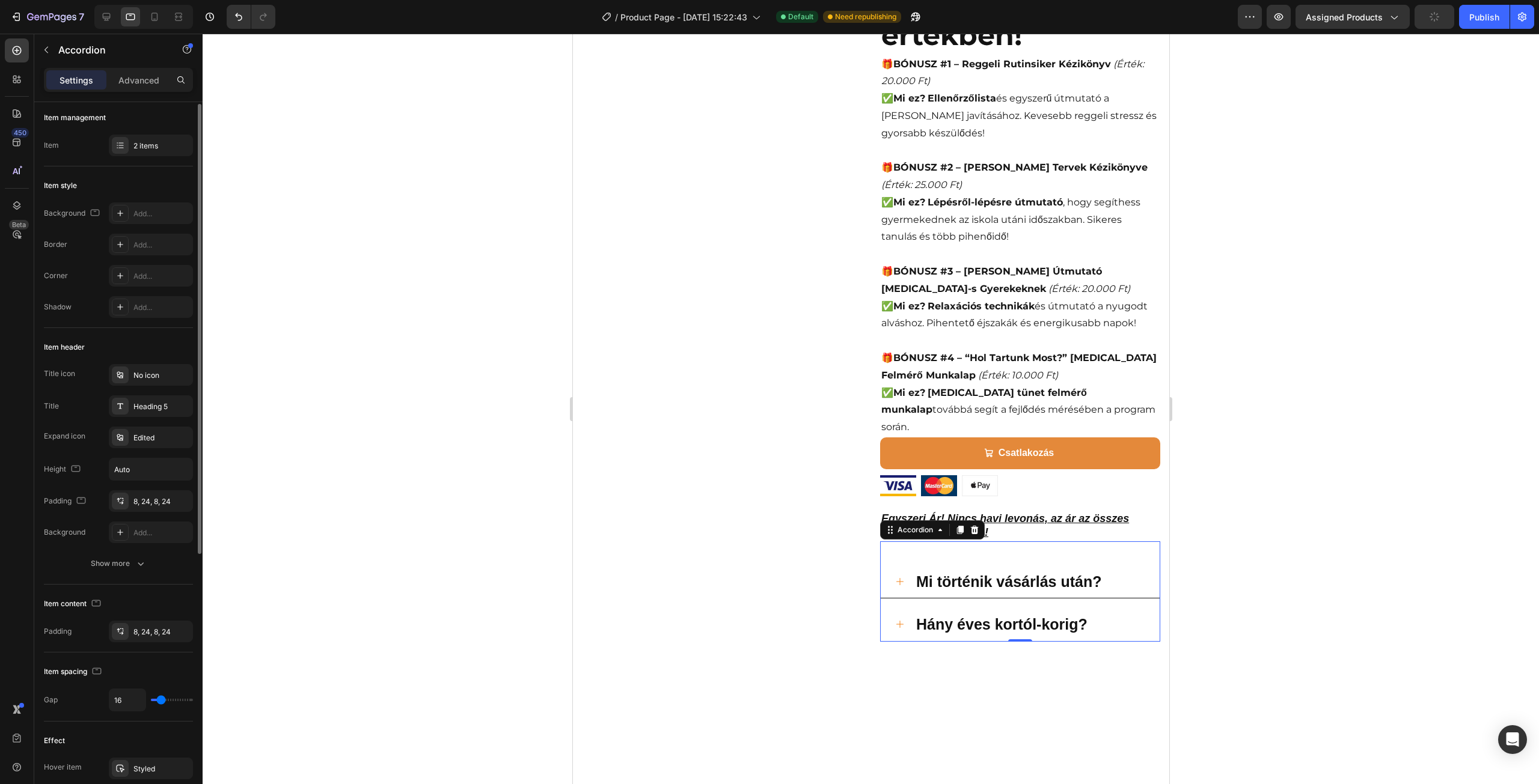
click at [932, 572] on p "Mi történik vásárlás után?" at bounding box center [1008, 581] width 185 height 20
click at [138, 79] on p "Advanced" at bounding box center [139, 80] width 41 height 12
type input "100%"
type input "100"
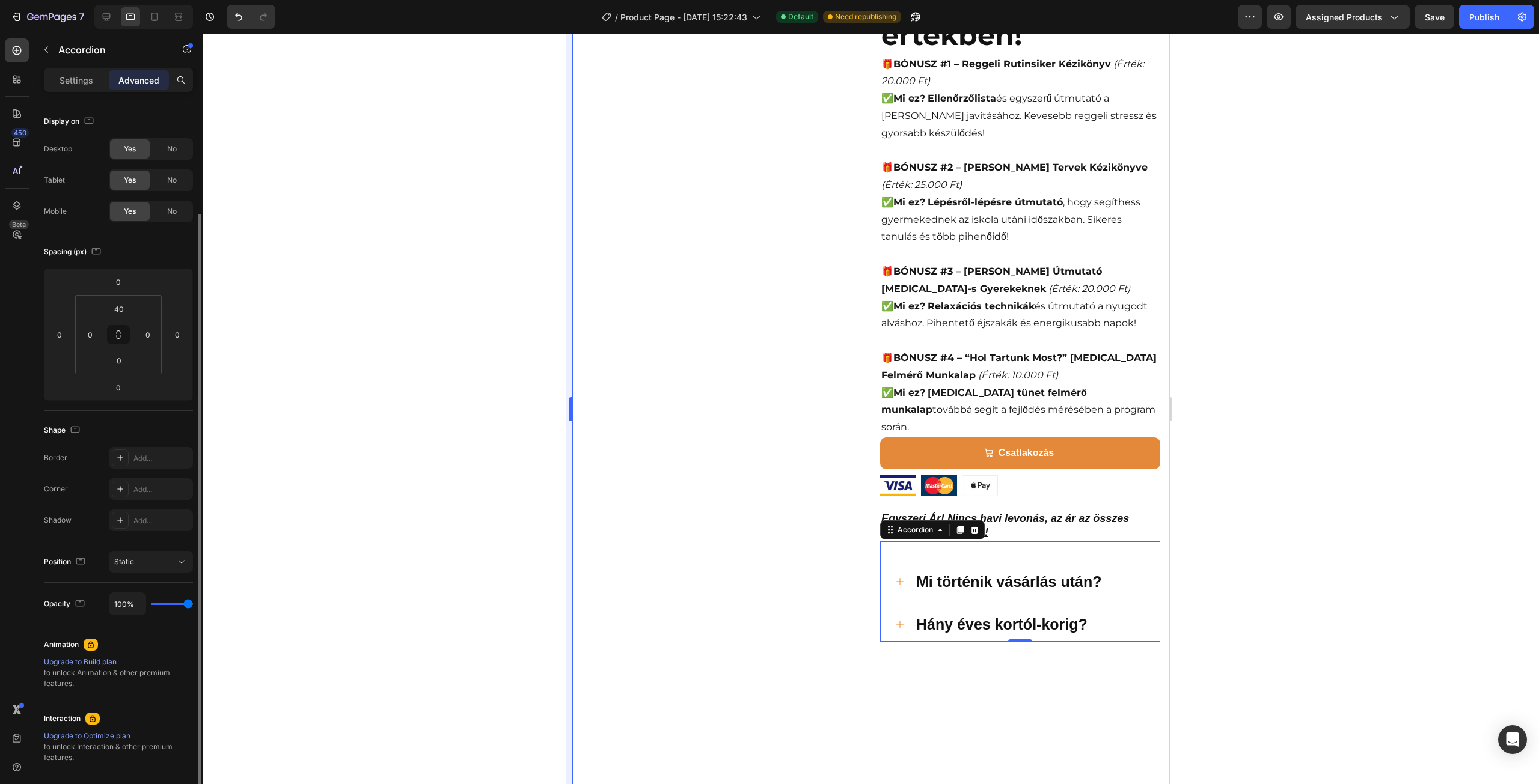
scroll to position [115, 0]
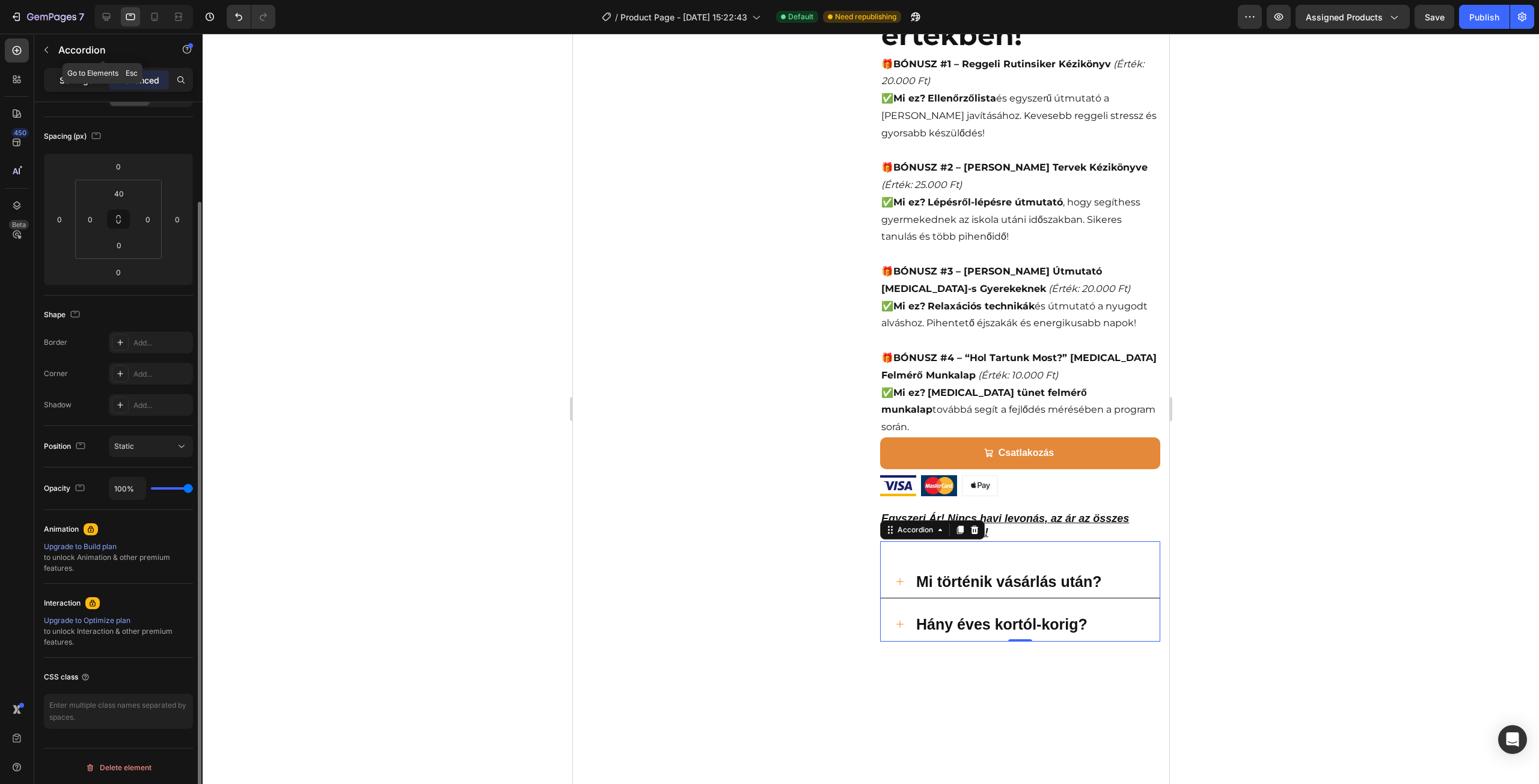
click at [95, 85] on div "Settings" at bounding box center [76, 80] width 60 height 19
type input "16"
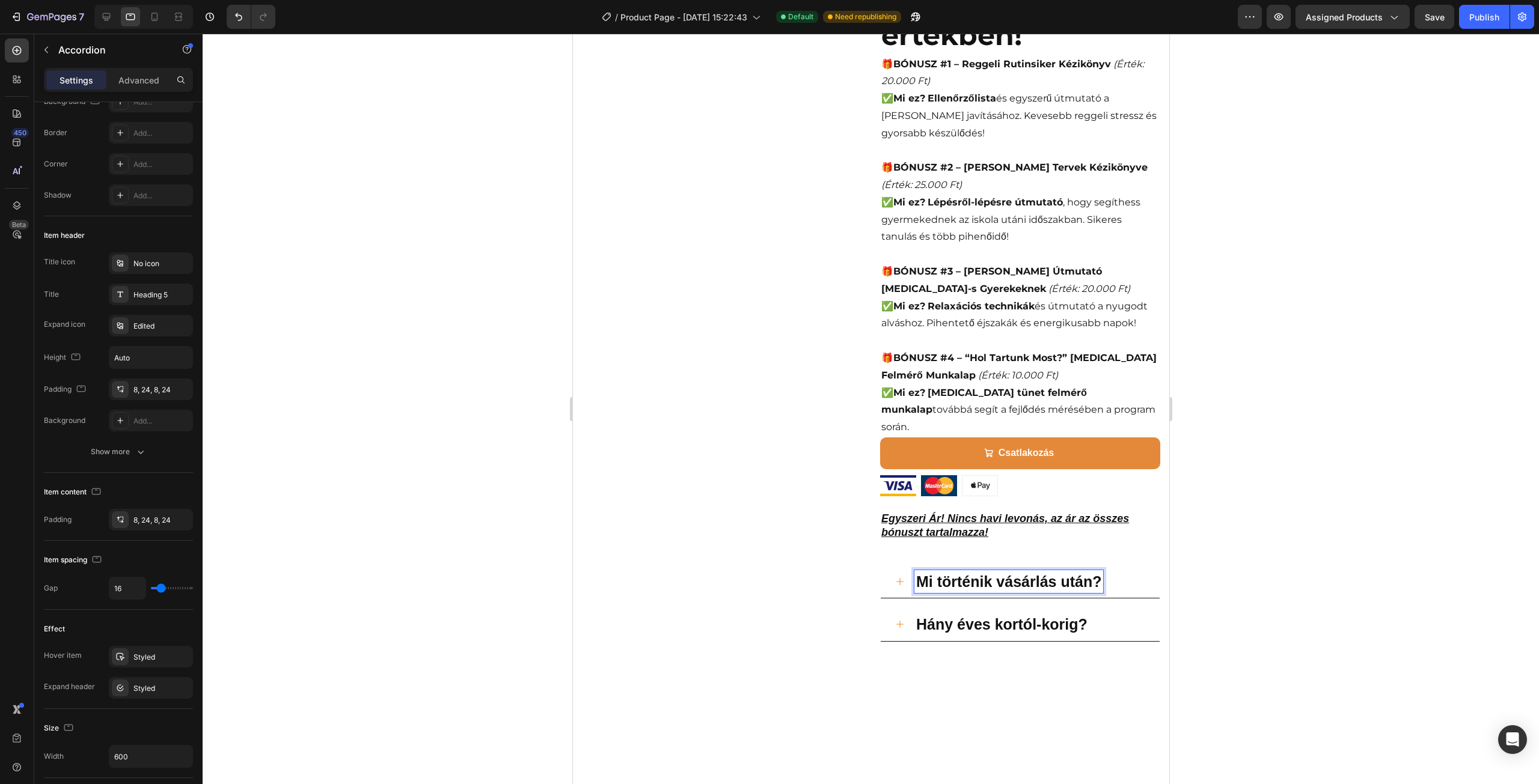
click at [912, 544] on div "Mi történik vásárlás után? Hány éves kortól-korig? Accordion 0" at bounding box center [1020, 592] width 280 height 100
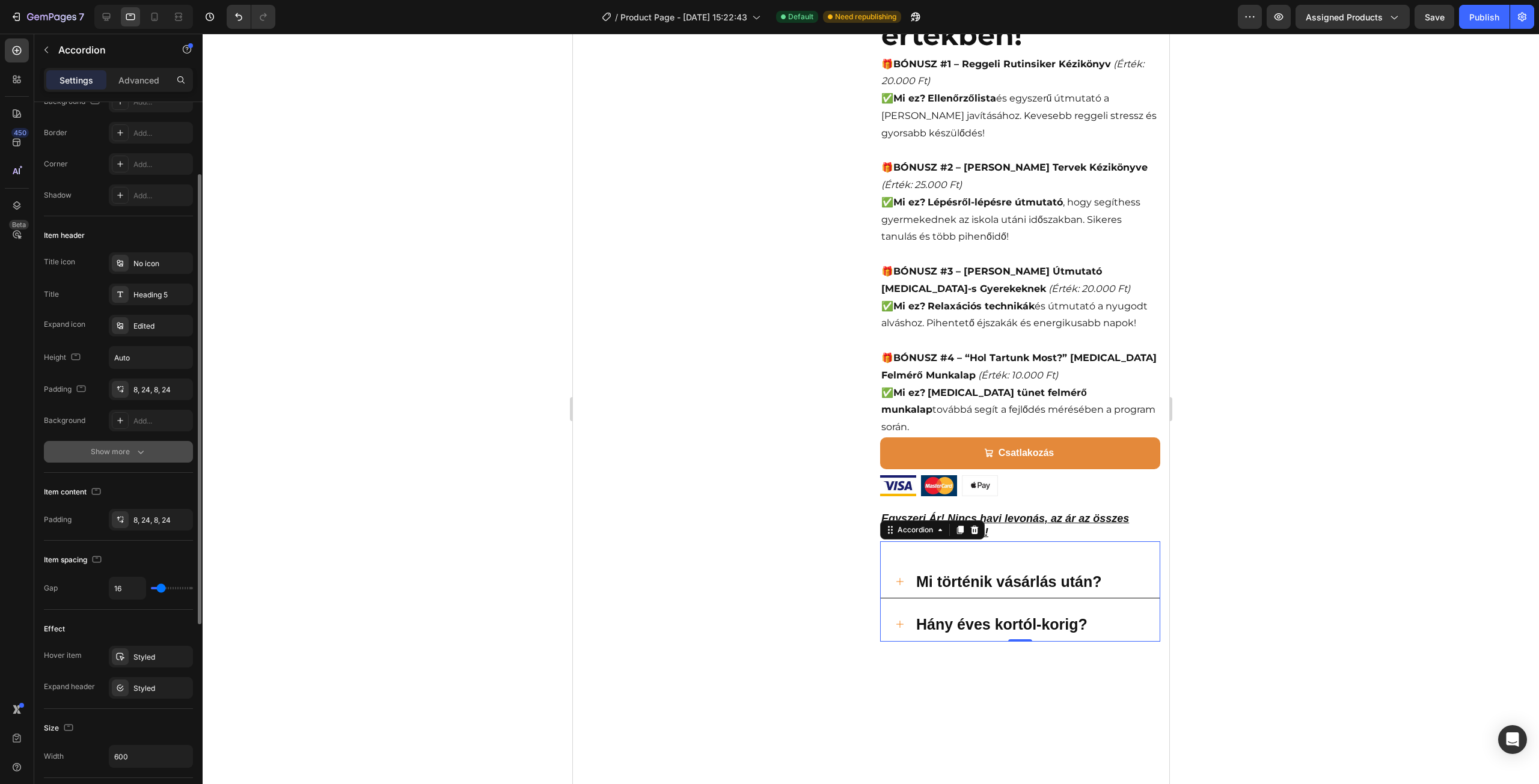
scroll to position [296, 0]
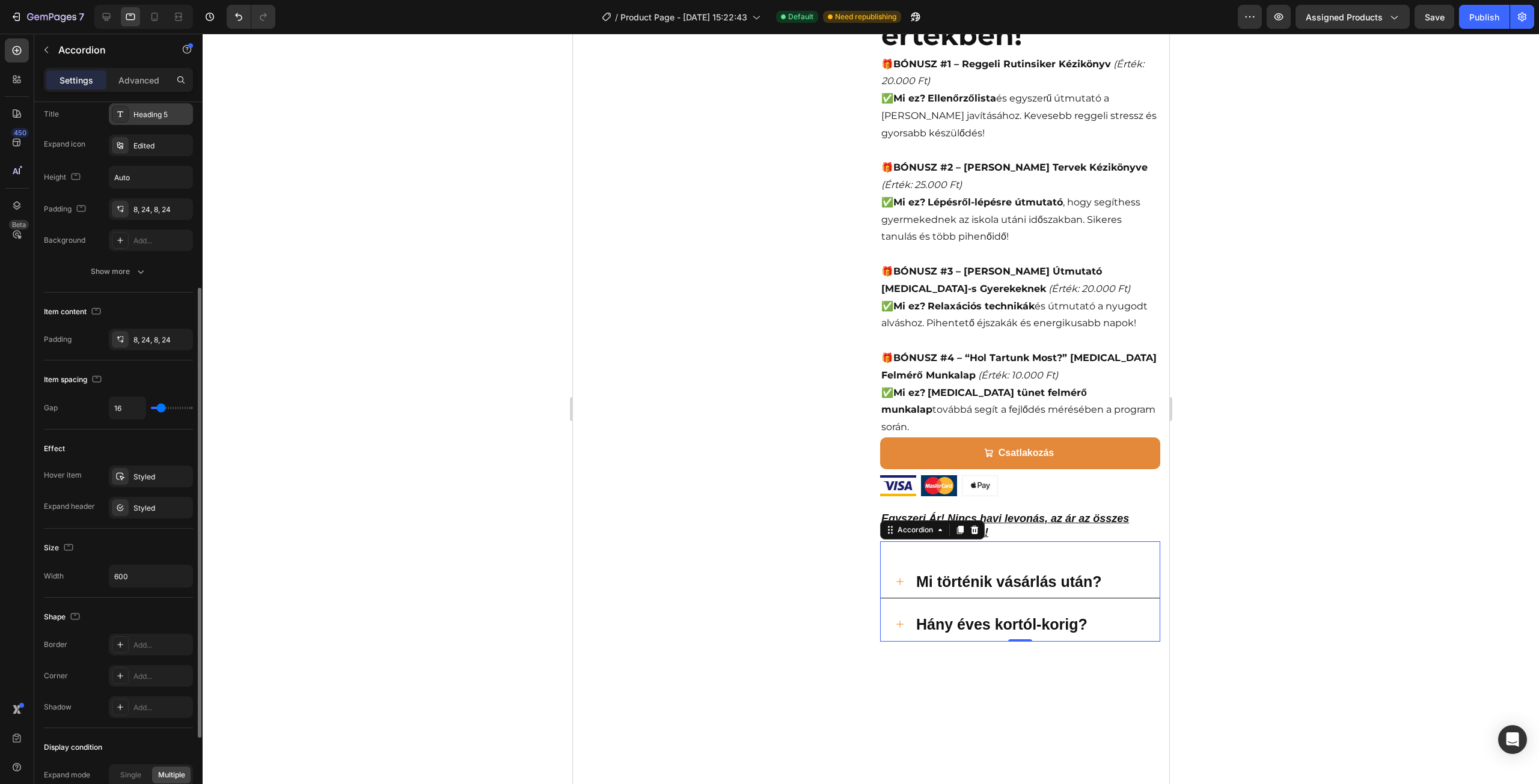
click at [154, 119] on div "Heading 5" at bounding box center [151, 114] width 85 height 22
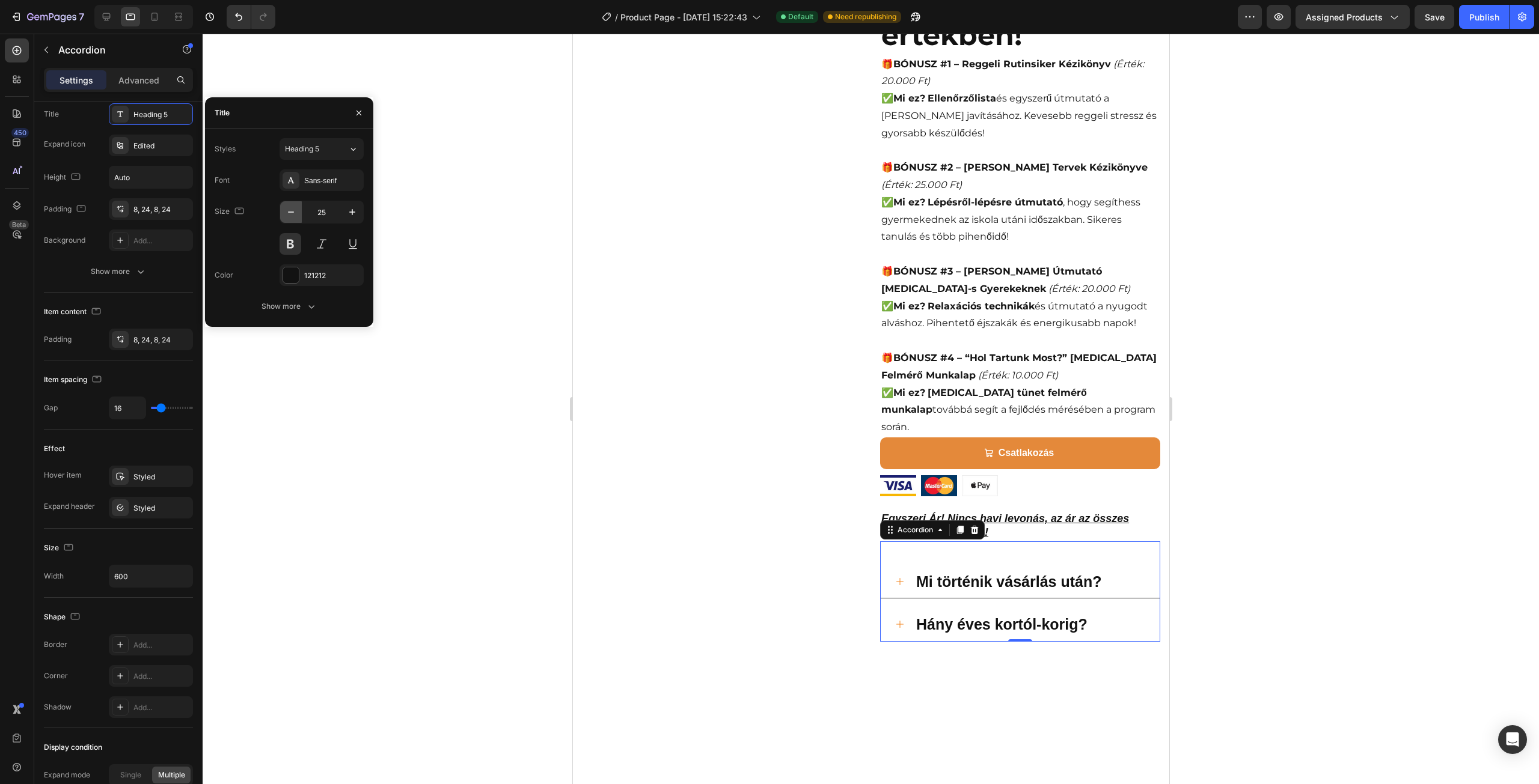
click at [293, 212] on icon "button" at bounding box center [290, 212] width 12 height 12
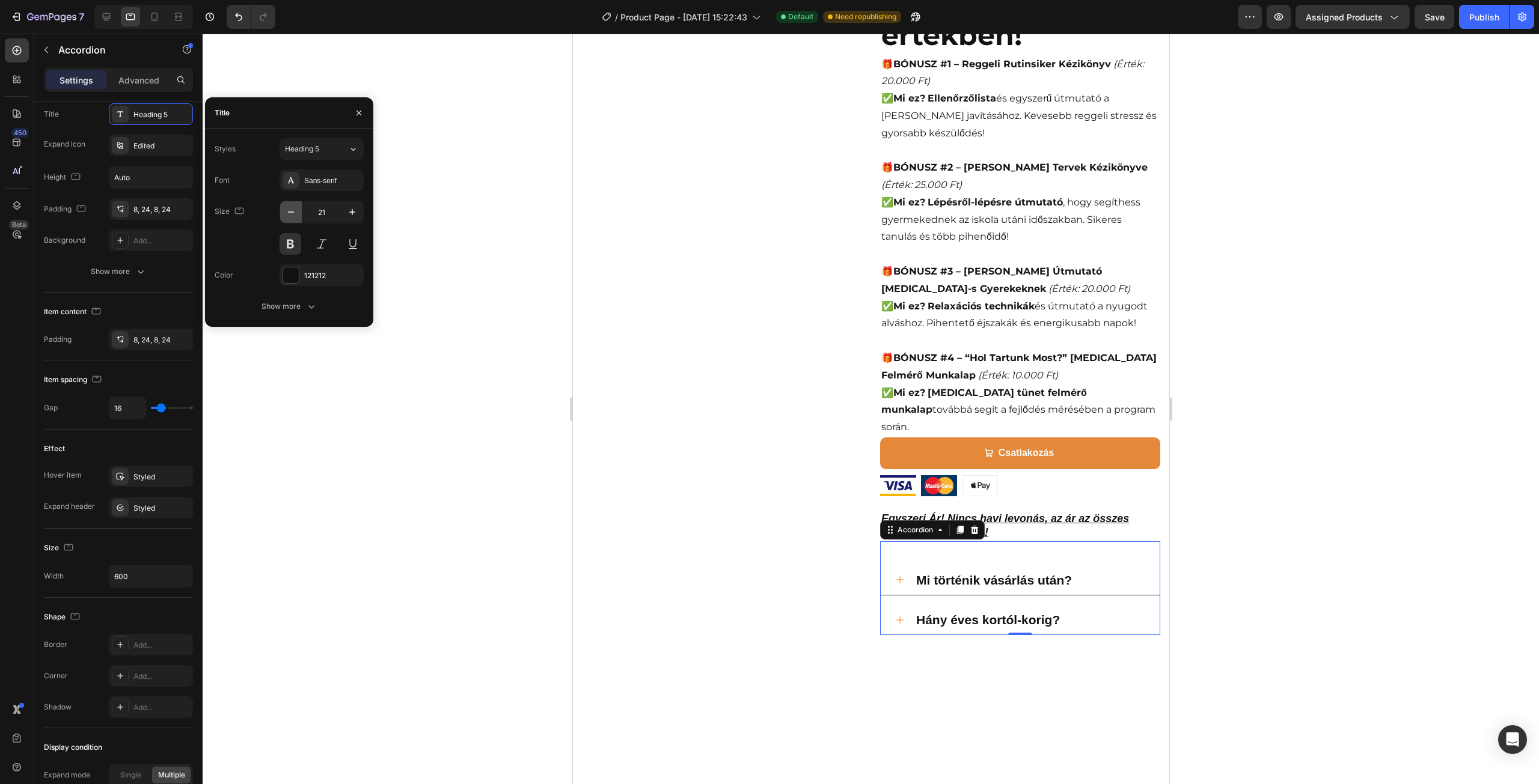
click at [293, 212] on icon "button" at bounding box center [290, 212] width 12 height 12
type input "19"
click at [815, 499] on div "Mozgás Iskolája - [MEDICAL_DATA] Fejlesztő Program (P) Title Video Image Image …" at bounding box center [721, 38] width 280 height 1288
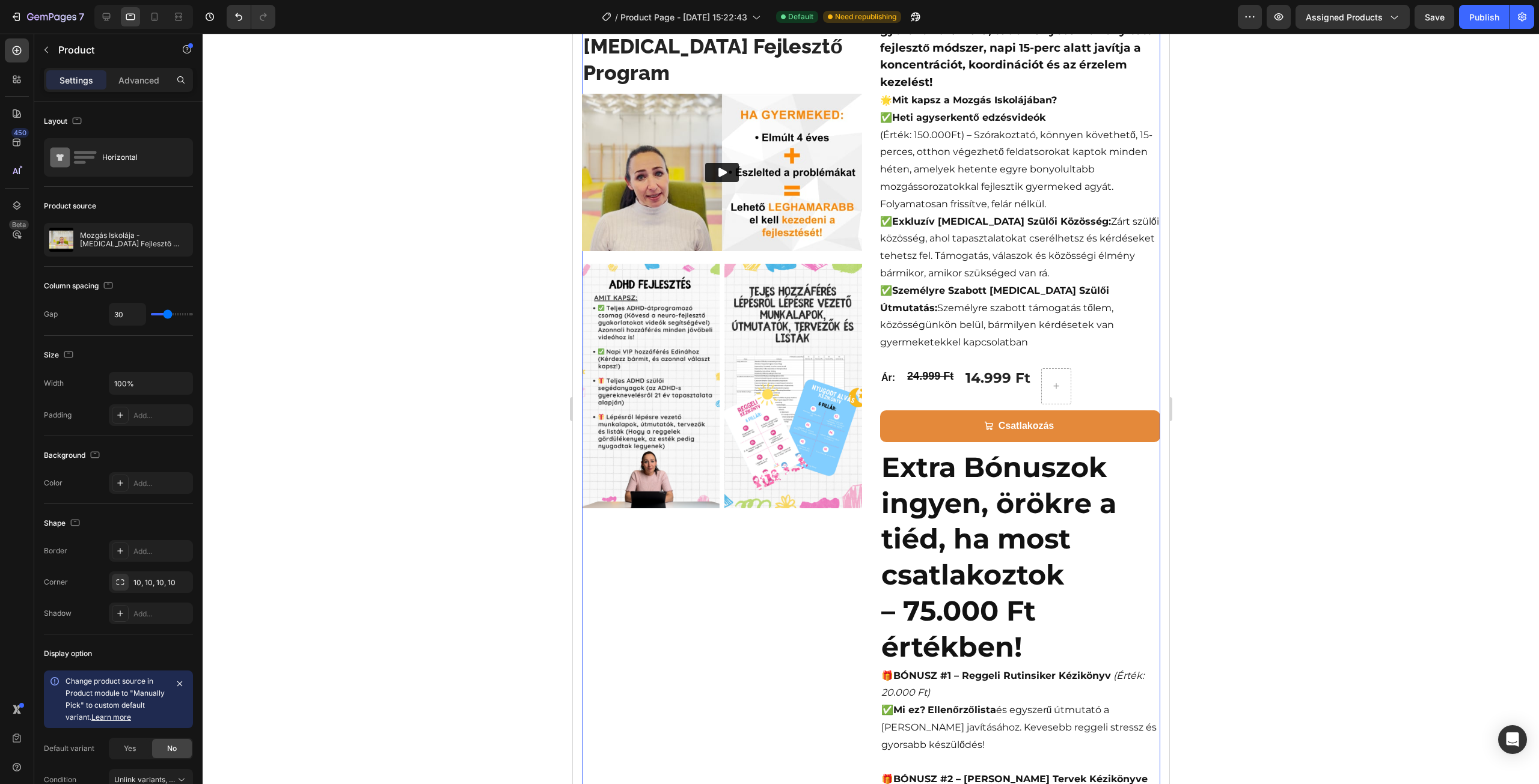
scroll to position [52, 0]
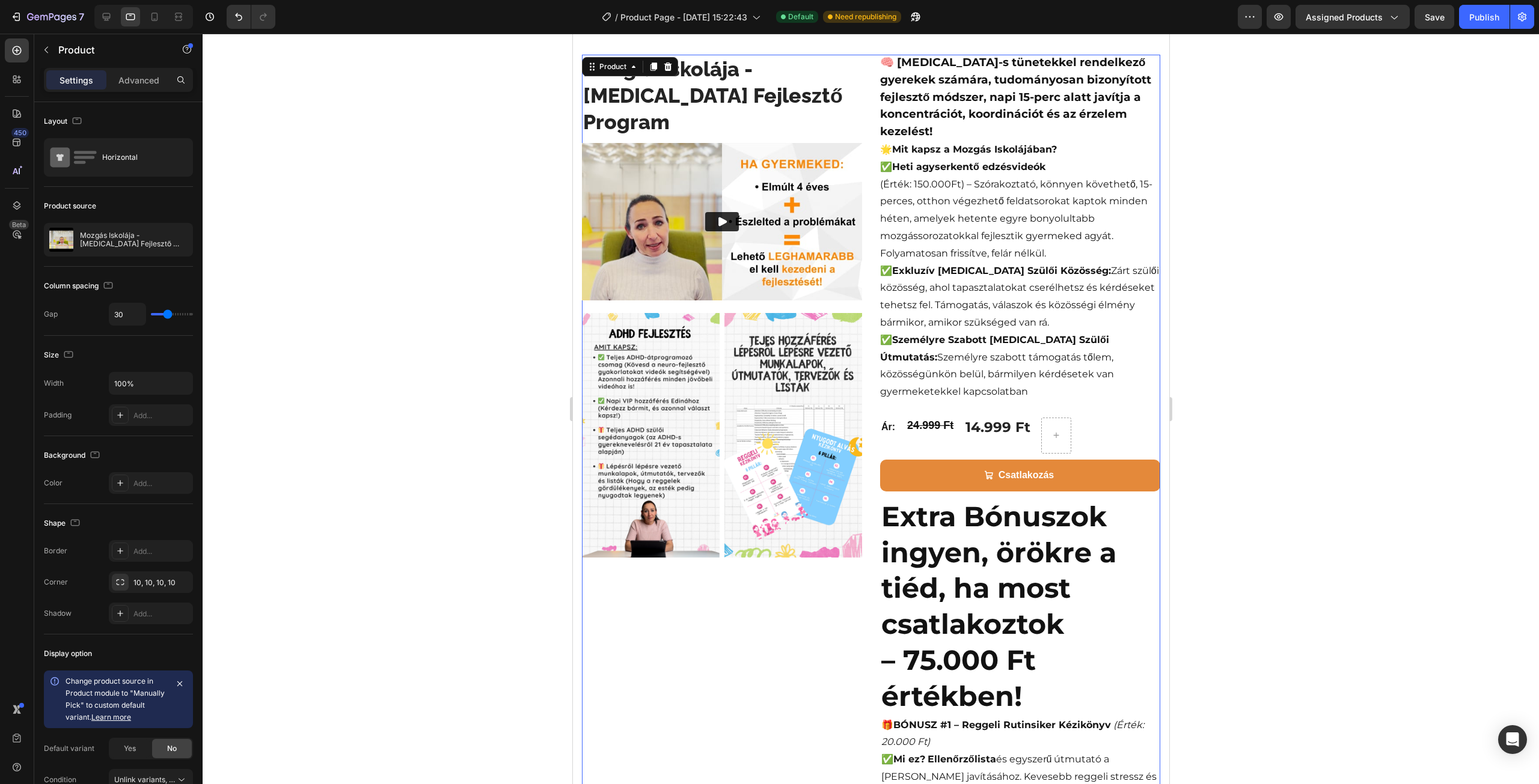
click at [901, 586] on h2 "Extra Bónuszok ingyen, örökre a tiéd, ha most csatlakoztok – 75.000 Ft értékben!" at bounding box center [1020, 607] width 280 height 218
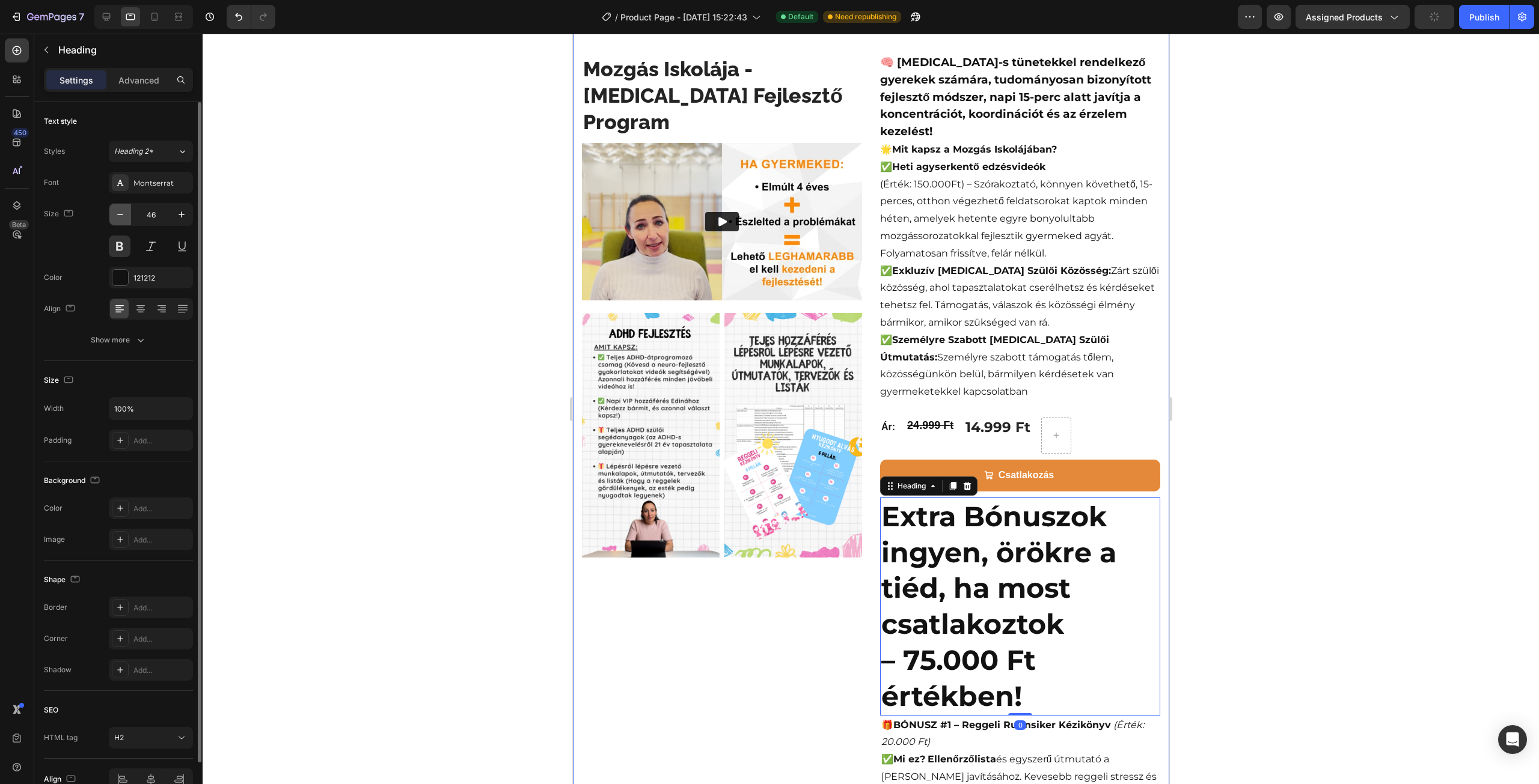
click at [126, 209] on button "button" at bounding box center [120, 214] width 22 height 22
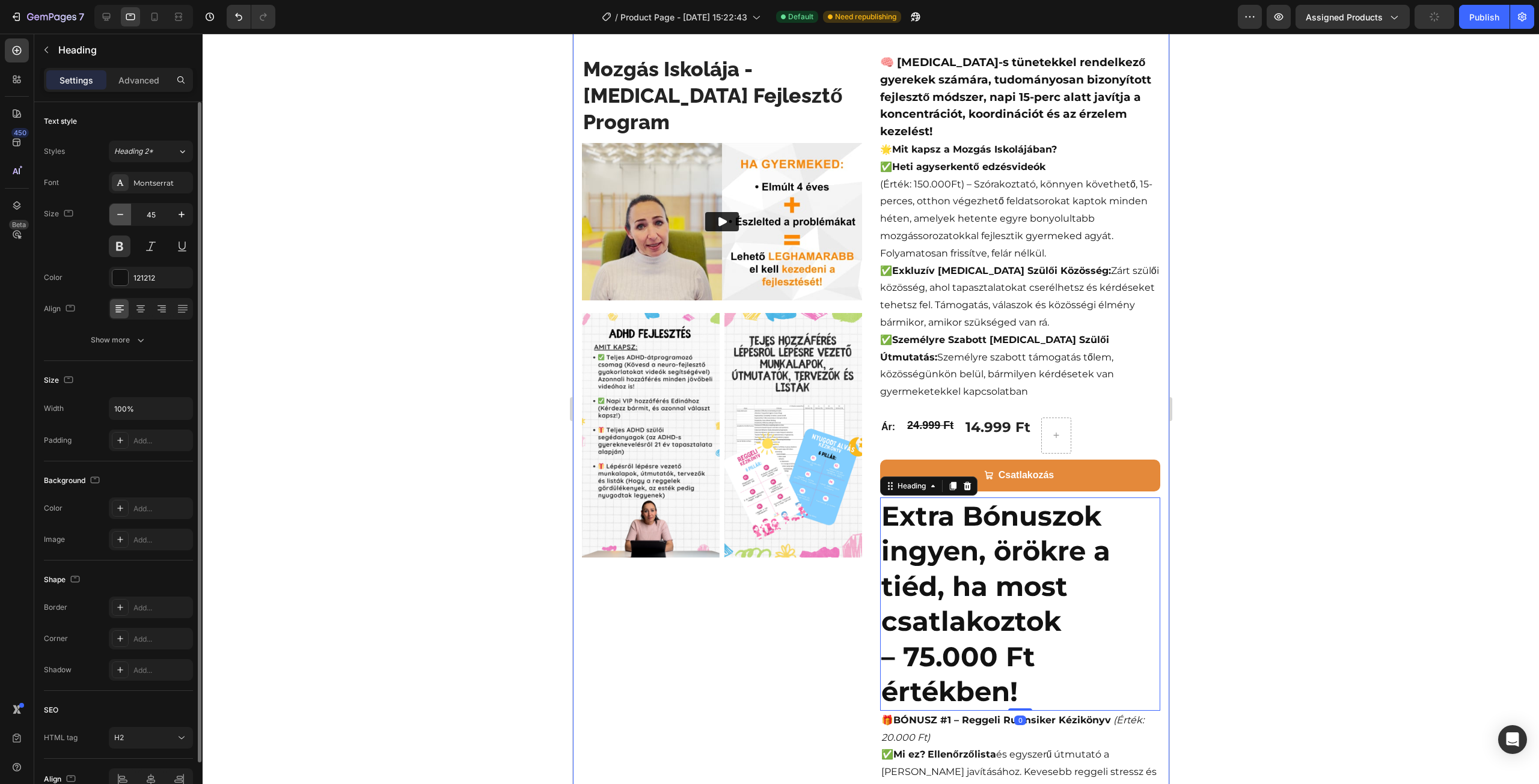
click at [126, 209] on button "button" at bounding box center [120, 214] width 22 height 22
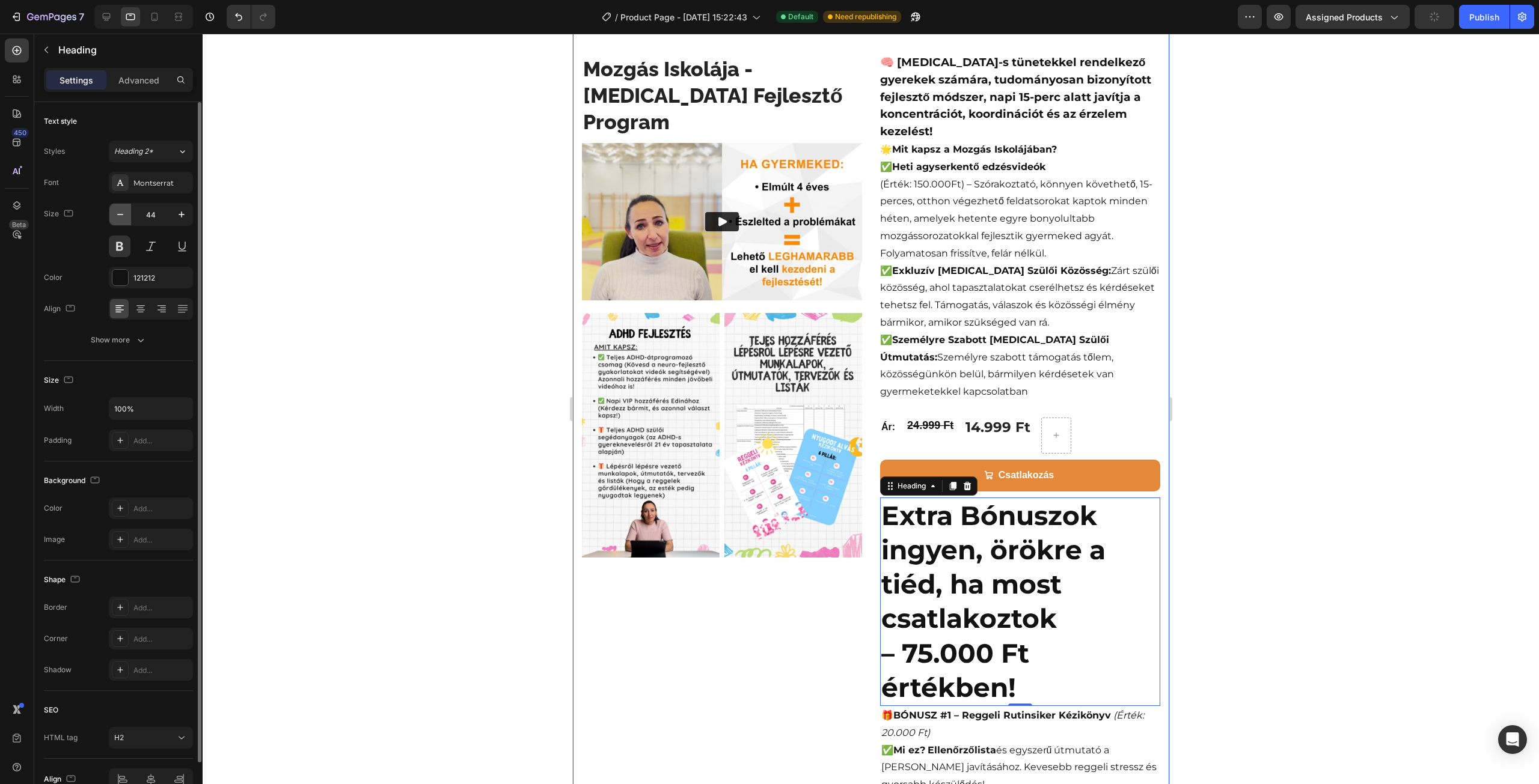
click at [126, 209] on button "button" at bounding box center [120, 214] width 22 height 22
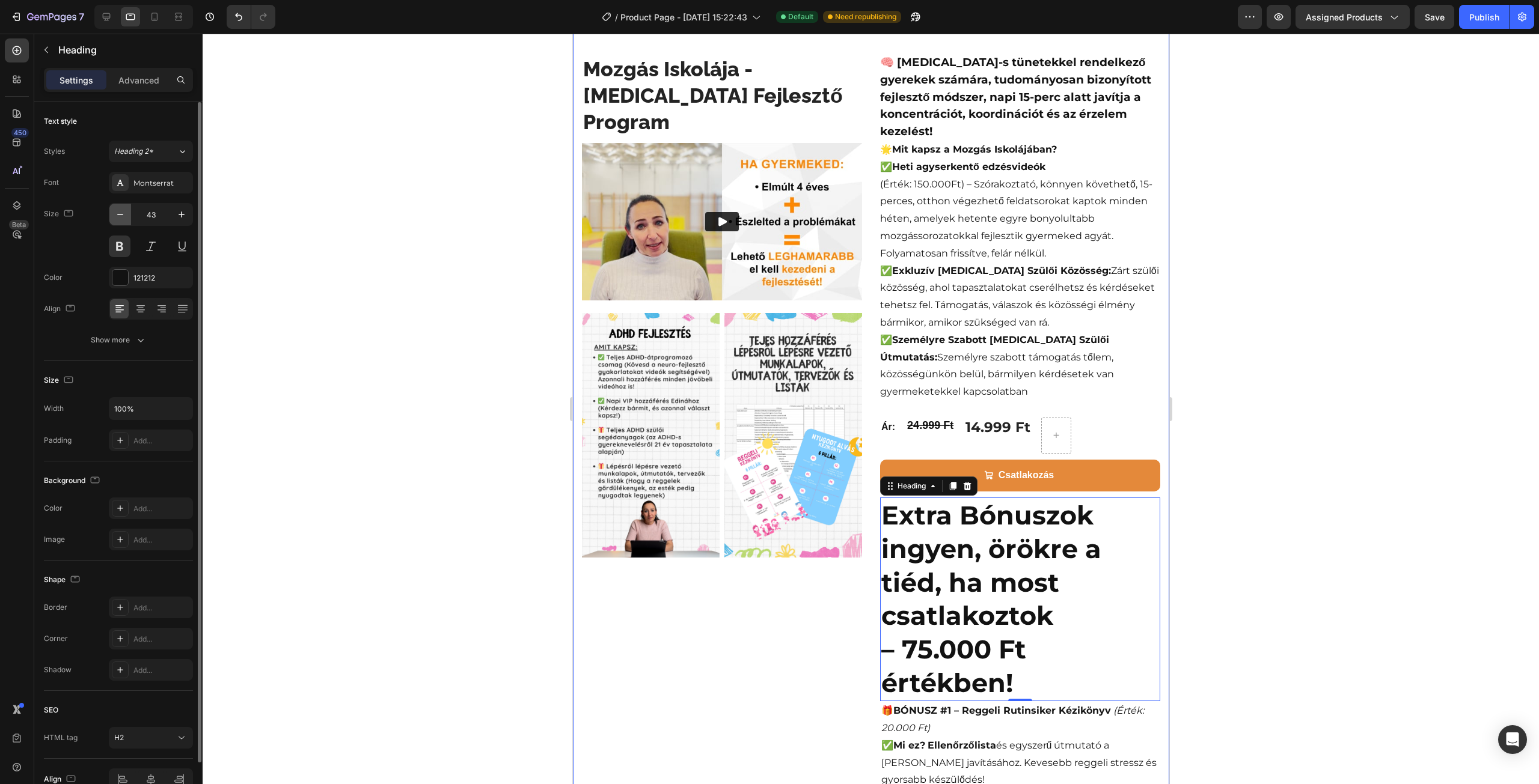
click at [126, 209] on button "button" at bounding box center [120, 214] width 22 height 22
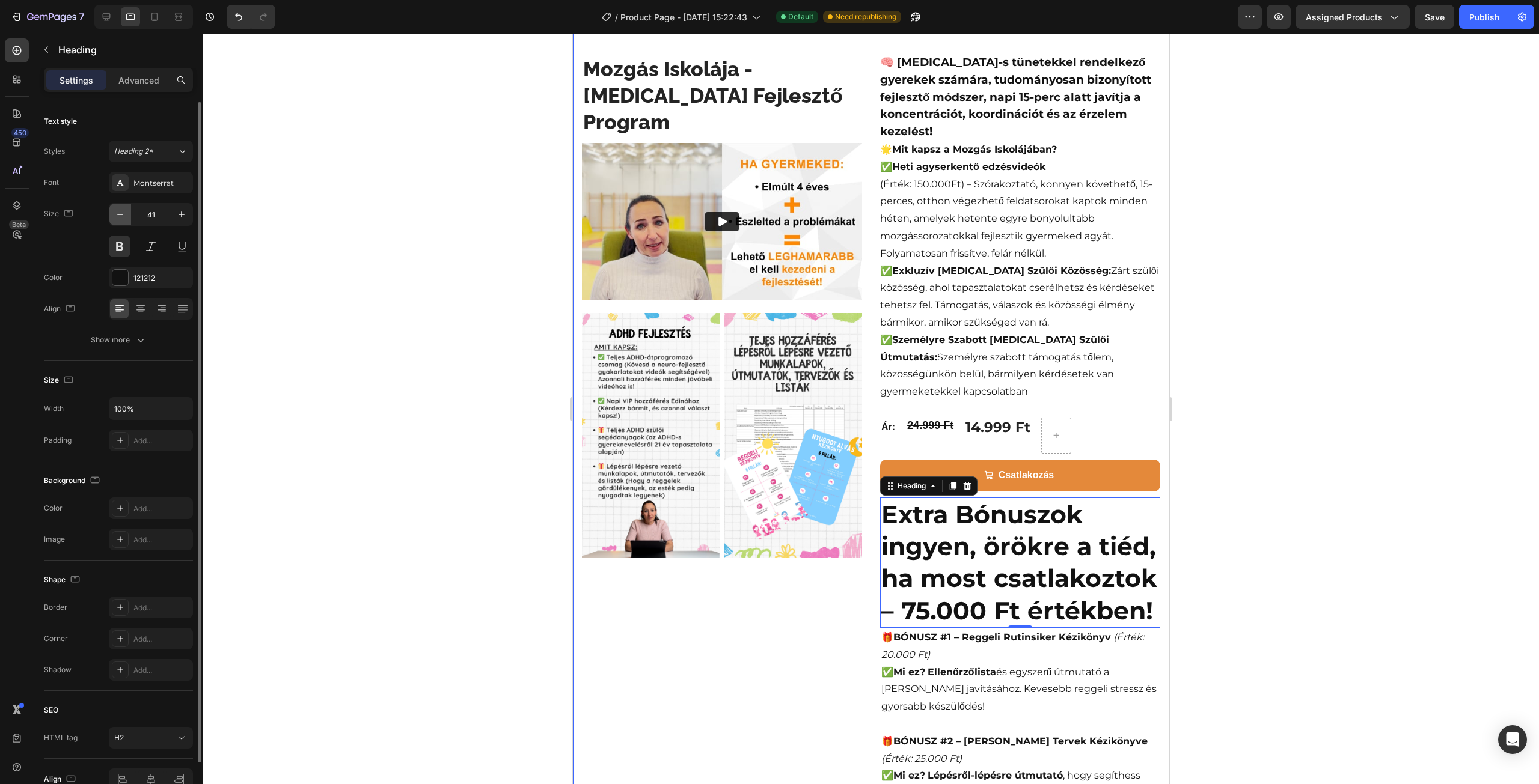
click at [126, 209] on button "button" at bounding box center [120, 214] width 22 height 22
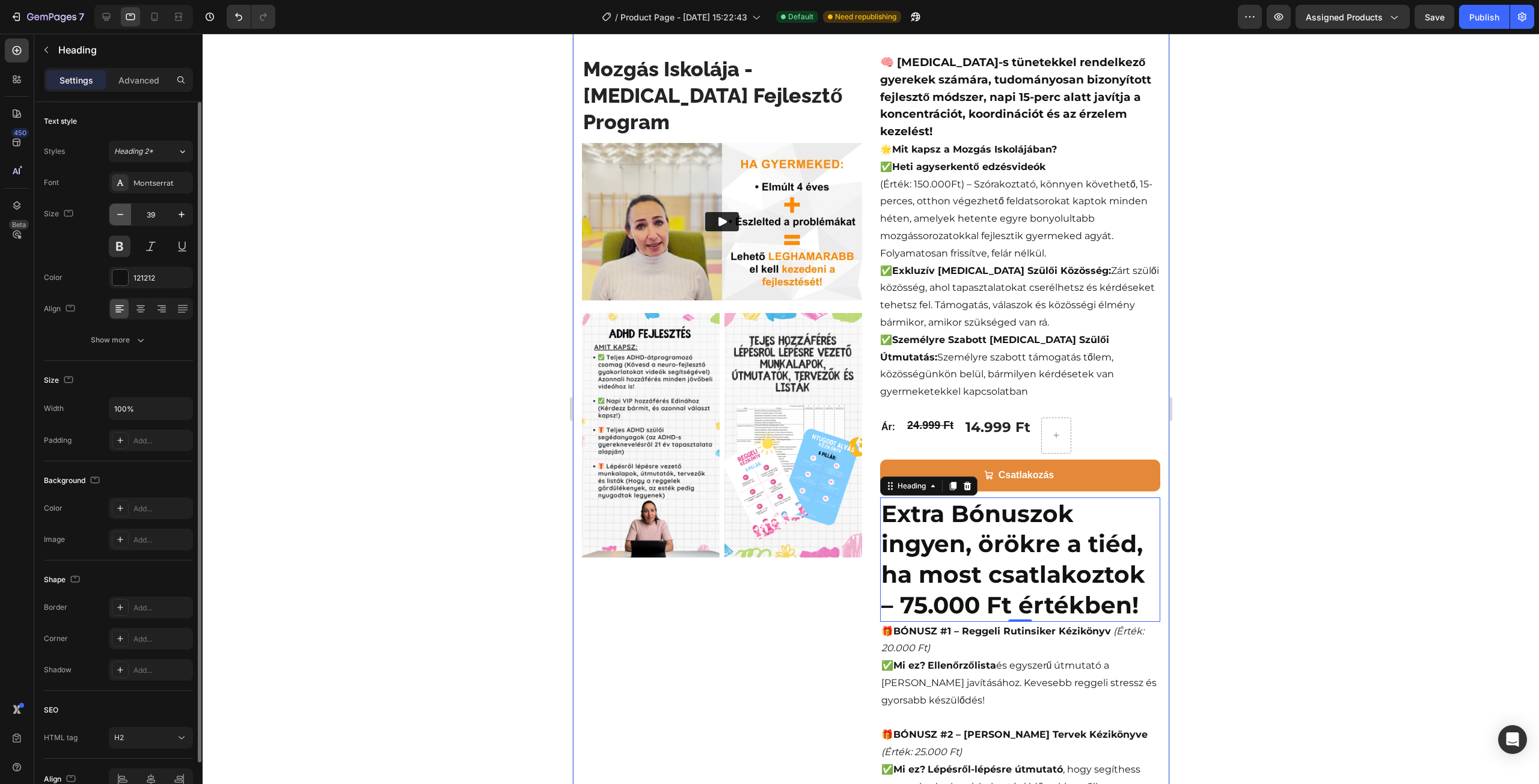
click at [126, 209] on button "button" at bounding box center [120, 214] width 22 height 22
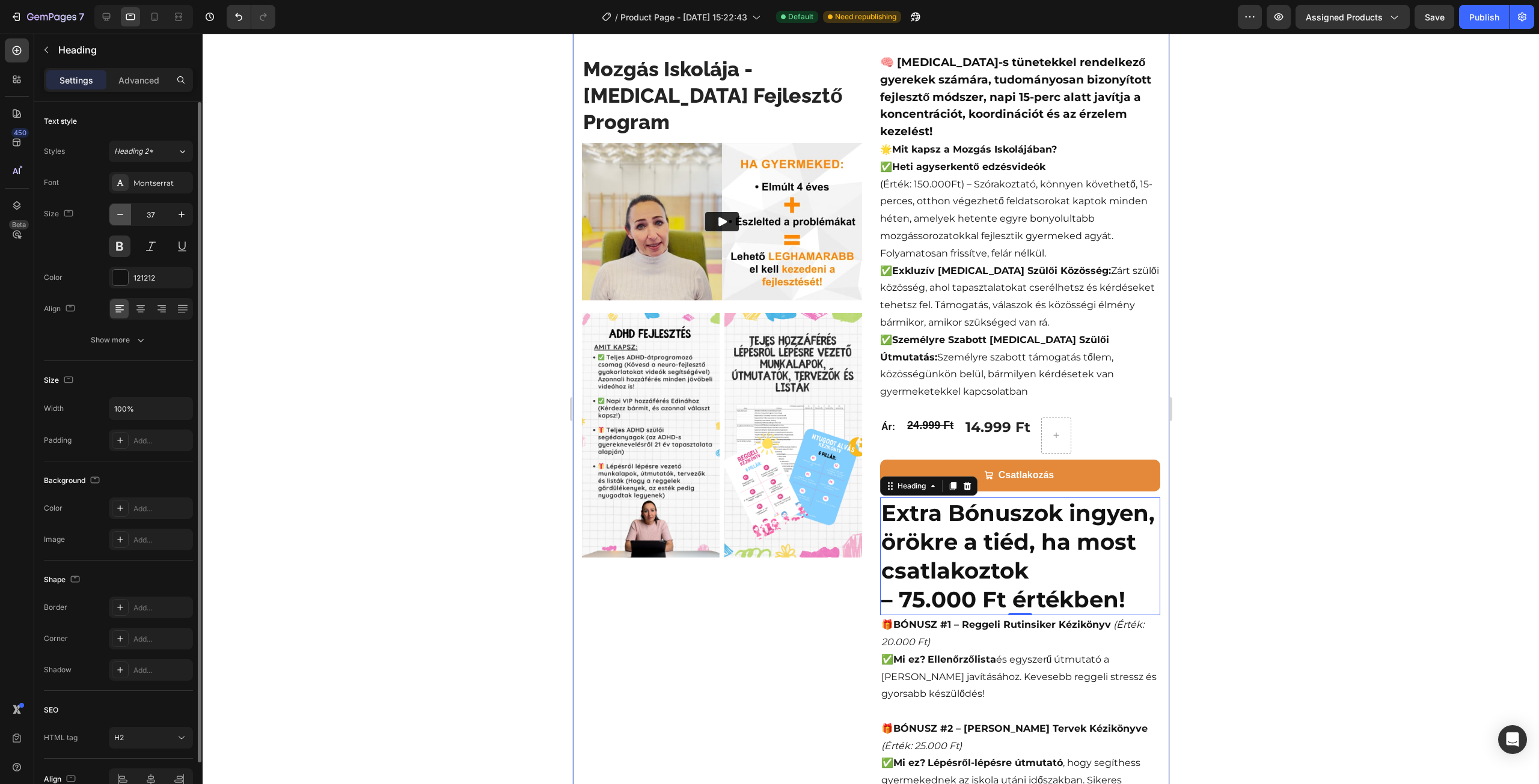
click at [126, 209] on button "button" at bounding box center [120, 214] width 22 height 22
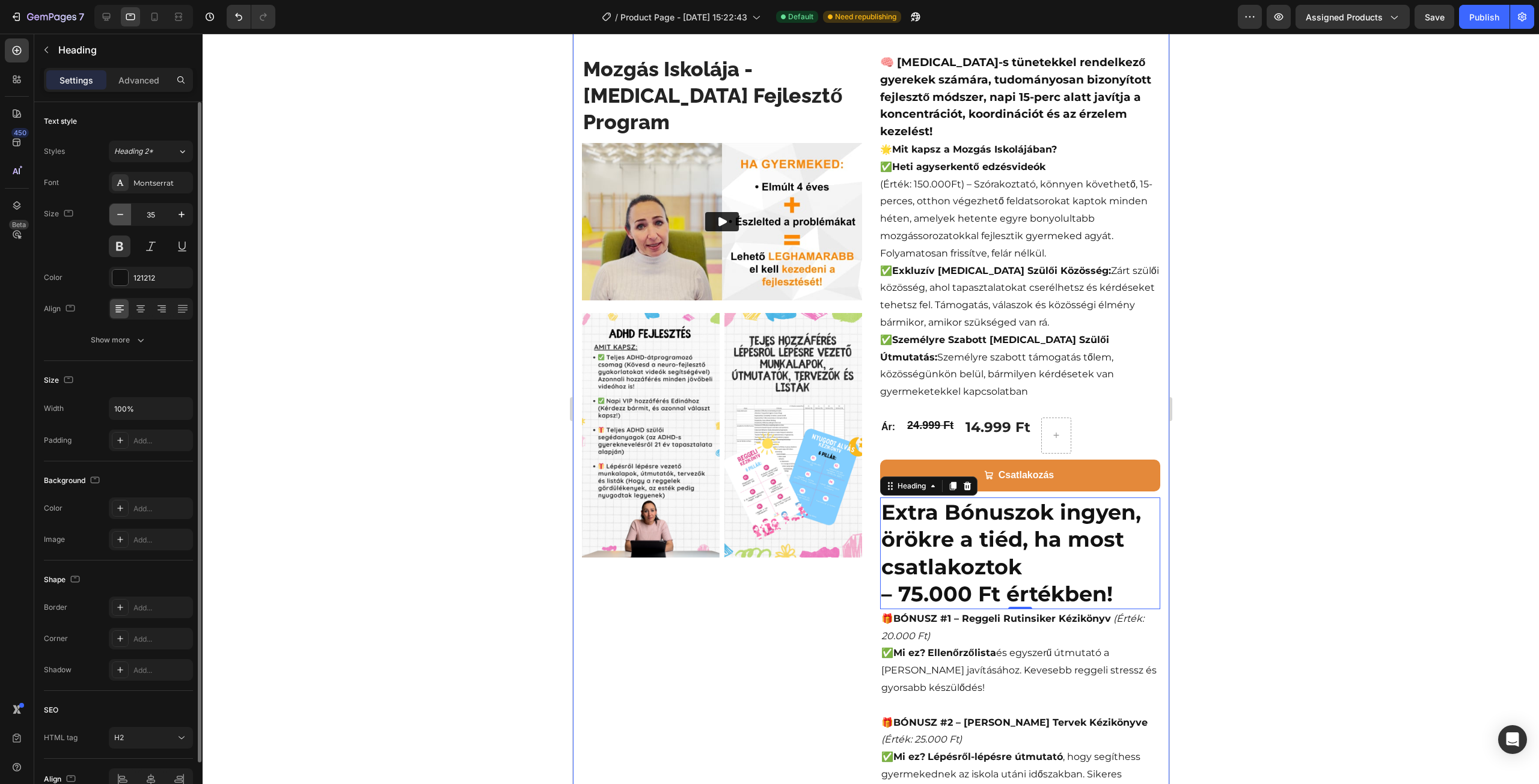
click at [126, 209] on button "button" at bounding box center [120, 214] width 22 height 22
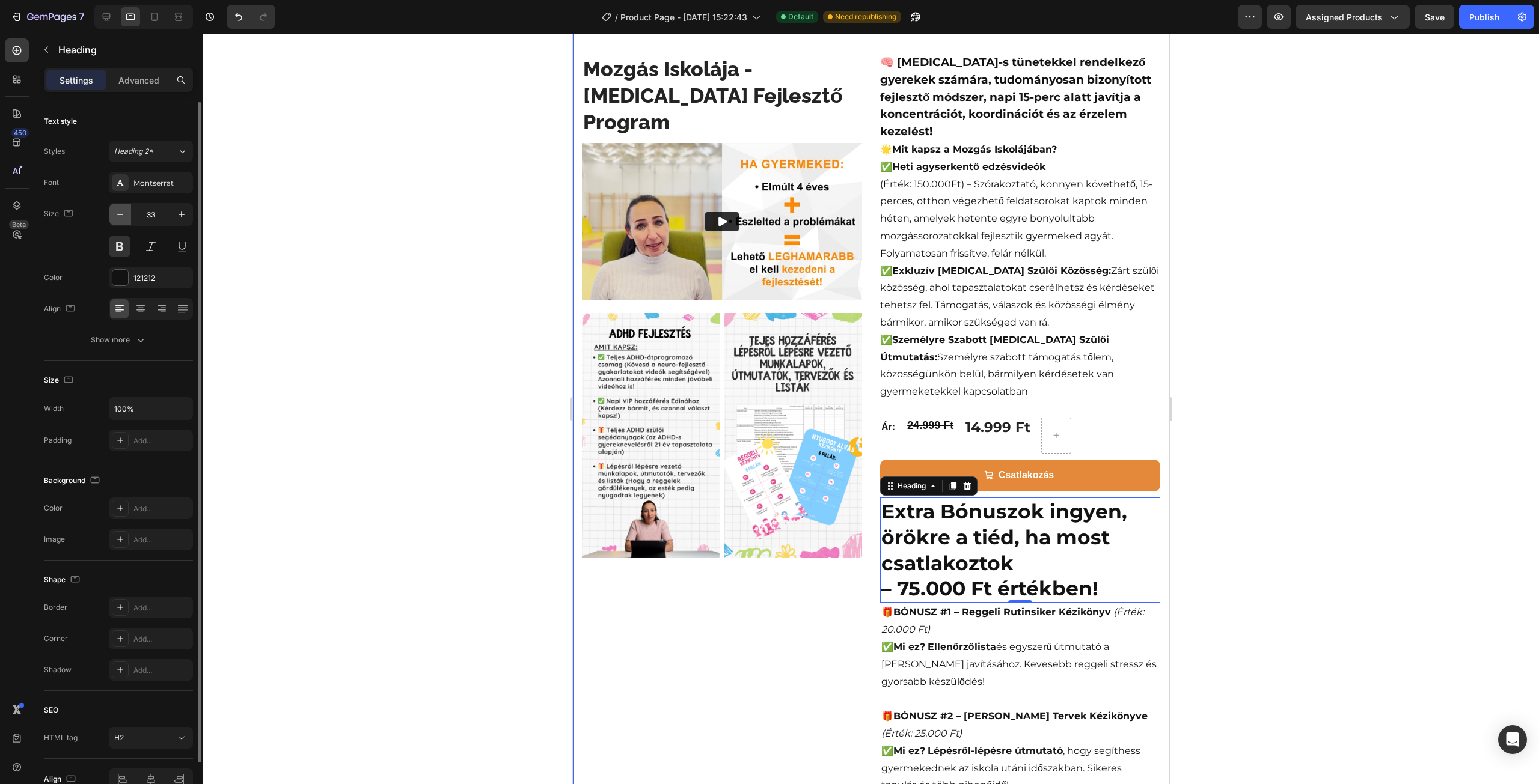
click at [126, 209] on button "button" at bounding box center [120, 214] width 22 height 22
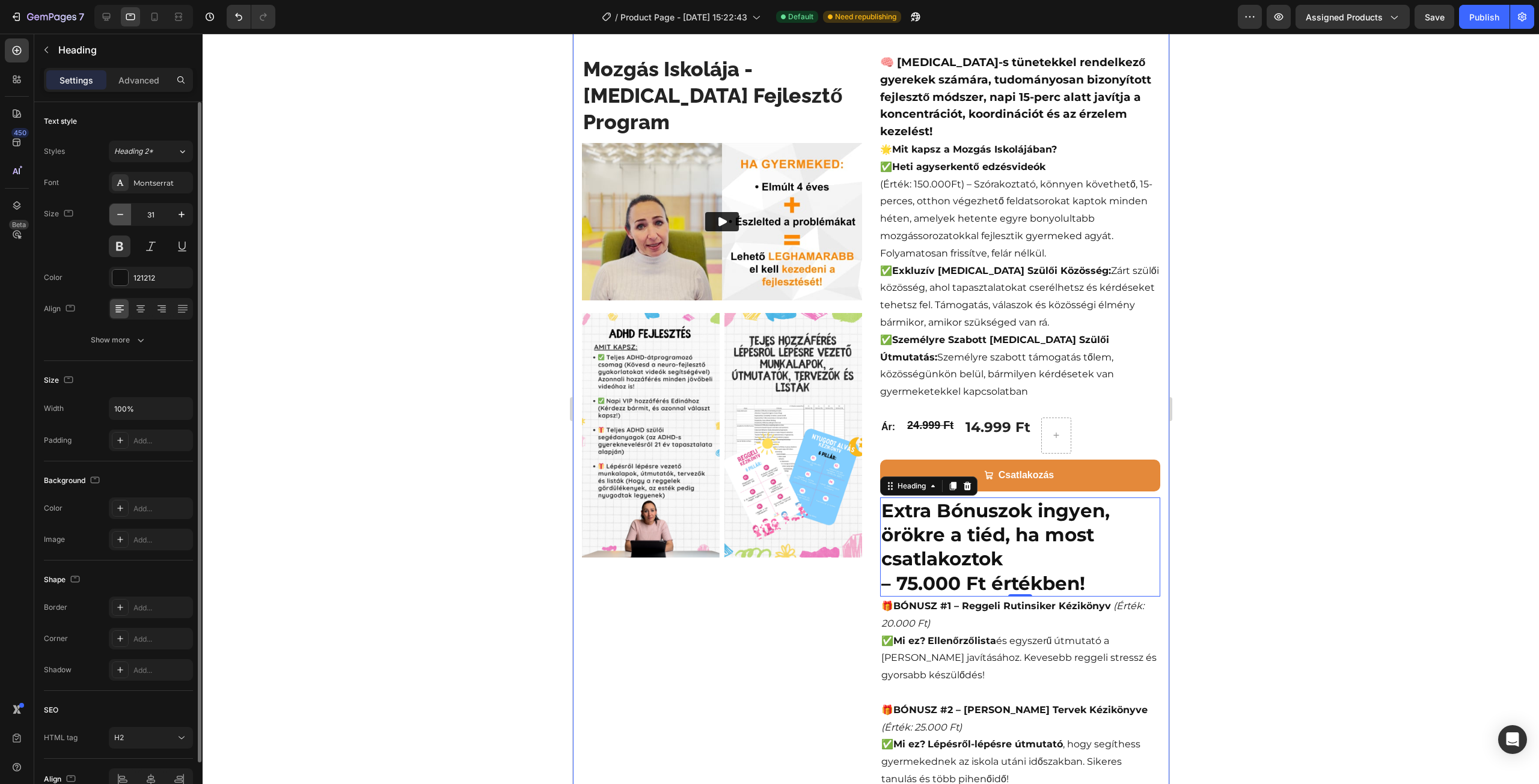
click at [126, 209] on button "button" at bounding box center [120, 214] width 22 height 22
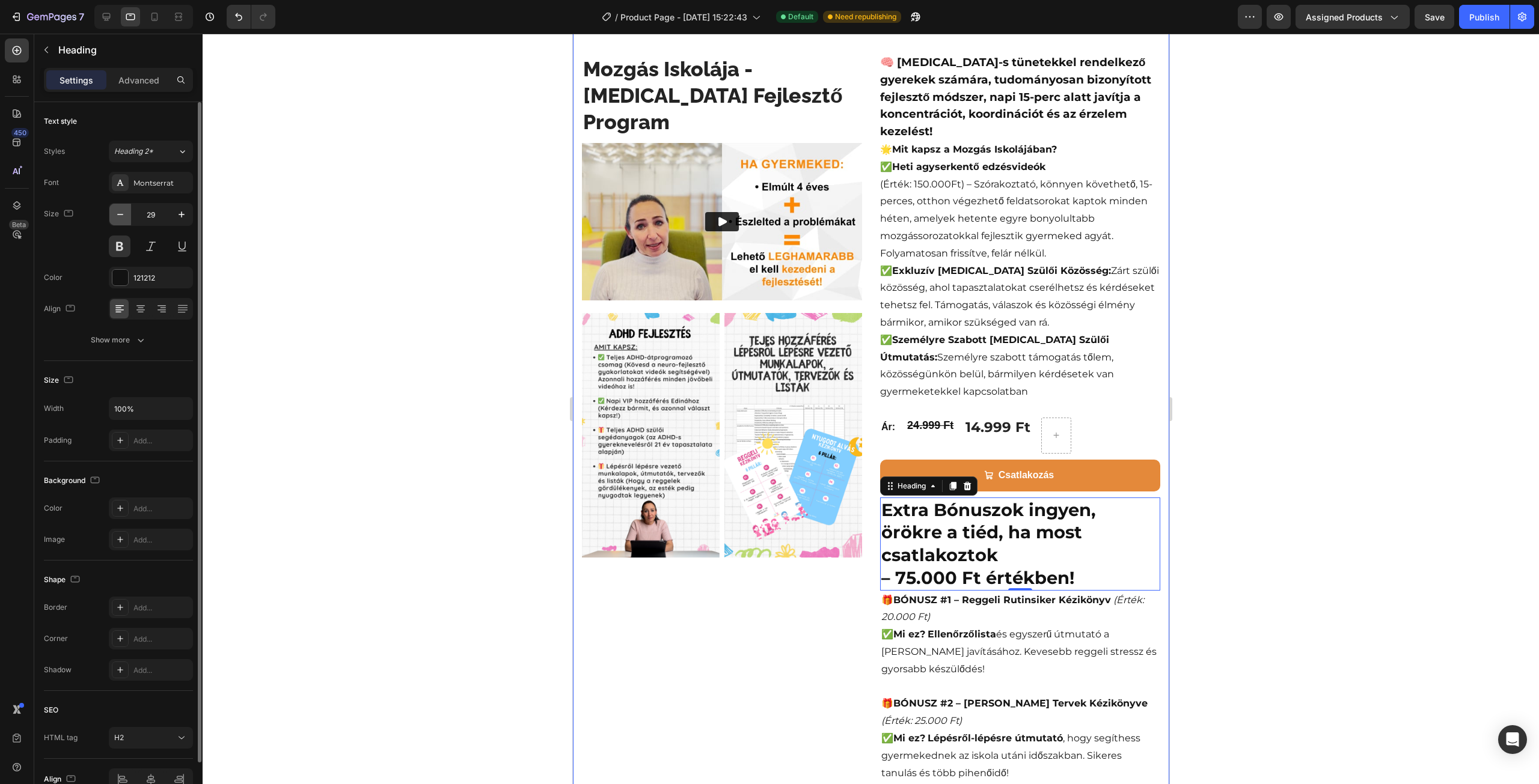
click at [126, 209] on button "button" at bounding box center [120, 214] width 22 height 22
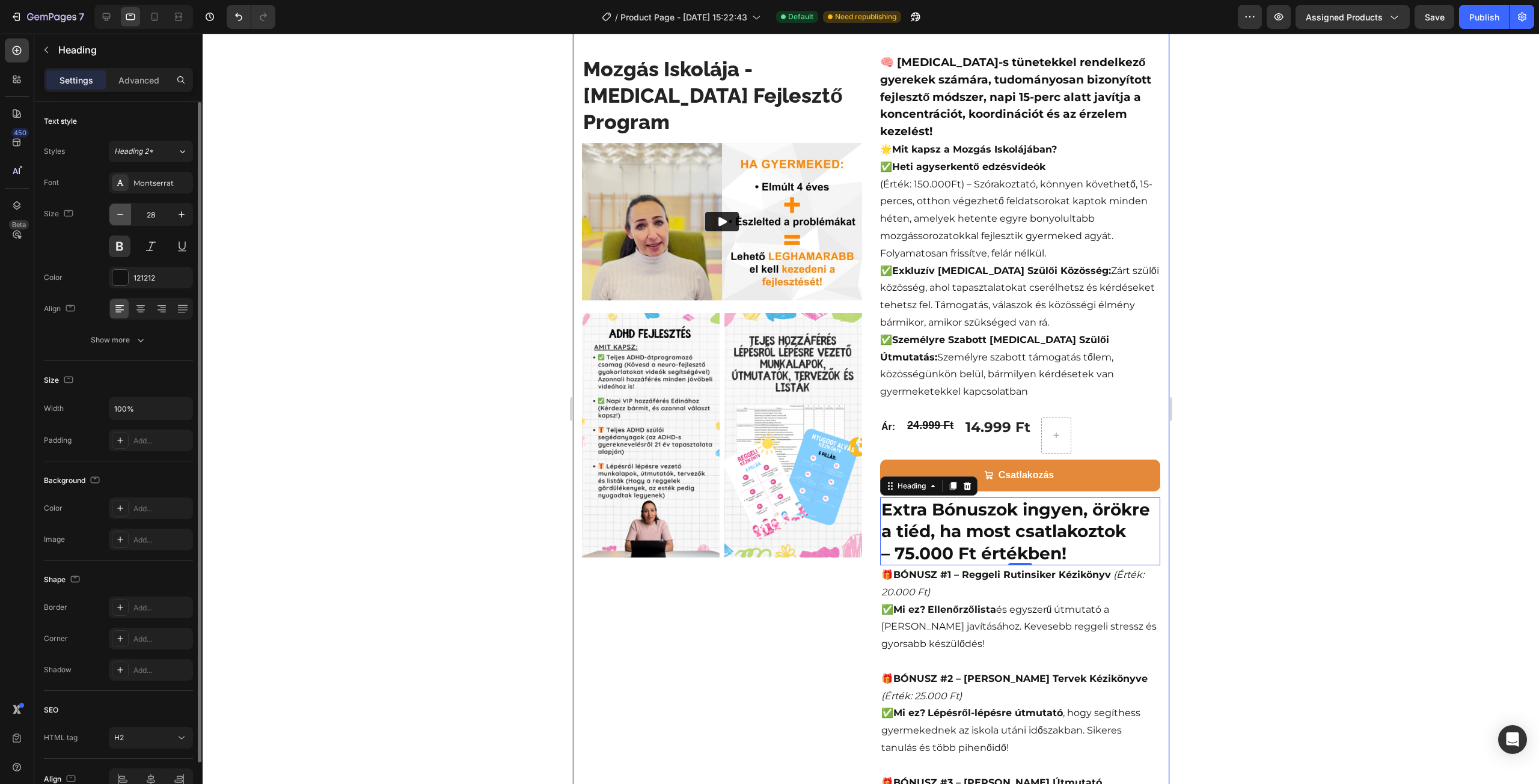
click at [126, 209] on button "button" at bounding box center [120, 214] width 22 height 22
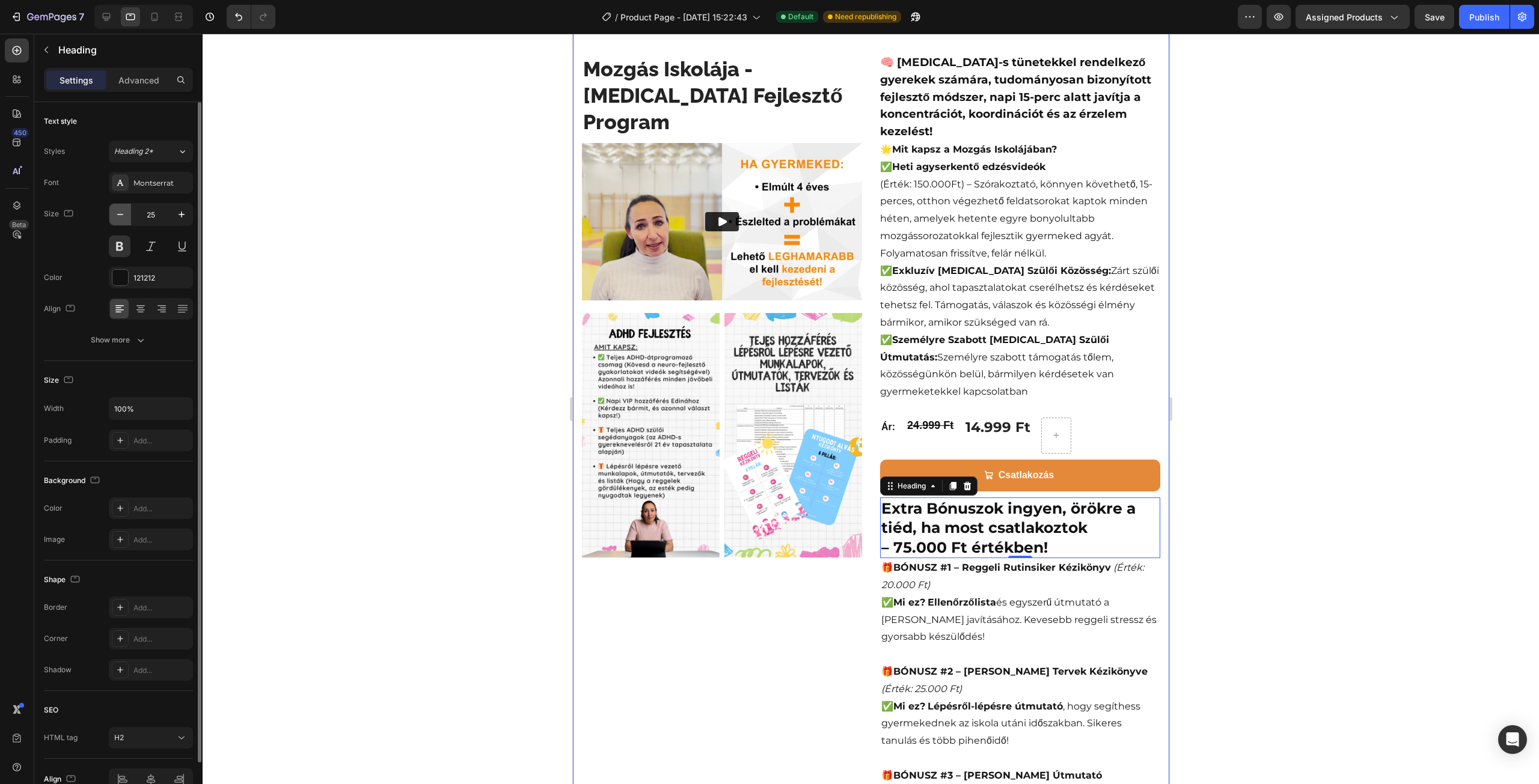
click at [126, 209] on button "button" at bounding box center [120, 214] width 22 height 22
type input "24"
click at [482, 321] on div at bounding box center [870, 409] width 1336 height 751
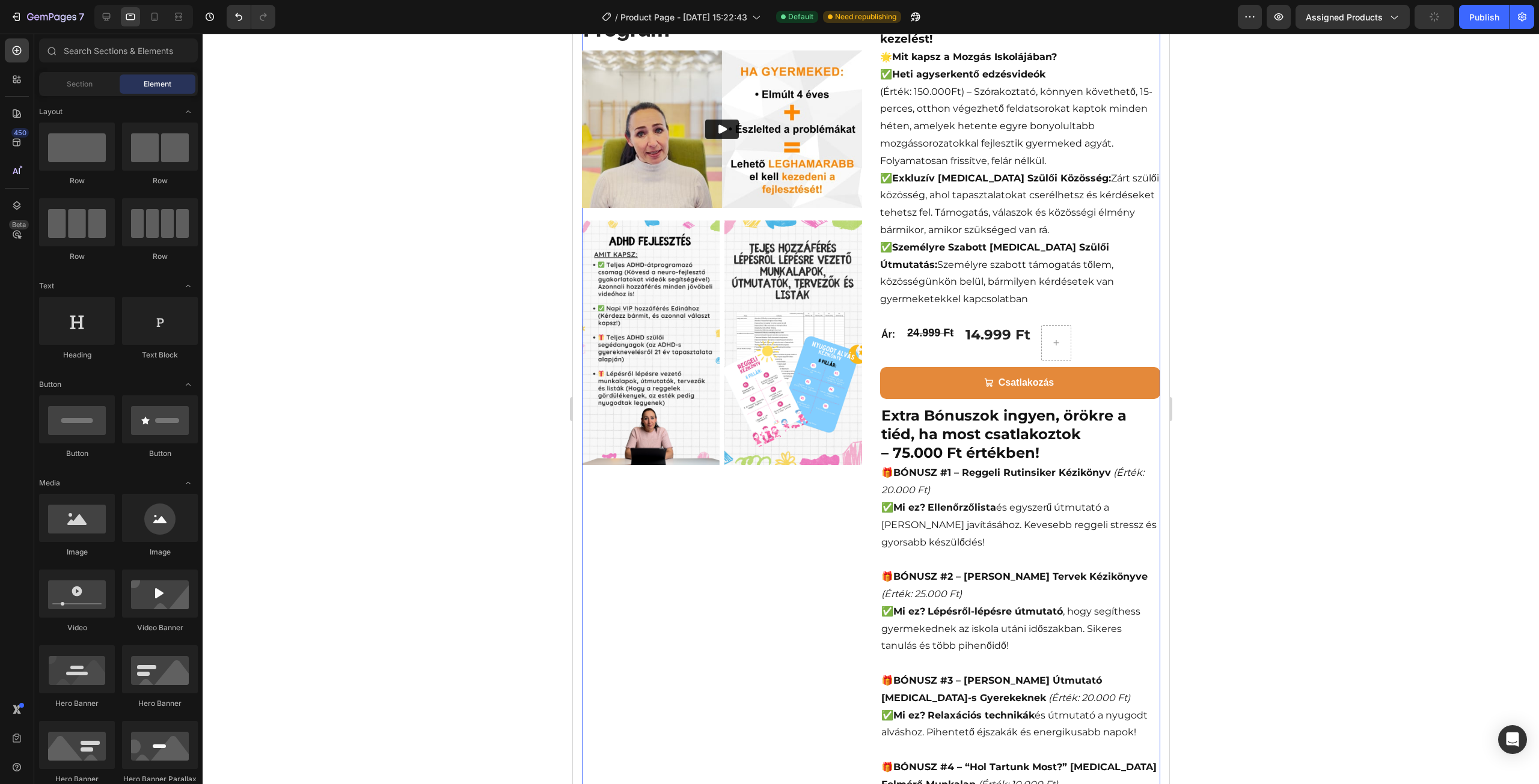
scroll to position [0, 0]
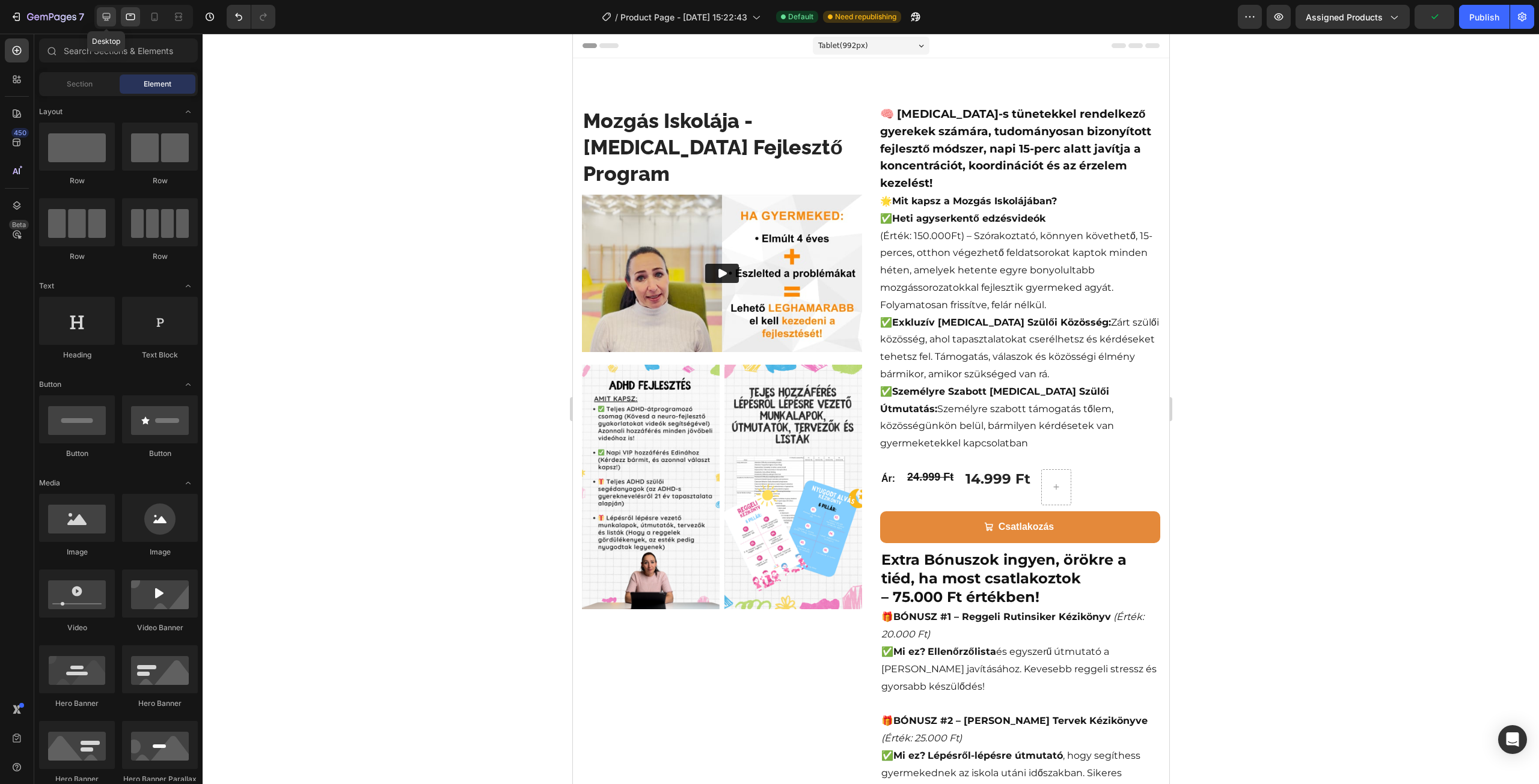
click at [106, 23] on div at bounding box center [106, 17] width 19 height 19
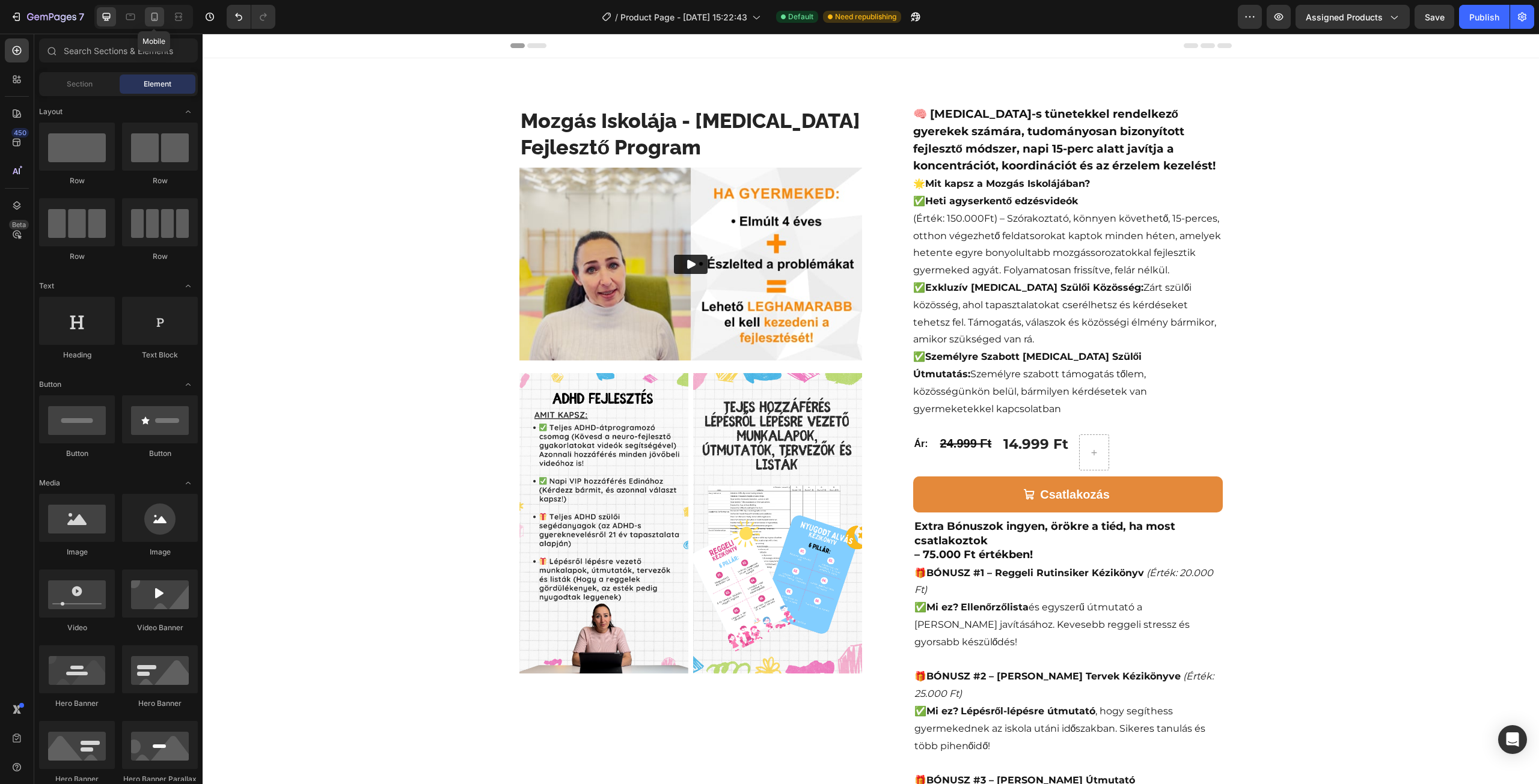
click at [153, 20] on icon at bounding box center [154, 16] width 7 height 8
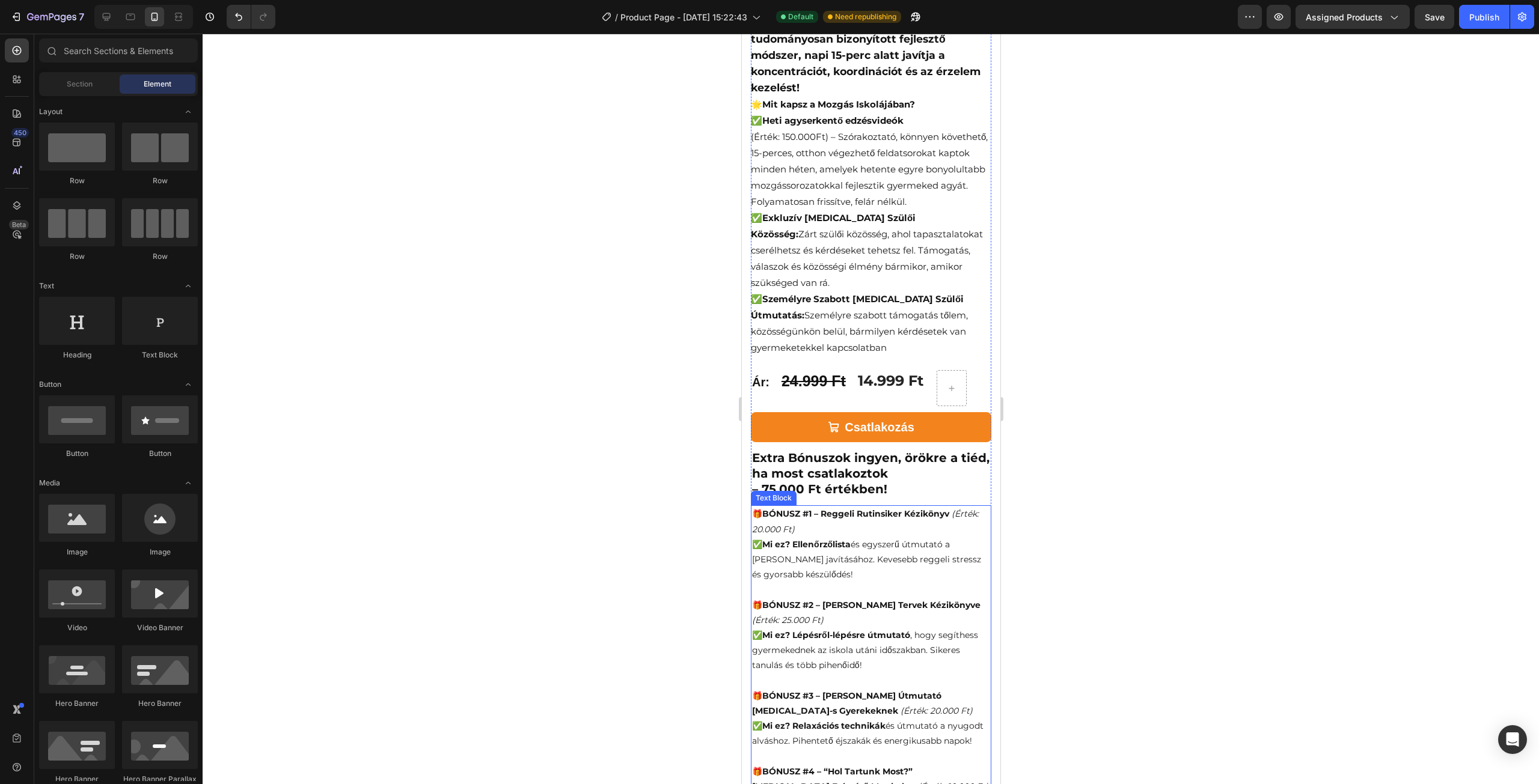
scroll to position [421, 0]
click at [761, 507] on p "🎁 BÓNUSZ #1 – Reggeli Rutinsiker Kézikönyv (Érték: 20.000 Ft)" at bounding box center [870, 522] width 239 height 30
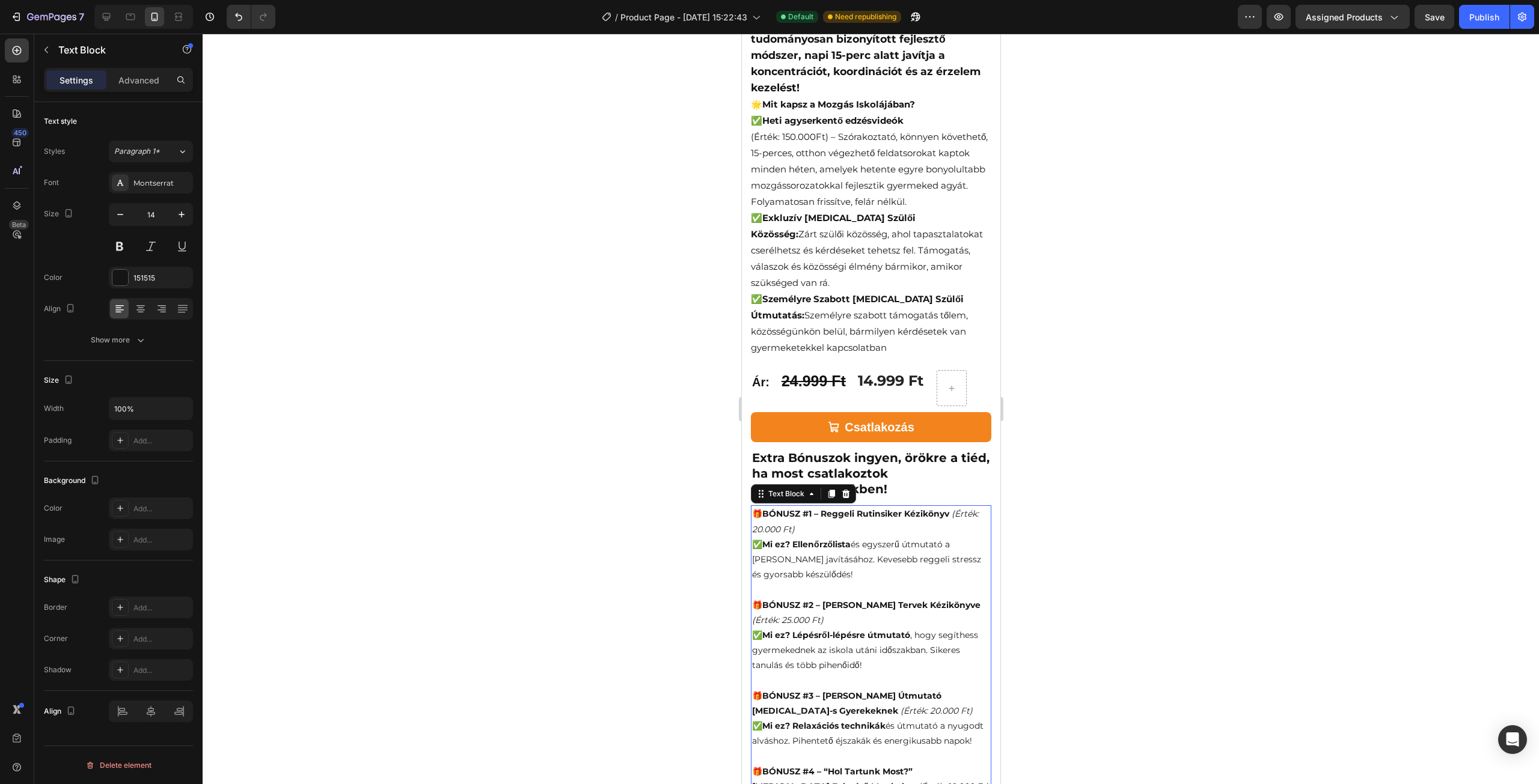
click at [761, 507] on p "🎁 BÓNUSZ #1 – Reggeli Rutinsiker Kézikönyv (Érték: 20.000 Ft)" at bounding box center [870, 522] width 239 height 30
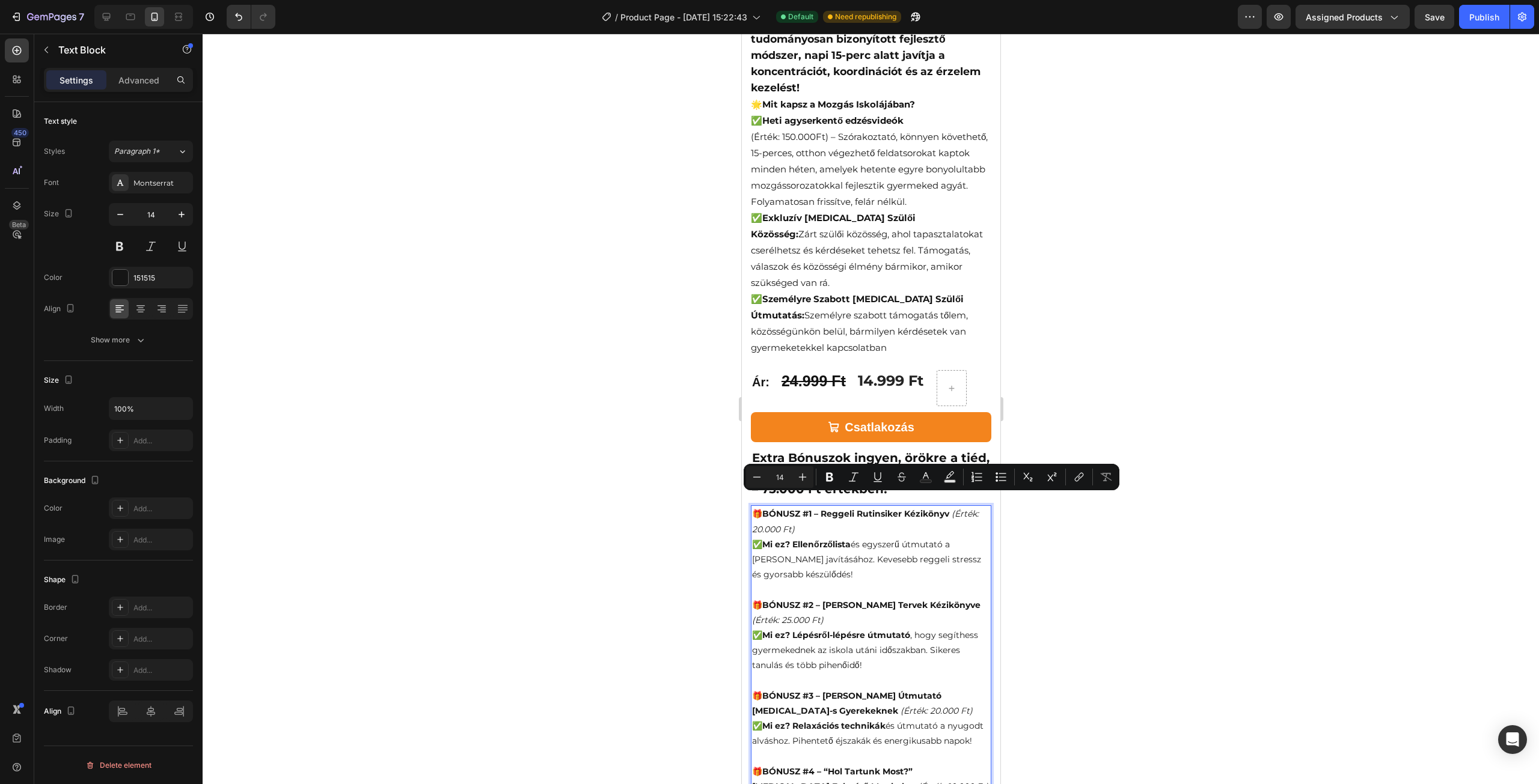
click at [756, 507] on p "🎁 BÓNUSZ #1 – Reggeli Rutinsiker Kézikönyv (Érték: 20.000 Ft)" at bounding box center [870, 522] width 239 height 30
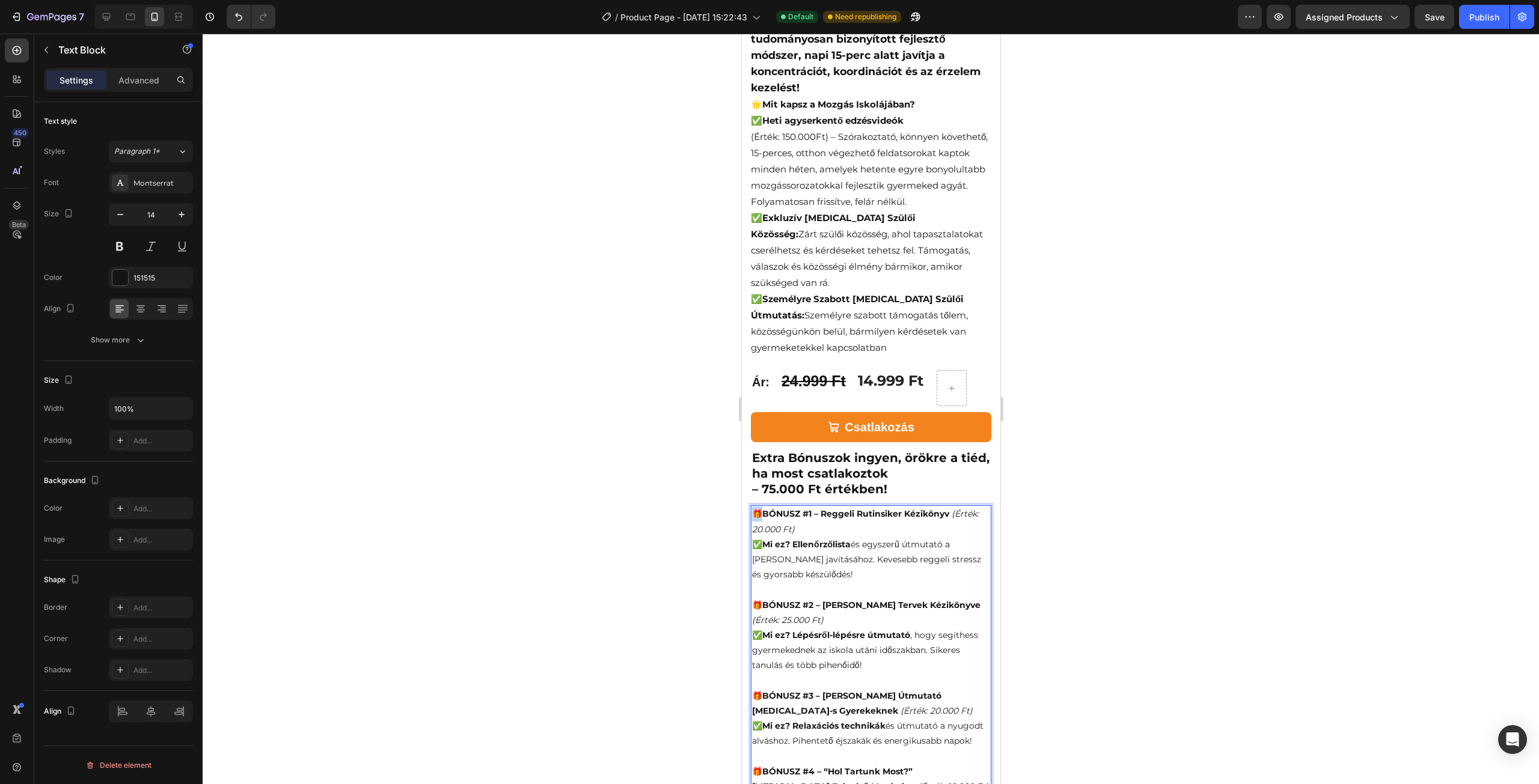
click at [759, 507] on p "🎁 BÓNUSZ #1 – Reggeli Rutinsiker Kézikönyv (Érték: 20.000 Ft)" at bounding box center [870, 522] width 239 height 30
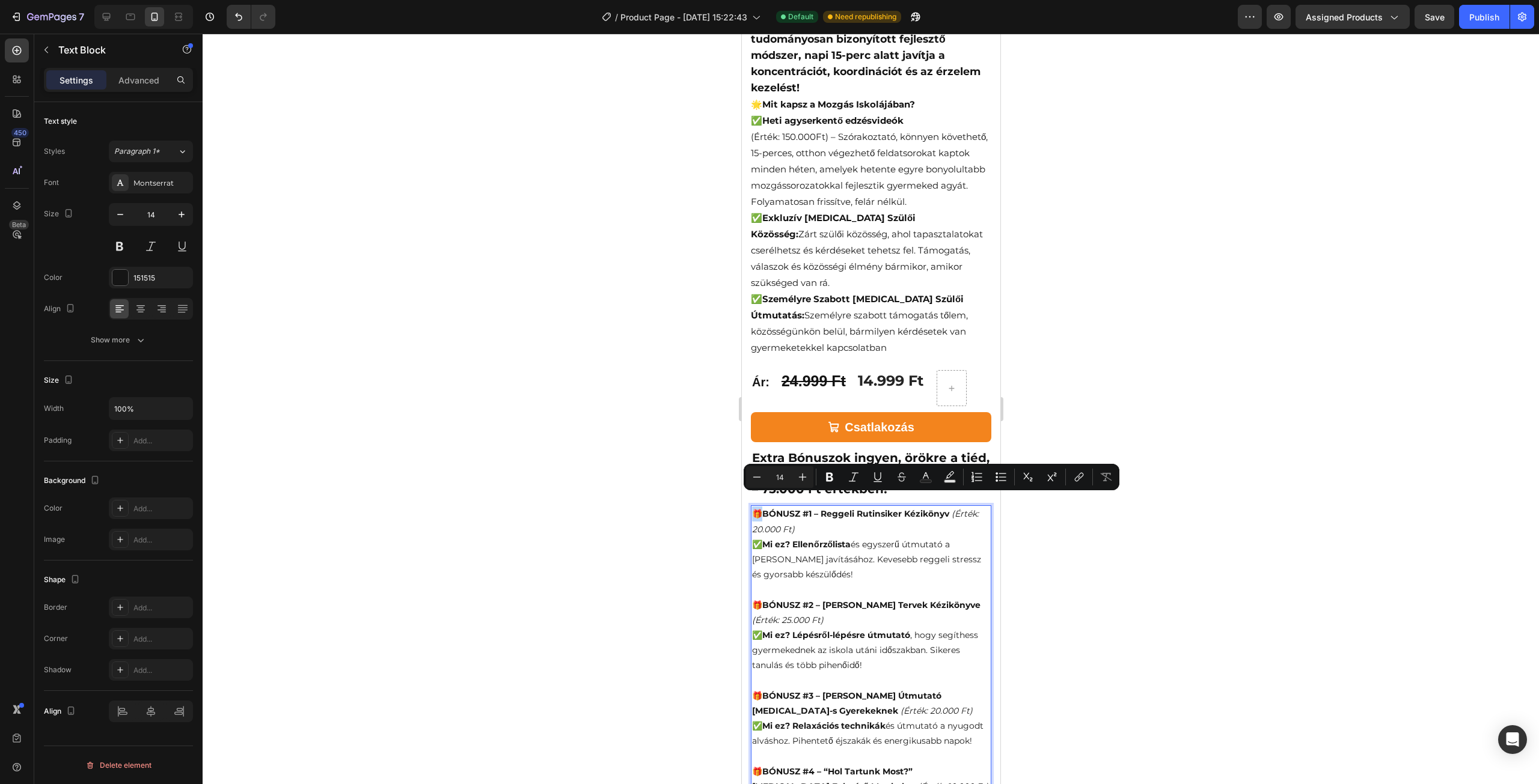
copy p "🎁"
click at [766, 449] on h2 "Extra Bónuszok ingyen, örökre a tiéd, ha most csatlakoztok – 75.000 Ft értékben!" at bounding box center [870, 473] width 240 height 49
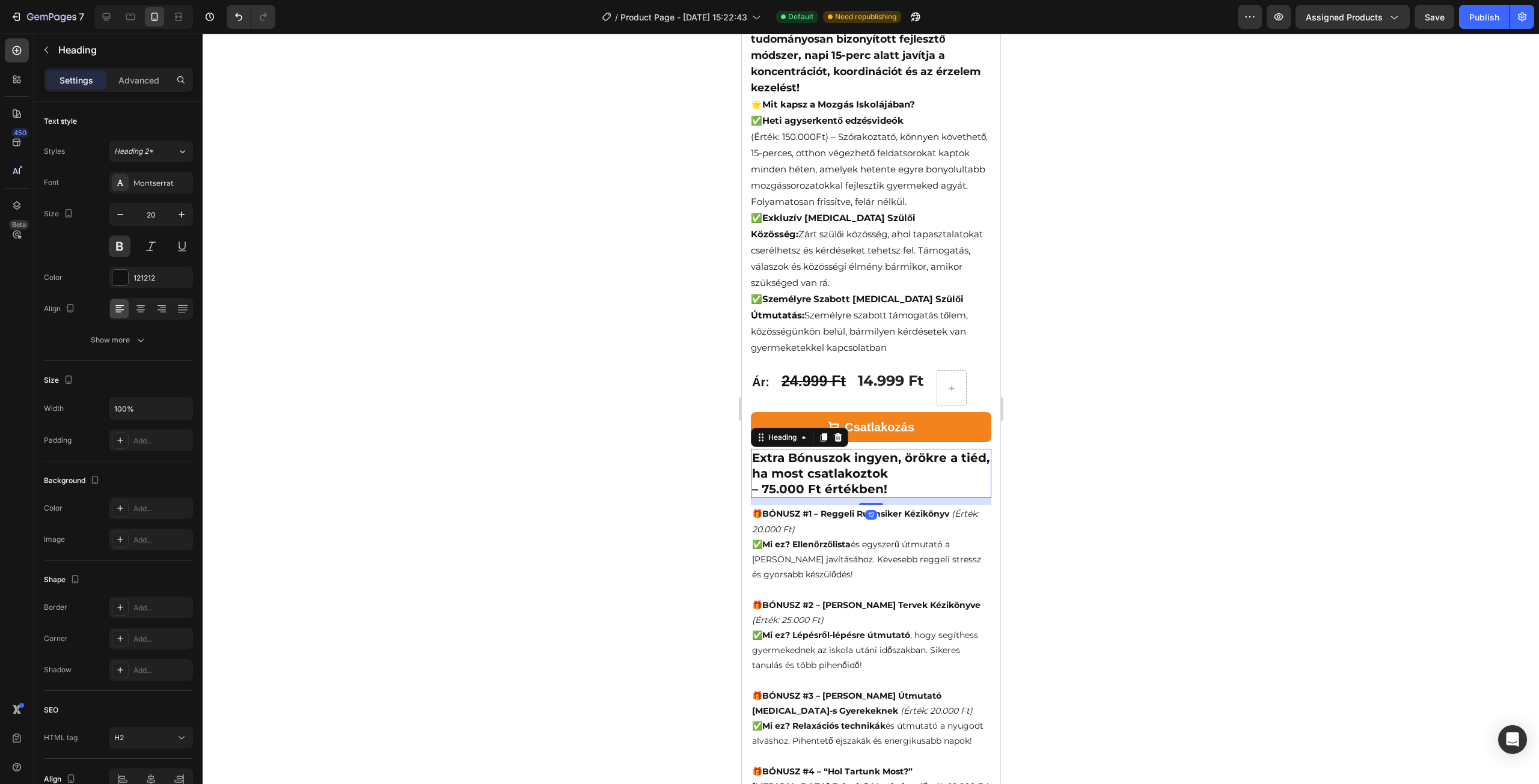
click at [754, 449] on h2 "Extra Bónuszok ingyen, örökre a tiéd, ha most csatlakoztok – 75.000 Ft értékben!" at bounding box center [870, 473] width 240 height 49
click at [698, 455] on div at bounding box center [870, 409] width 1336 height 751
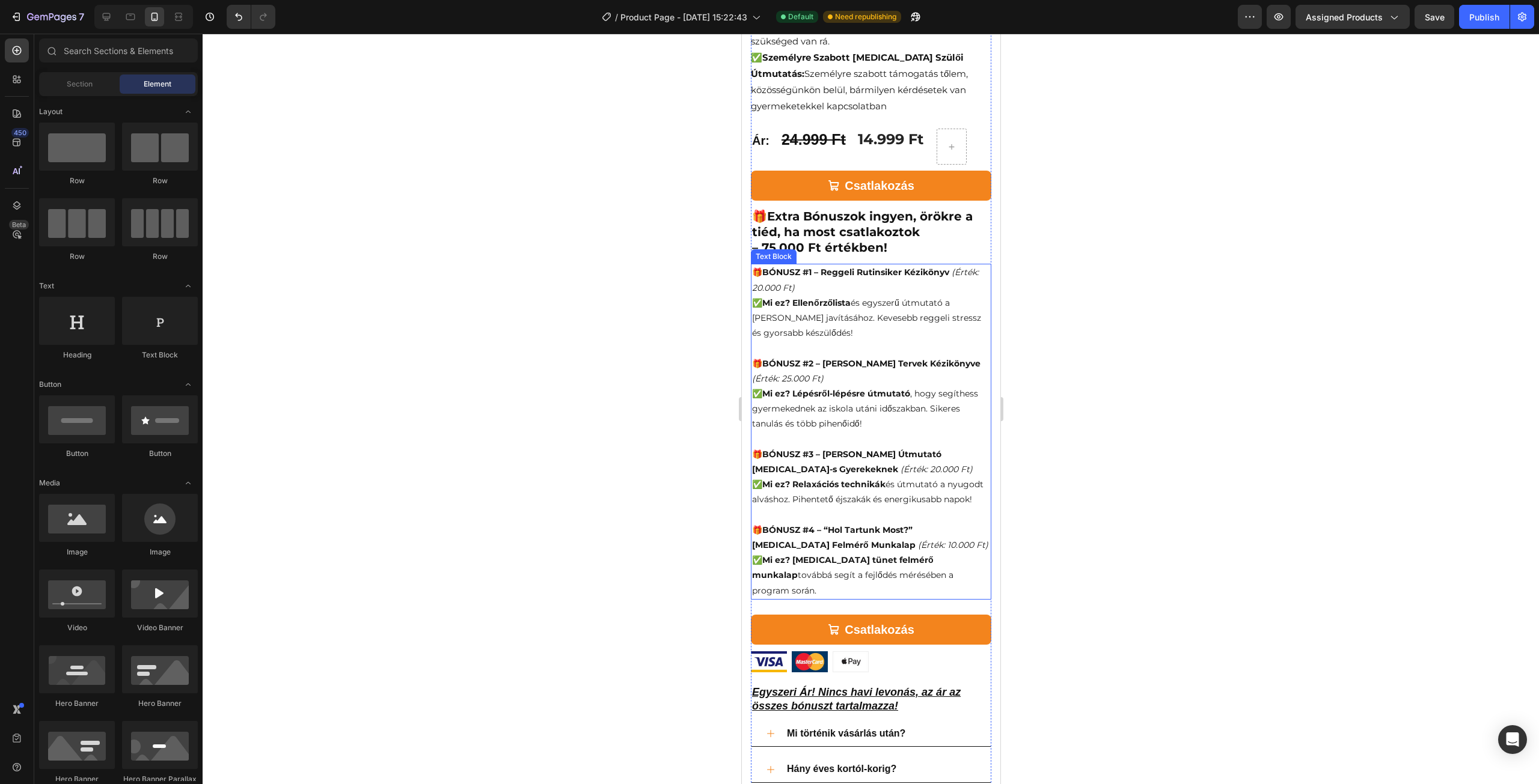
scroll to position [781, 0]
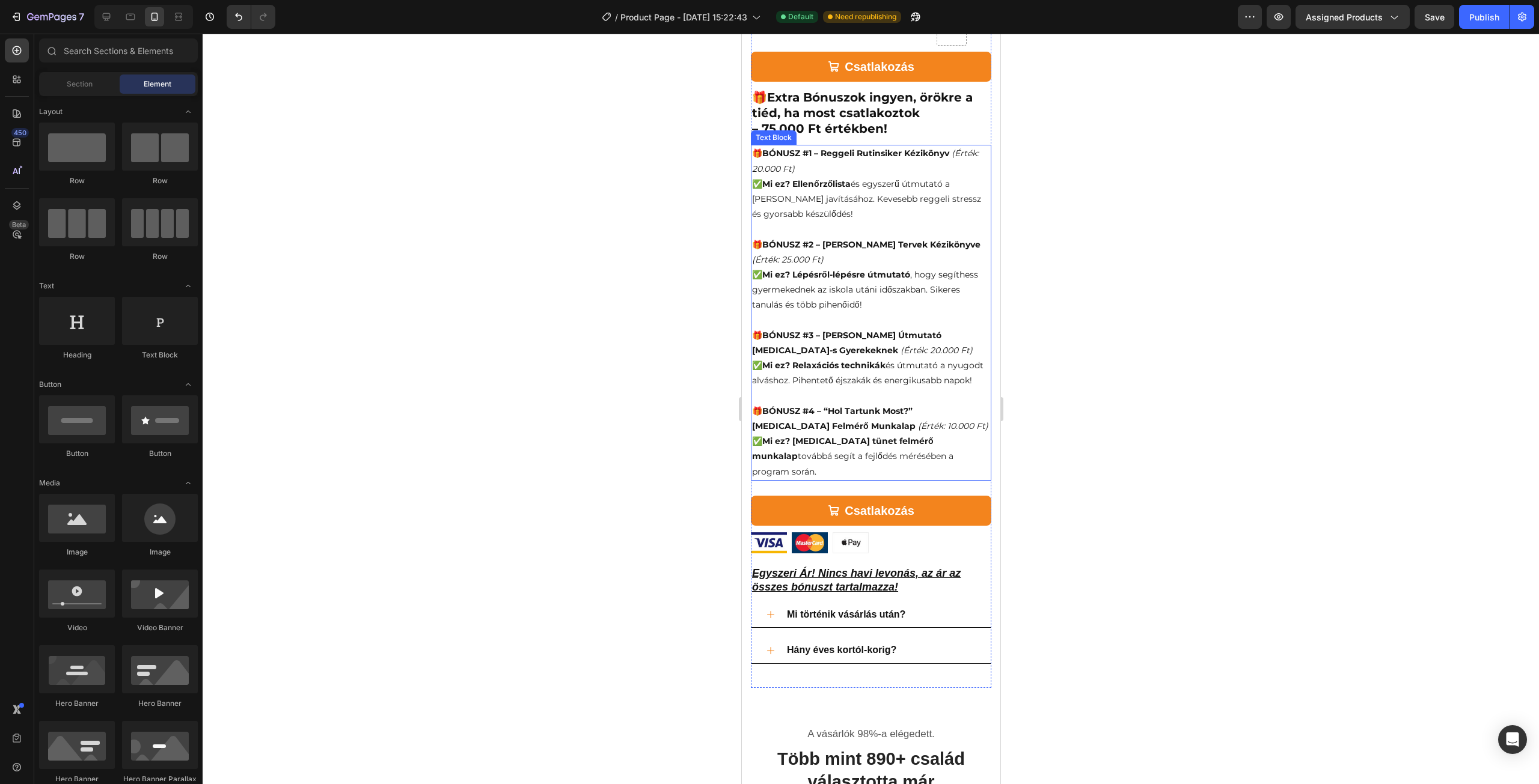
click at [1082, 345] on div at bounding box center [870, 409] width 1336 height 751
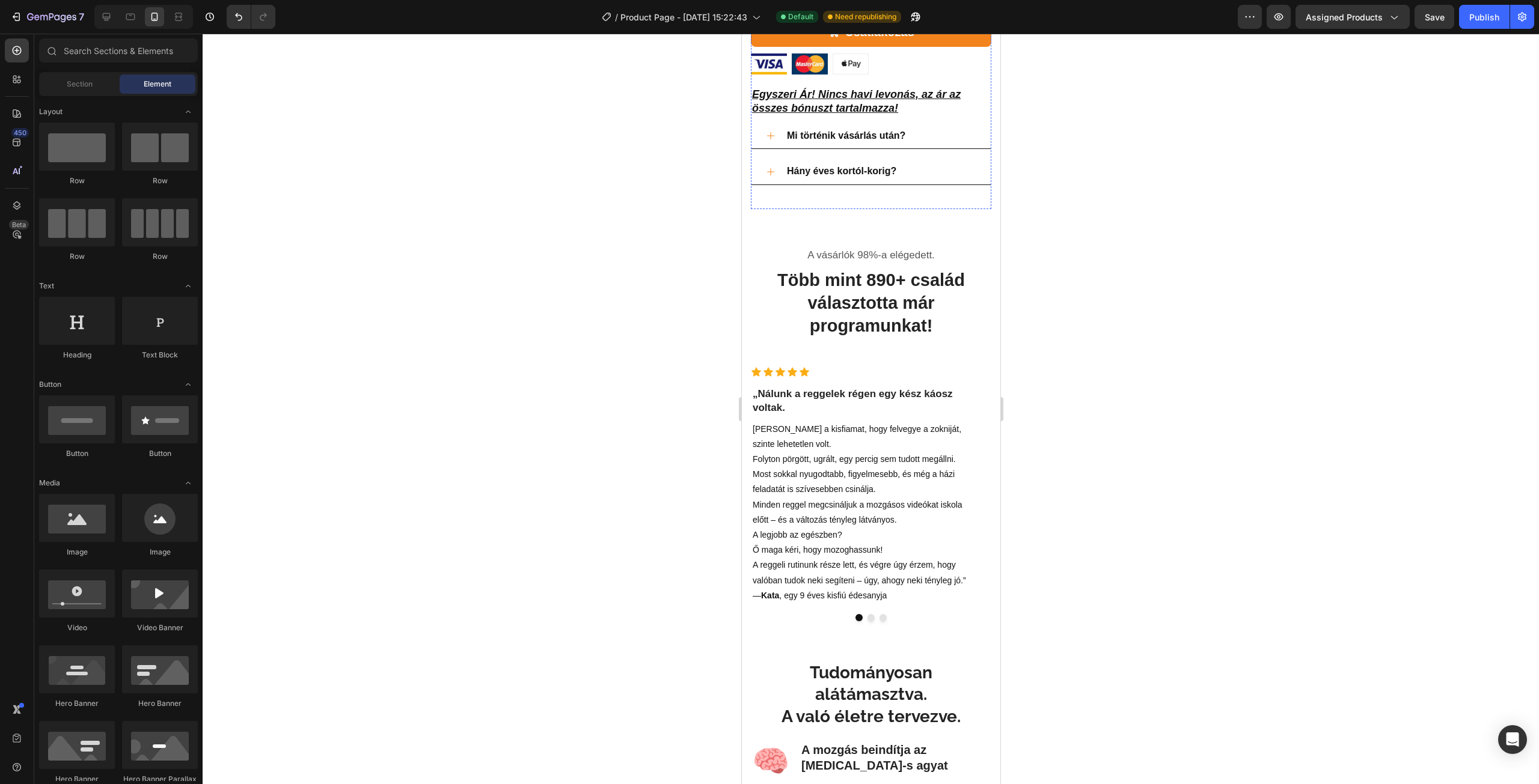
scroll to position [1262, 0]
click at [1481, 14] on div "Publish" at bounding box center [1485, 17] width 30 height 12
click at [1483, 25] on button "Publish" at bounding box center [1485, 17] width 51 height 24
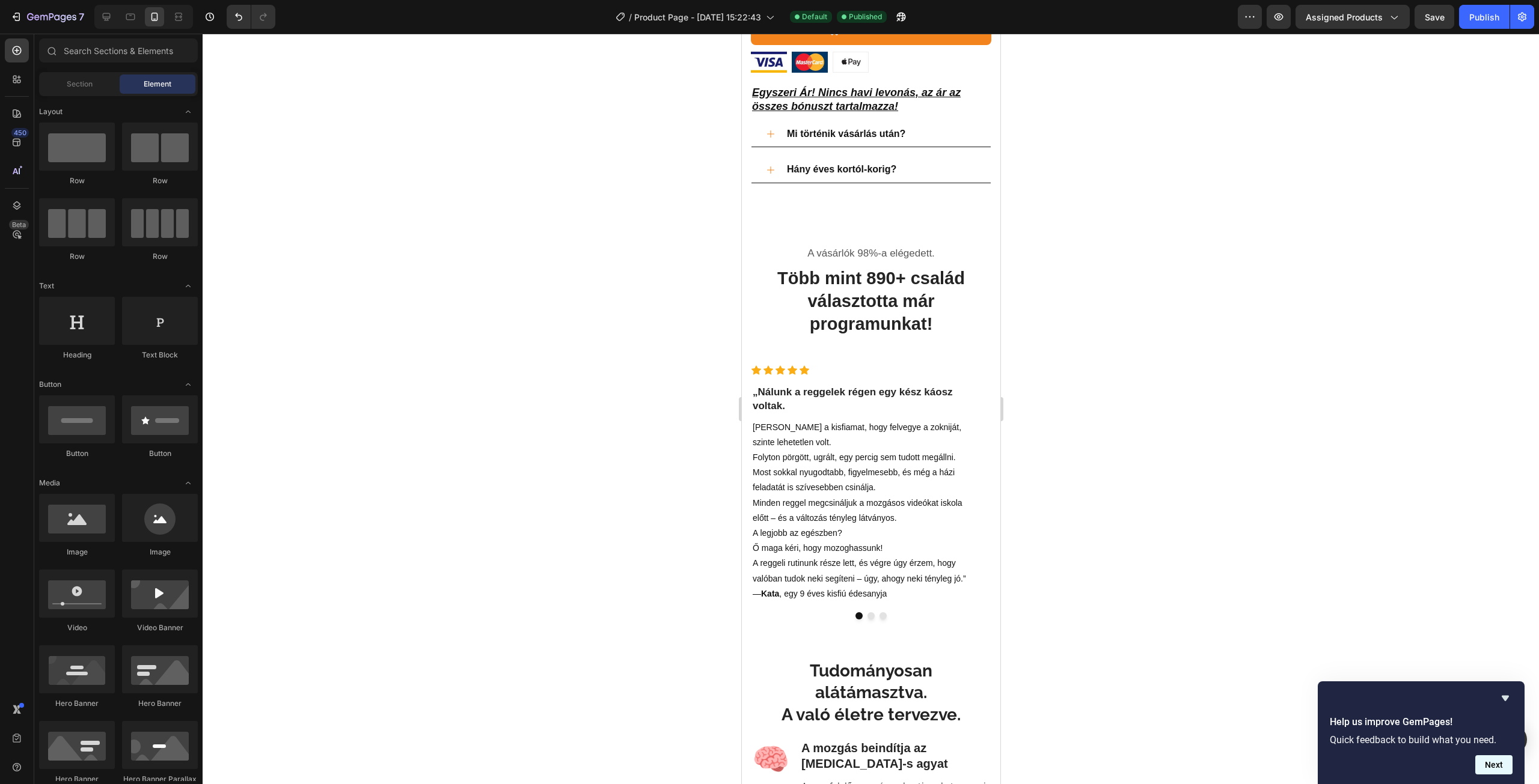
click at [1496, 770] on button "Next" at bounding box center [1494, 765] width 38 height 19
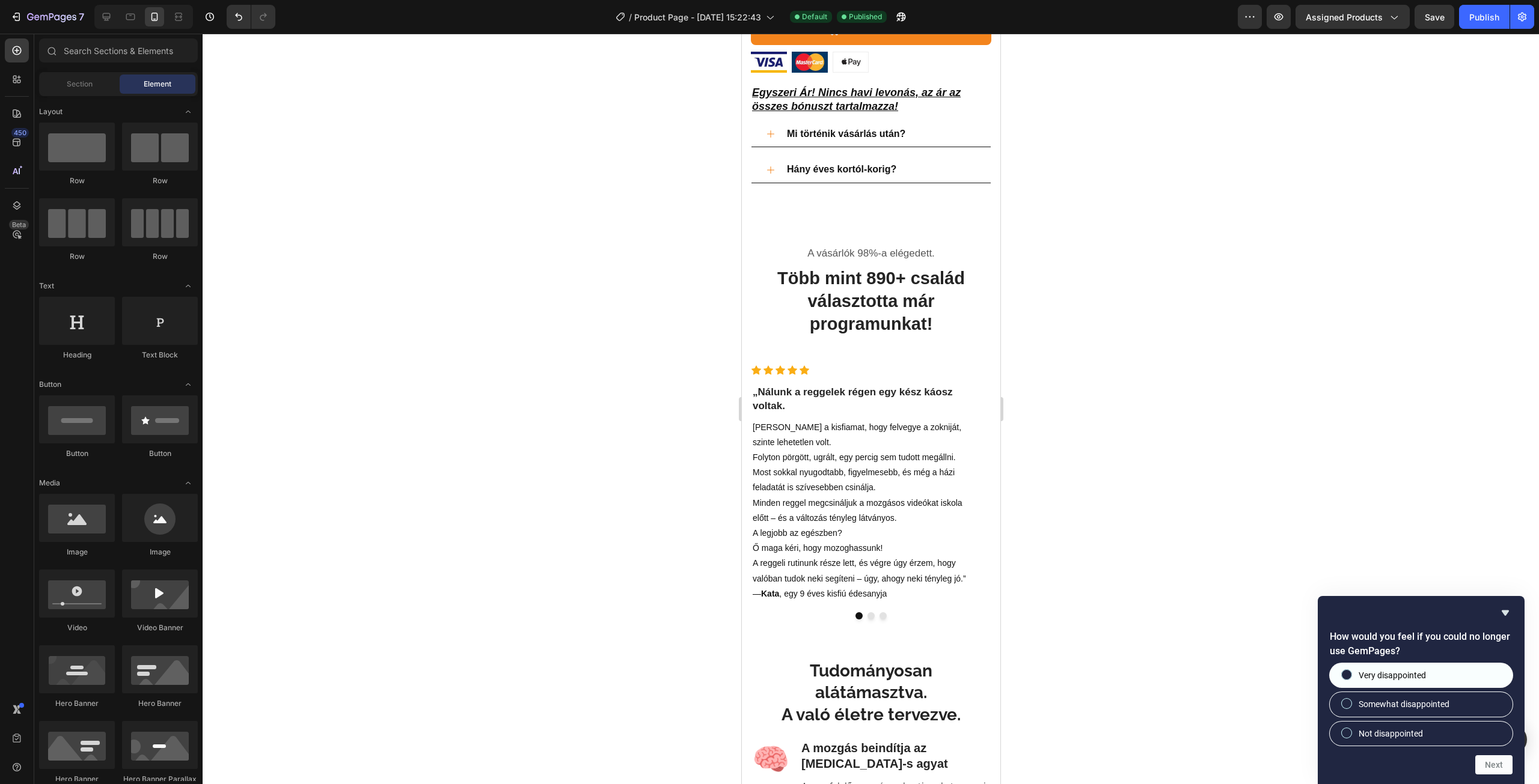
click at [1421, 681] on span "Very disappointed" at bounding box center [1393, 675] width 68 height 12
click at [1350, 679] on input "Very disappointed" at bounding box center [1347, 675] width 8 height 8
radio input "true"
click at [1485, 763] on button "Next" at bounding box center [1494, 765] width 38 height 19
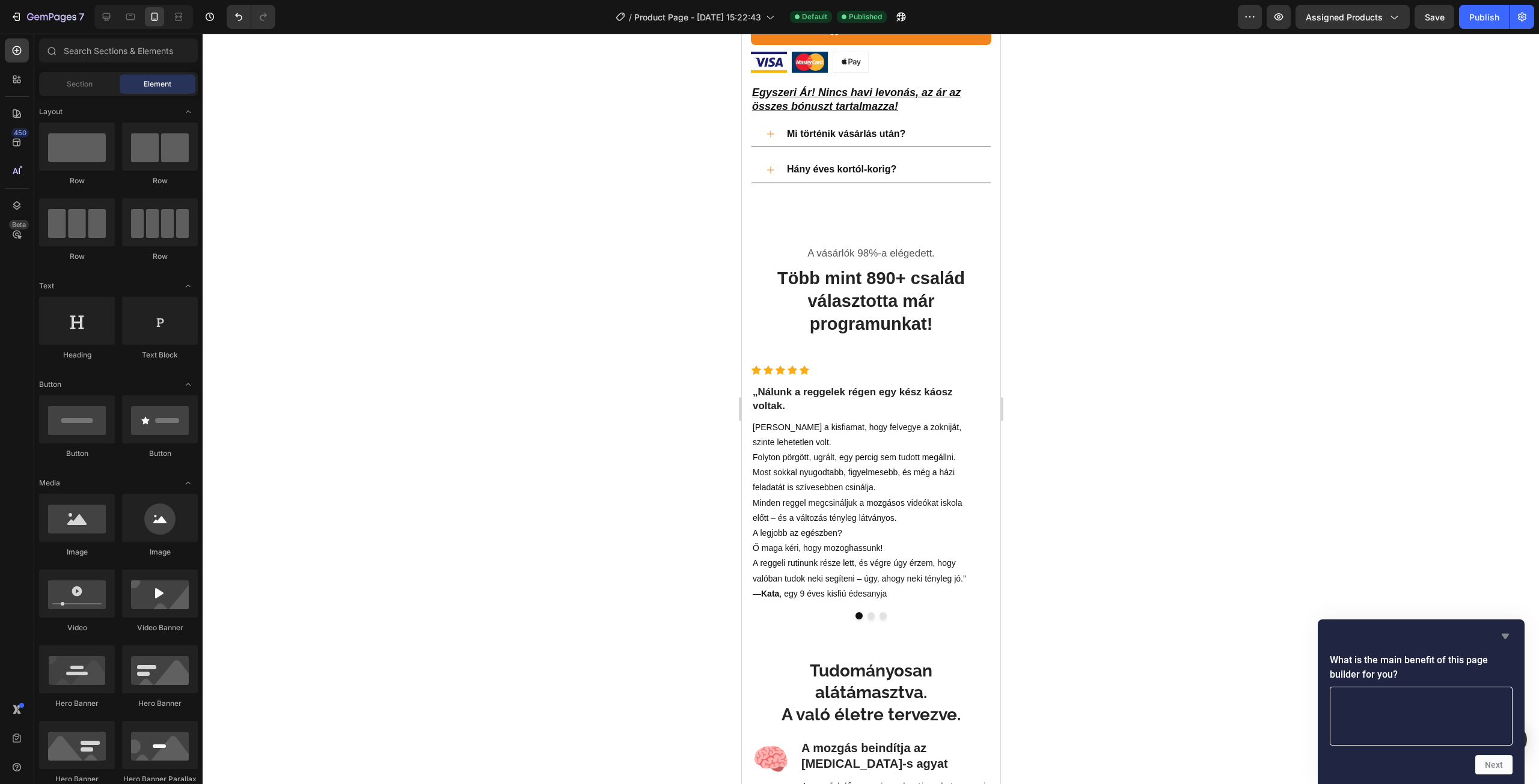
click at [1505, 634] on icon "Hide survey" at bounding box center [1505, 637] width 8 height 6
